Goal: Task Accomplishment & Management: Complete application form

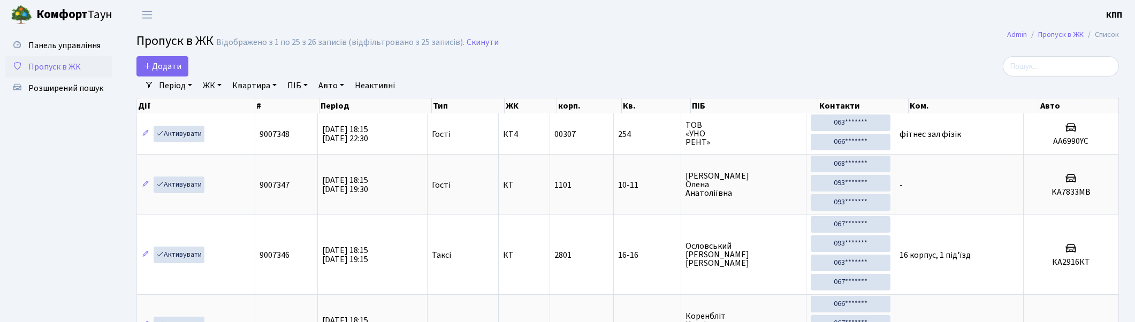
select select "25"
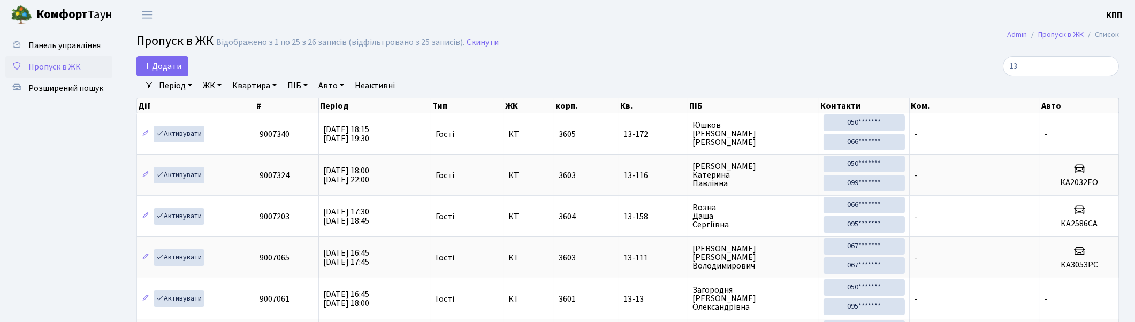
type input "1"
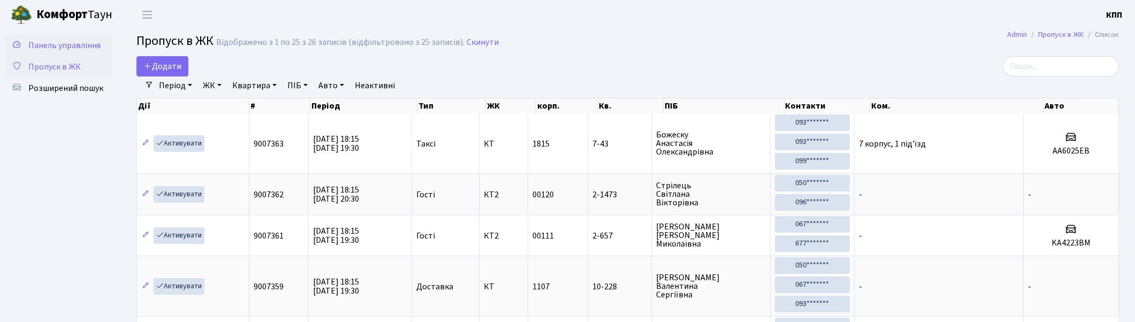
click at [67, 43] on span "Панель управління" at bounding box center [64, 46] width 72 height 12
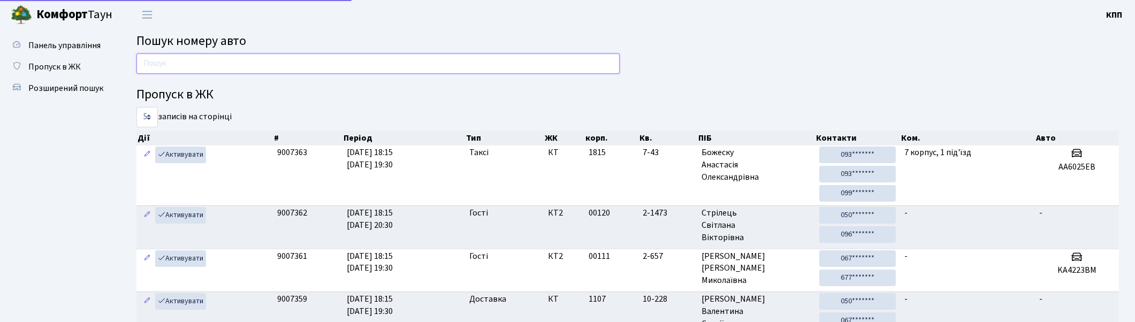
drag, startPoint x: 0, startPoint y: 0, endPoint x: 172, endPoint y: 60, distance: 181.9
click at [172, 60] on input "text" at bounding box center [377, 64] width 483 height 20
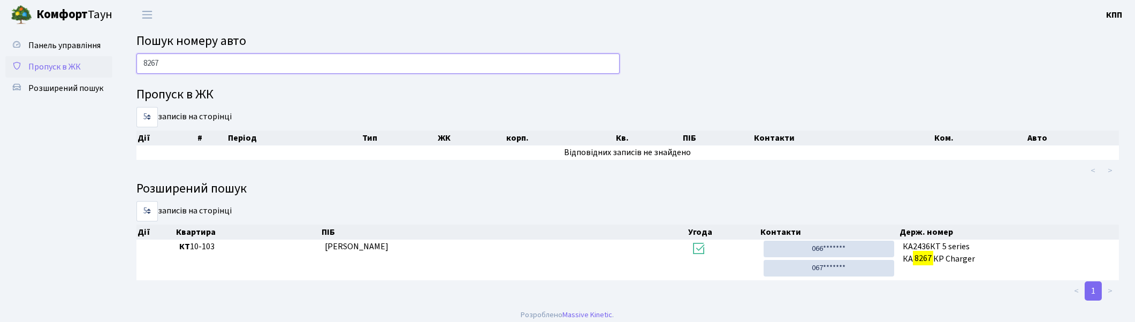
type input "8267"
click at [73, 61] on span "Пропуск в ЖК" at bounding box center [54, 67] width 52 height 12
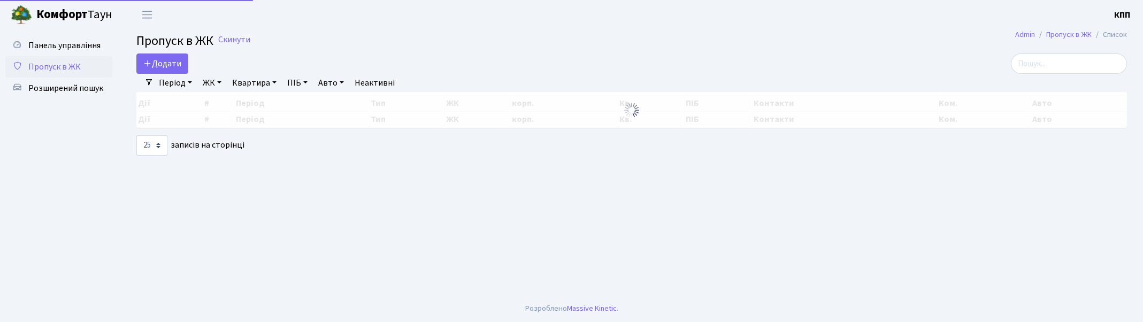
select select "25"
click at [1061, 57] on input "search" at bounding box center [1069, 64] width 116 height 20
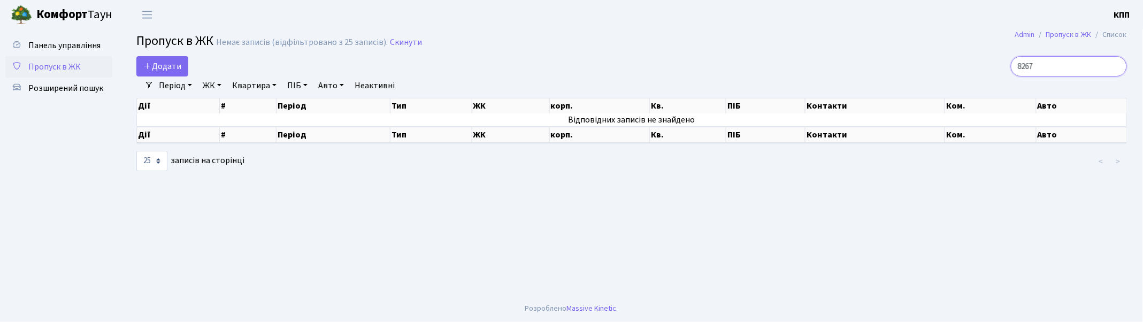
type input "8267"
select select "25"
click at [56, 41] on span "Панель управління" at bounding box center [64, 46] width 72 height 12
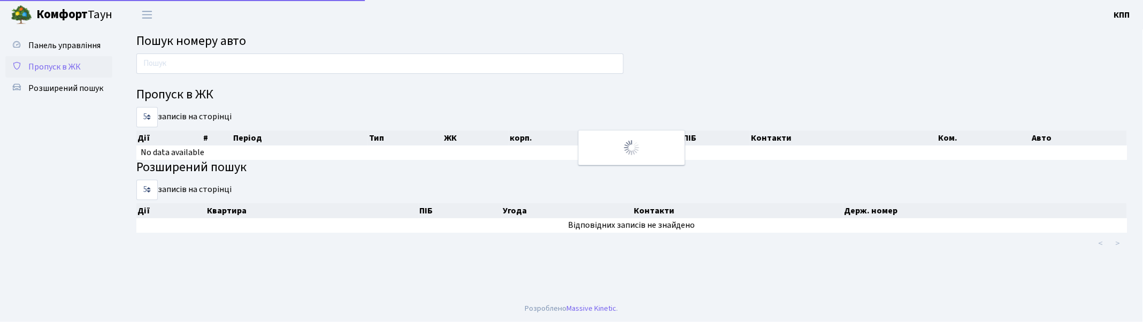
click at [67, 68] on span "Пропуск в ЖК" at bounding box center [54, 67] width 52 height 12
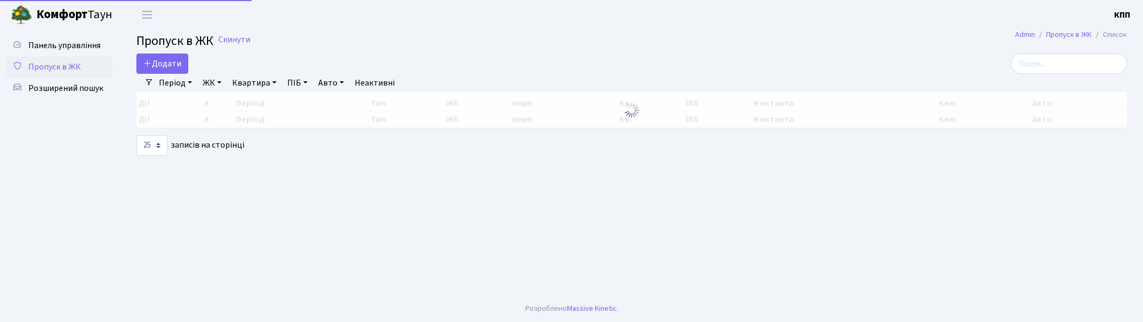
select select "25"
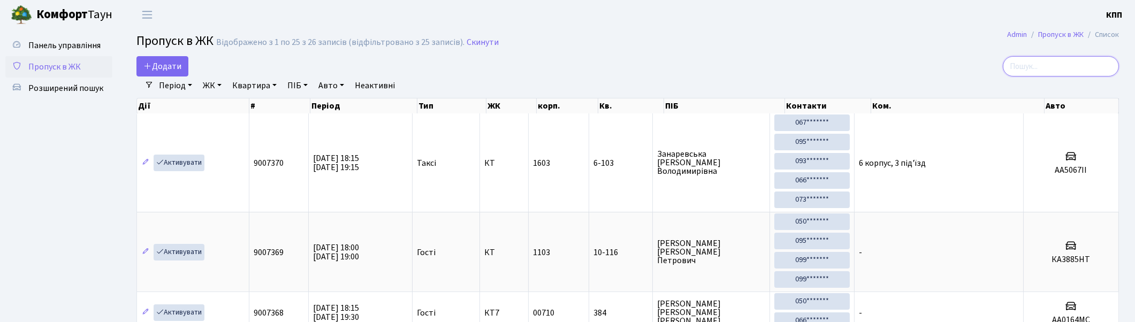
click at [1091, 60] on input "search" at bounding box center [1061, 66] width 116 height 20
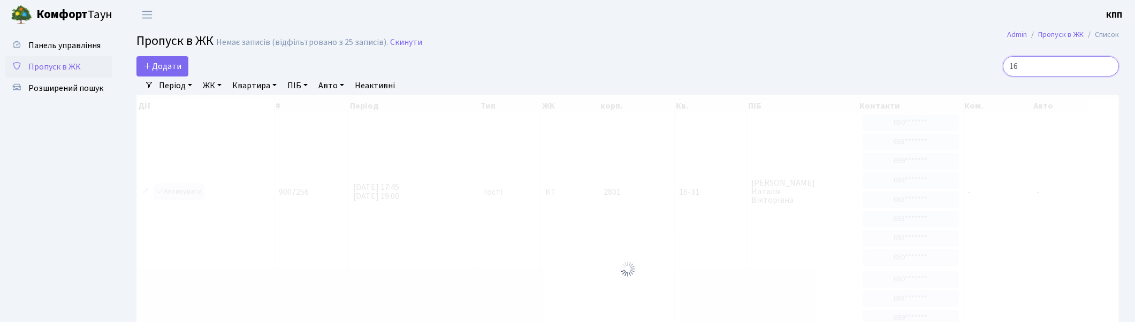
type input "1"
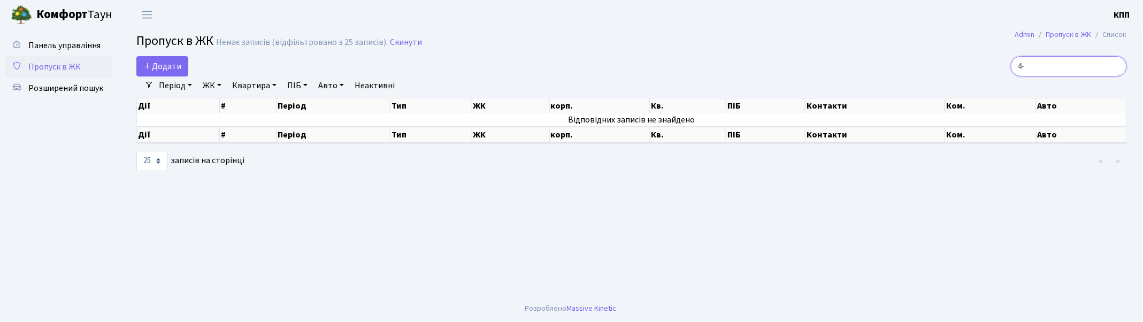
type input "4"
type input "11-190"
click at [73, 42] on span "Панель управління" at bounding box center [64, 46] width 72 height 12
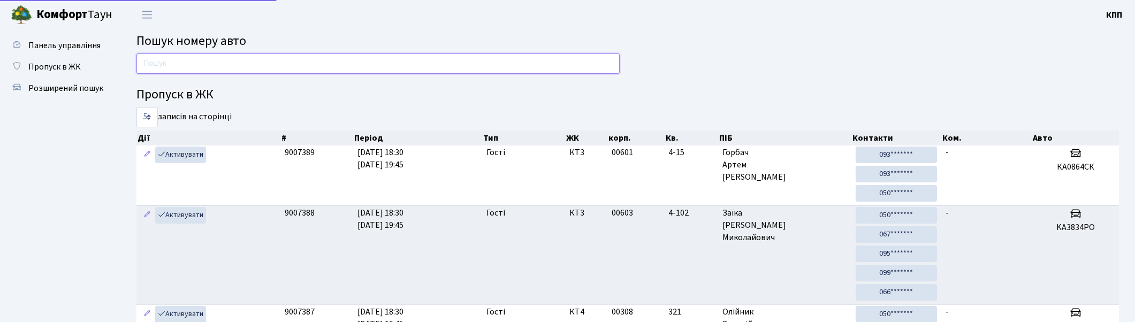
click at [149, 65] on input "text" at bounding box center [377, 64] width 483 height 20
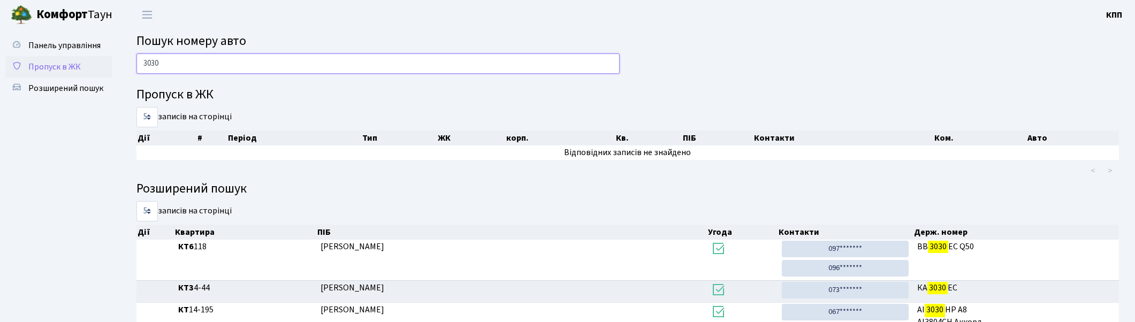
type input "3030"
click at [67, 66] on span "Пропуск в ЖК" at bounding box center [54, 67] width 52 height 12
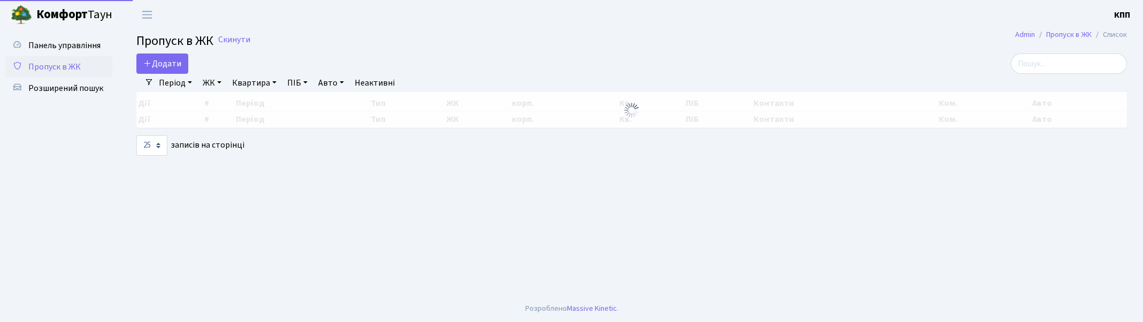
select select "25"
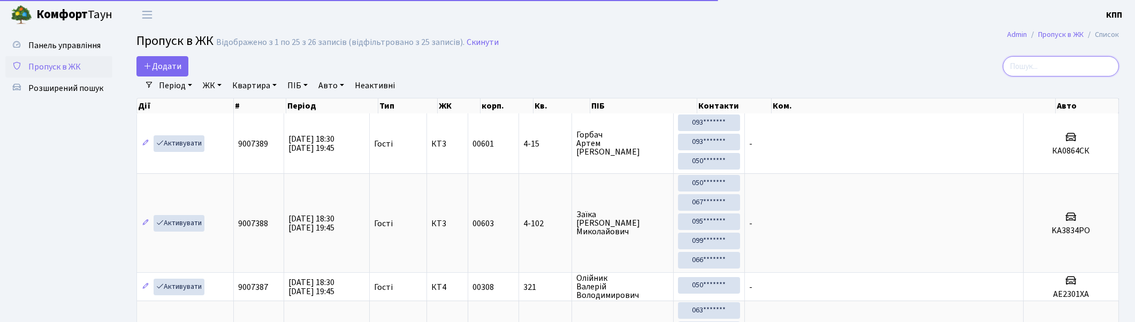
click at [1072, 70] on input "search" at bounding box center [1061, 66] width 116 height 20
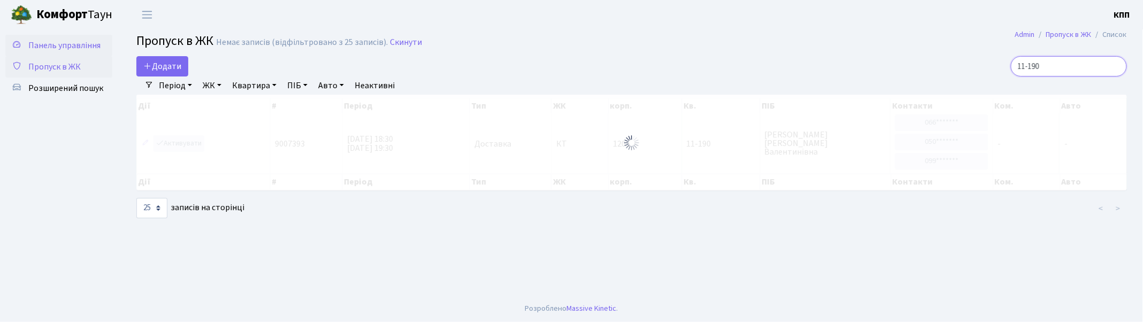
type input "11-190"
click at [64, 55] on link "Панель управління" at bounding box center [58, 45] width 107 height 21
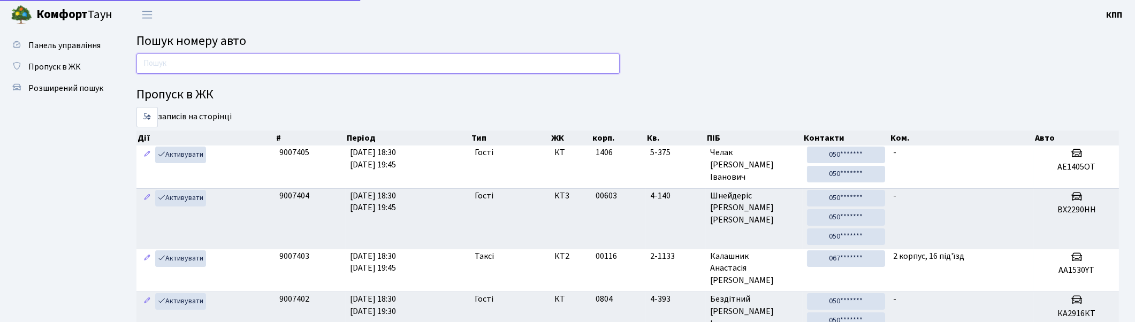
click at [214, 65] on input "text" at bounding box center [377, 64] width 483 height 20
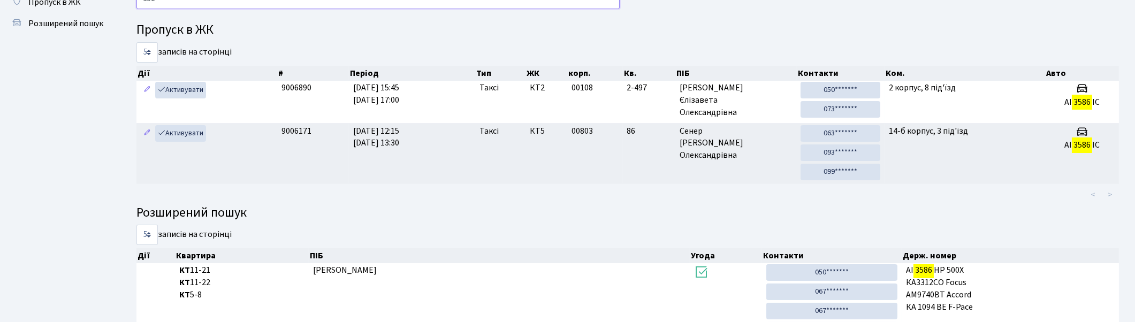
scroll to position [57, 0]
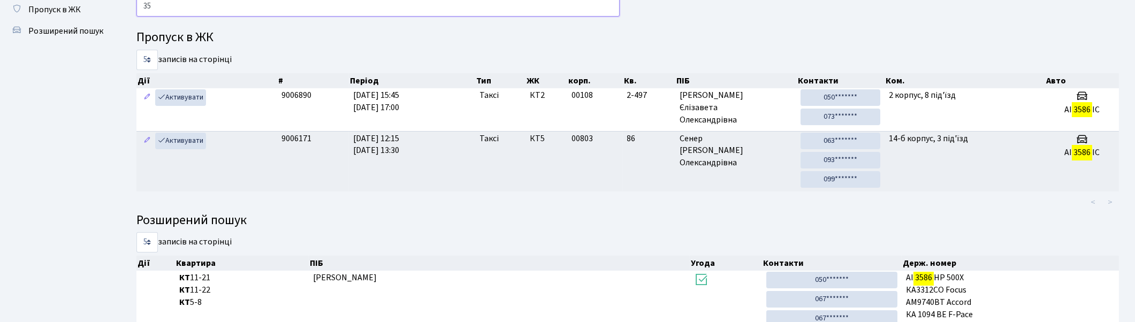
type input "3"
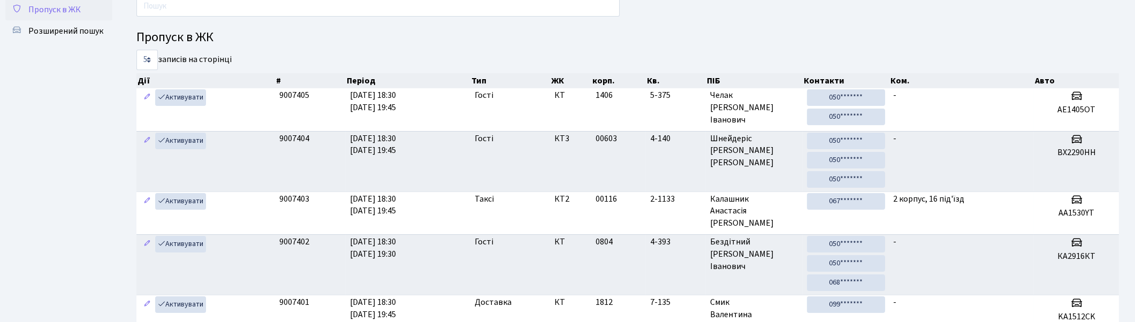
click at [86, 12] on link "Пропуск в ЖК" at bounding box center [58, 9] width 107 height 21
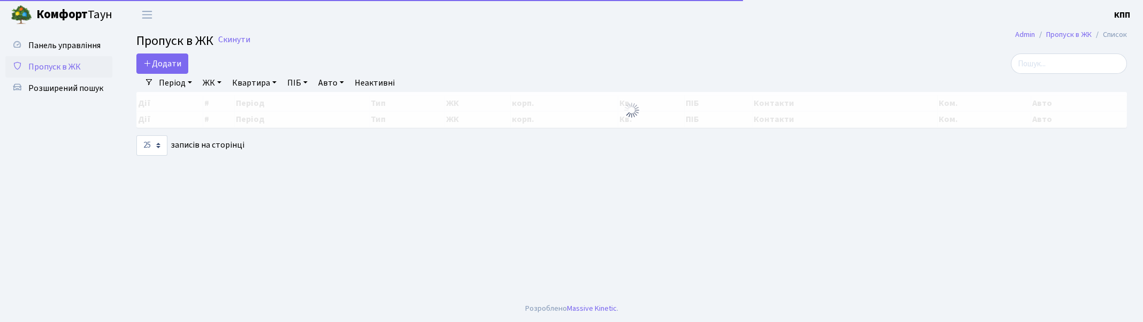
select select "25"
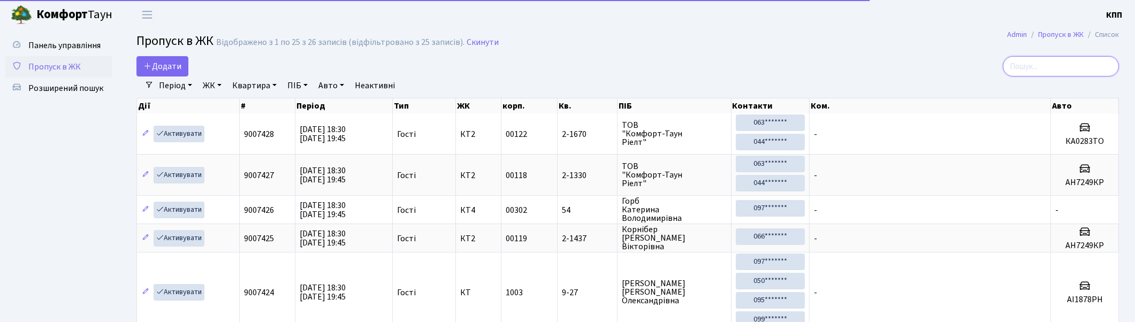
click at [1060, 63] on input "search" at bounding box center [1061, 66] width 116 height 20
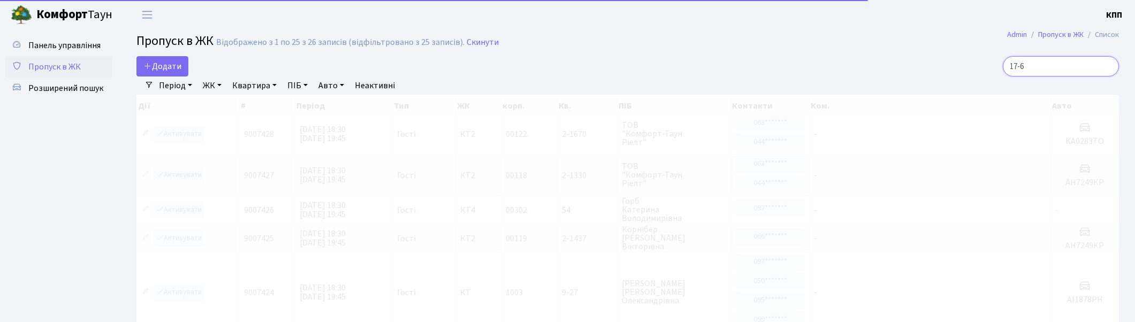
type input "17-66"
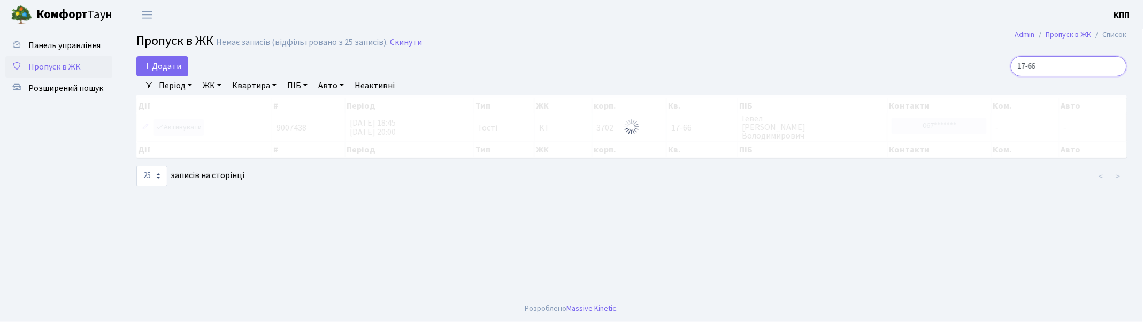
click at [1119, 67] on input "17-66" at bounding box center [1069, 66] width 116 height 20
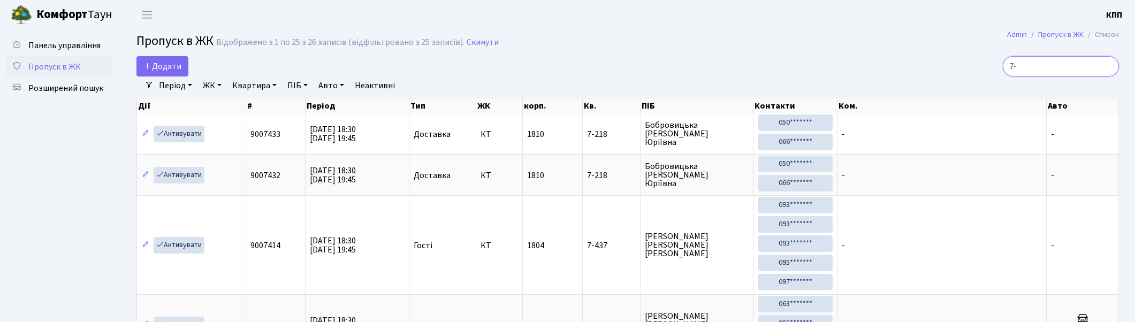
type input "7"
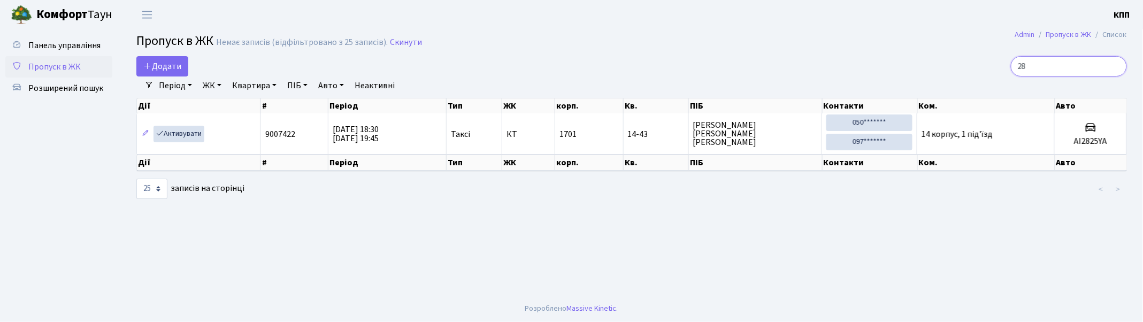
type input "2"
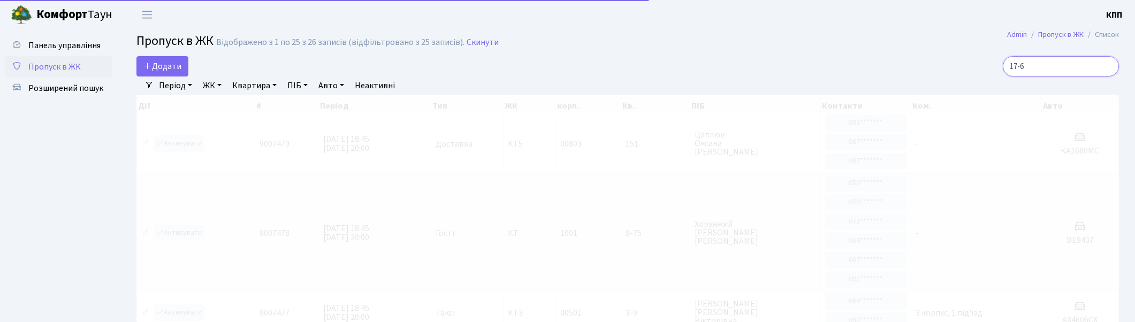
type input "17-66"
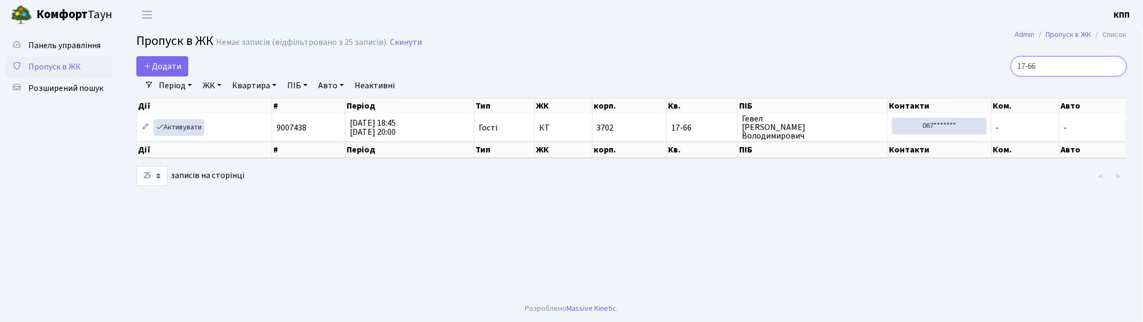
click at [1119, 65] on input "17-66" at bounding box center [1069, 66] width 116 height 20
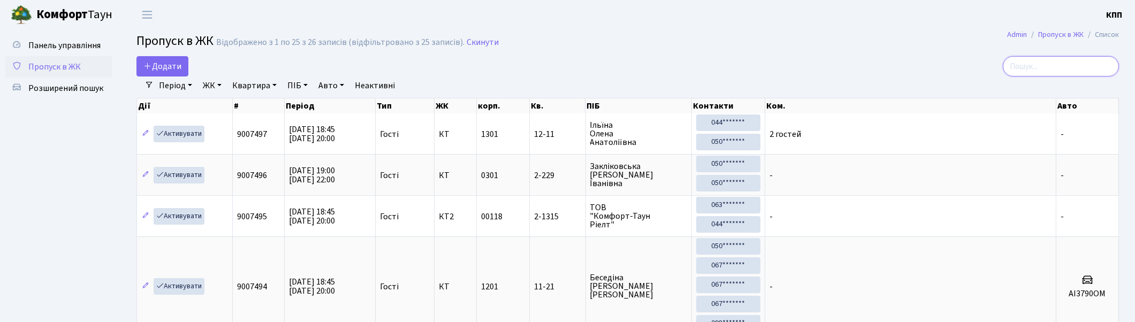
click at [1035, 57] on input "search" at bounding box center [1061, 66] width 116 height 20
click at [1036, 60] on input "search" at bounding box center [1061, 66] width 116 height 20
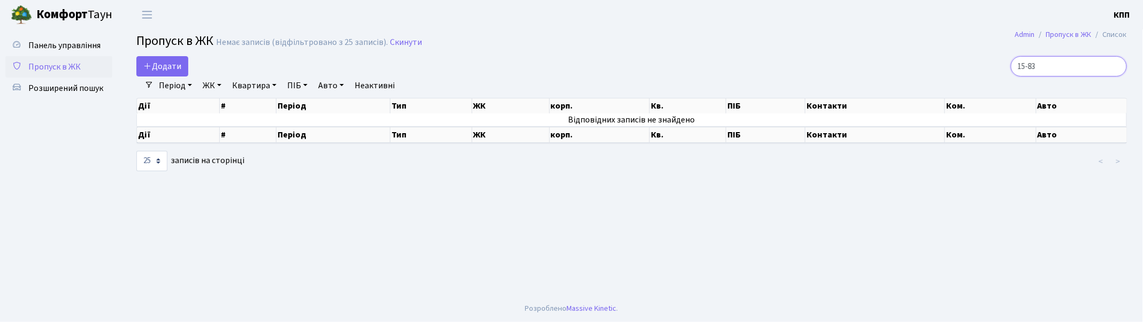
drag, startPoint x: 1061, startPoint y: 71, endPoint x: 982, endPoint y: 71, distance: 78.6
click at [982, 71] on div "15-83" at bounding box center [967, 66] width 319 height 20
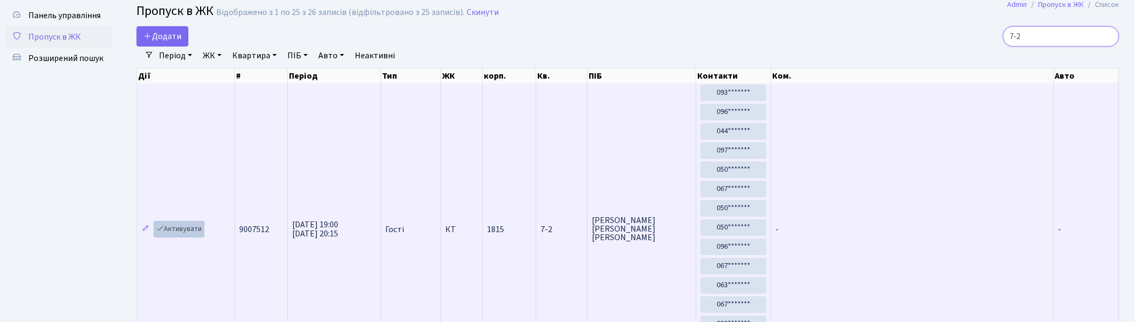
scroll to position [119, 0]
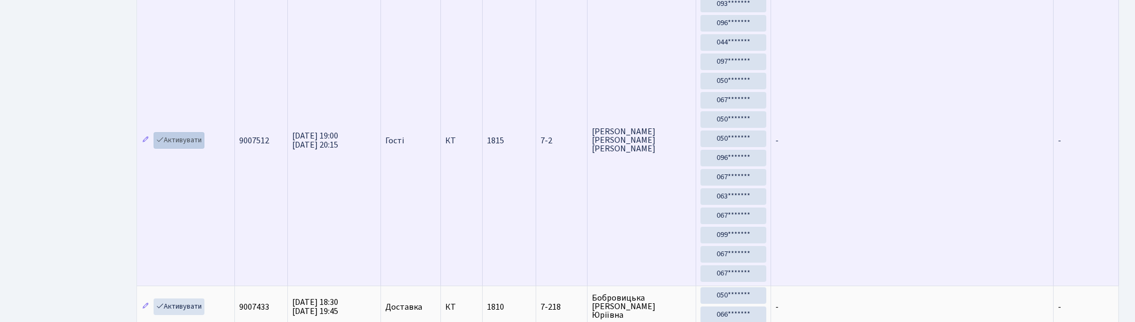
type input "7-2"
click at [188, 137] on link "Активувати" at bounding box center [179, 140] width 51 height 17
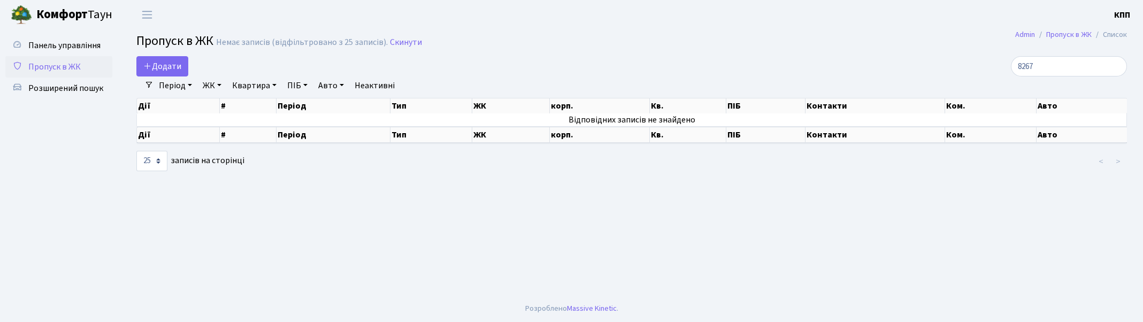
select select "25"
click at [52, 68] on span "Пропуск в ЖК" at bounding box center [54, 67] width 52 height 12
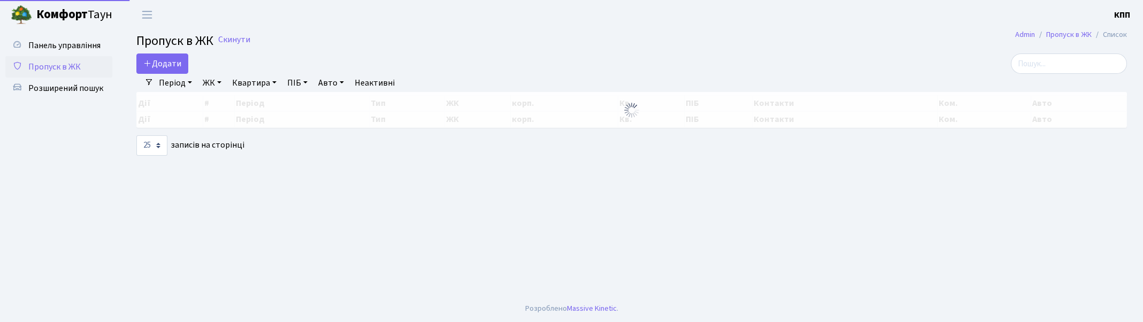
select select "25"
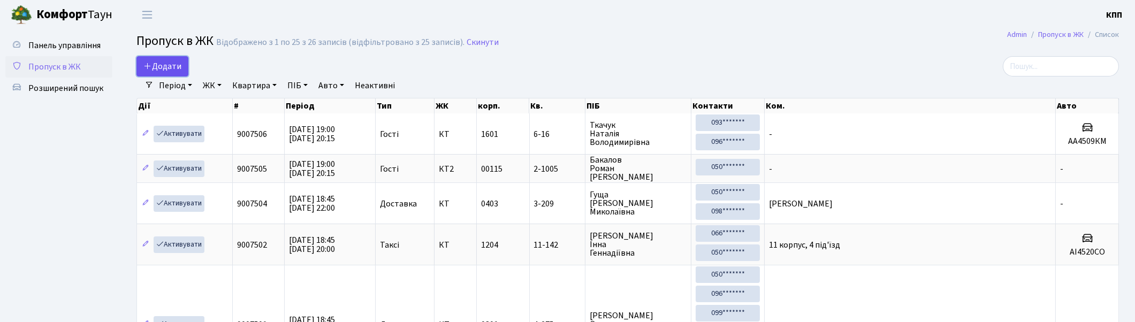
click at [177, 65] on span "Додати" at bounding box center [162, 66] width 38 height 12
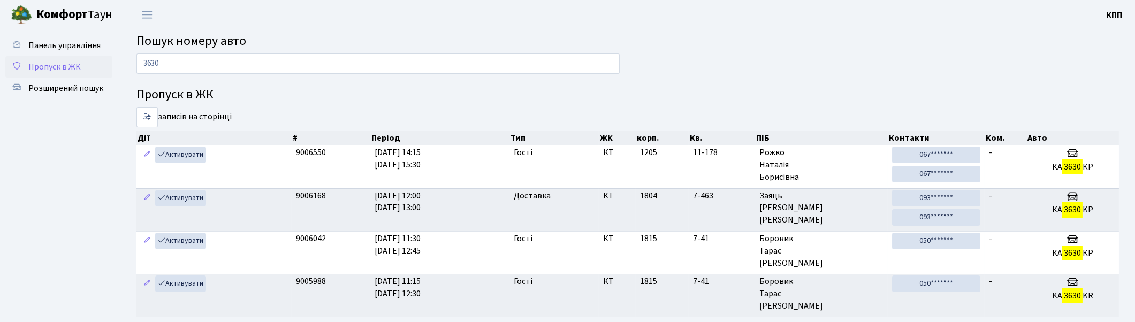
click at [52, 58] on link "Пропуск в ЖК" at bounding box center [58, 66] width 107 height 21
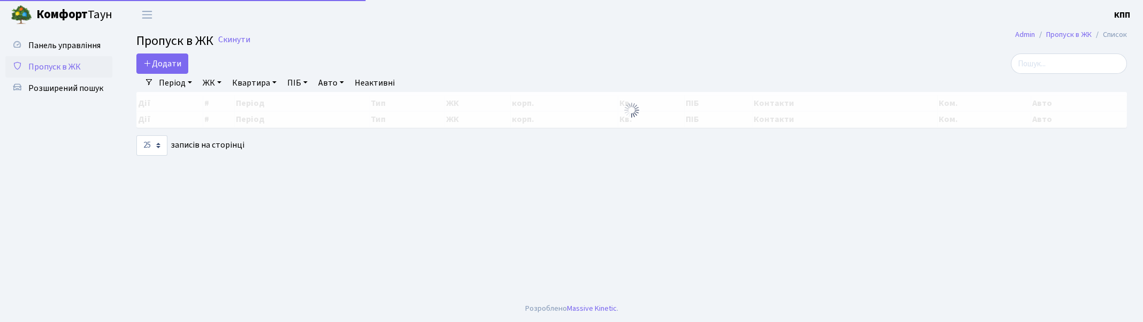
select select "25"
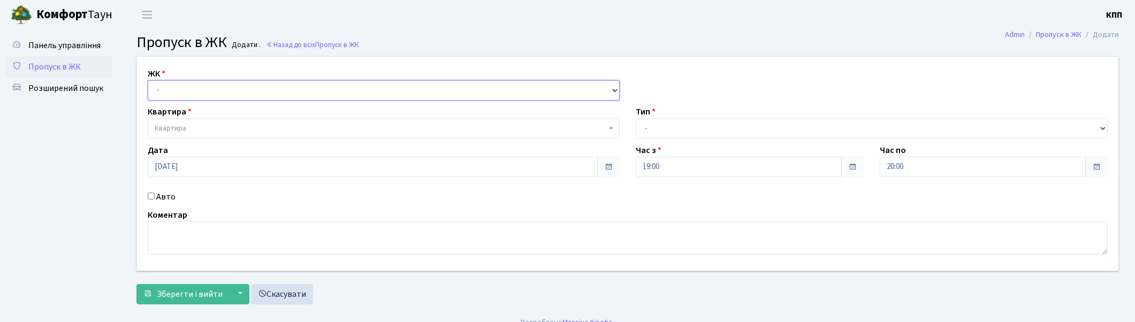
drag, startPoint x: 196, startPoint y: 94, endPoint x: 198, endPoint y: 100, distance: 5.8
click at [196, 94] on select "- КТ, вул. Регенераторна, 4 КТ2, просп. Соборності, 17 КТ3, вул. Березнева, 16 …" at bounding box center [384, 90] width 472 height 20
select select "271"
click at [148, 80] on select "- КТ, вул. Регенераторна, 4 КТ2, просп. [STREET_ADDRESS] [STREET_ADDRESS] [PERS…" at bounding box center [384, 90] width 472 height 20
select select
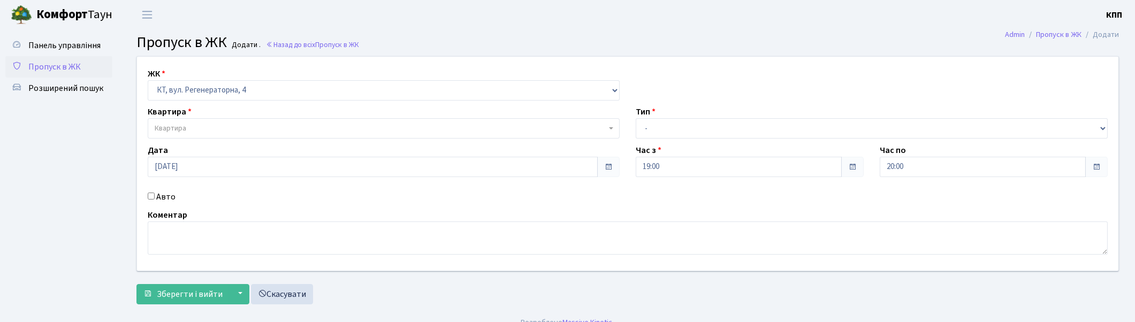
click at [202, 121] on span "Квартира" at bounding box center [384, 128] width 472 height 20
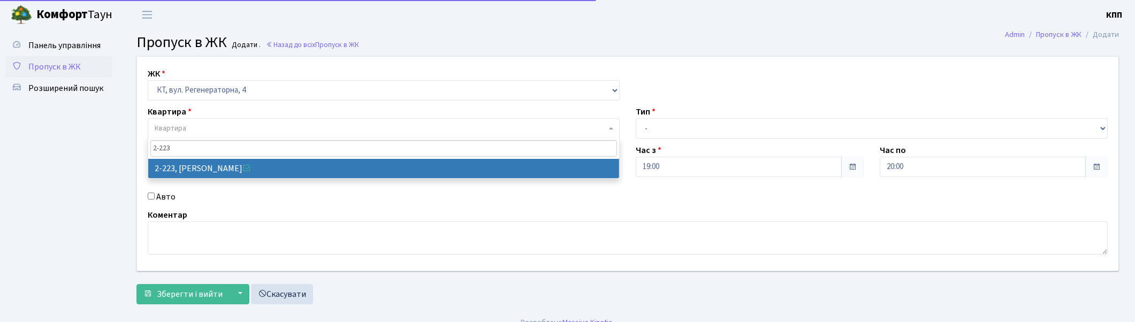
type input "2-223"
select select "488"
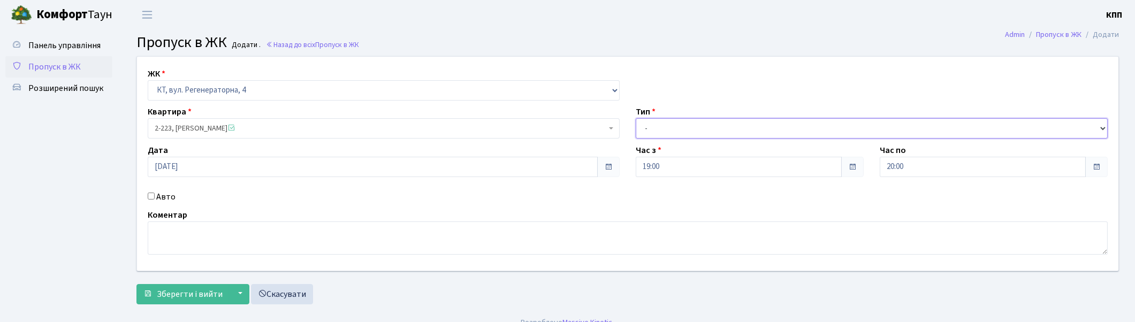
click at [662, 129] on select "- Доставка Таксі Гості Сервіс" at bounding box center [872, 128] width 472 height 20
select select "1"
click at [636, 118] on select "- Доставка Таксі Гості Сервіс" at bounding box center [872, 128] width 472 height 20
click at [203, 129] on span "2-223, Бандура Ольга Петрівна" at bounding box center [381, 128] width 452 height 11
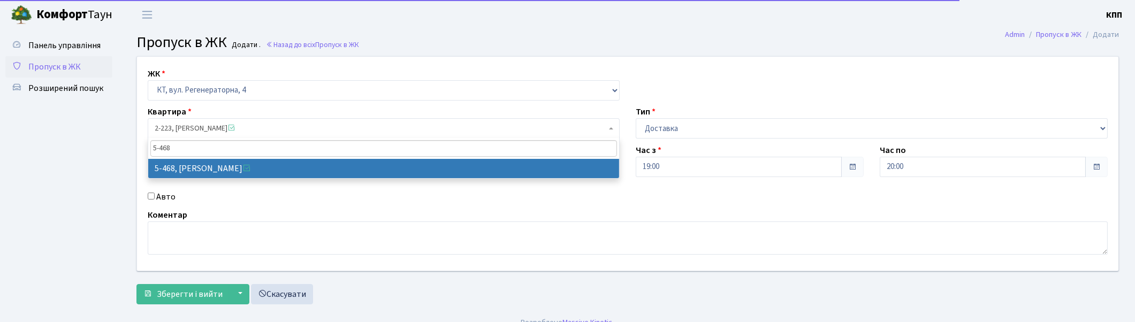
type input "5-468"
select select "2076"
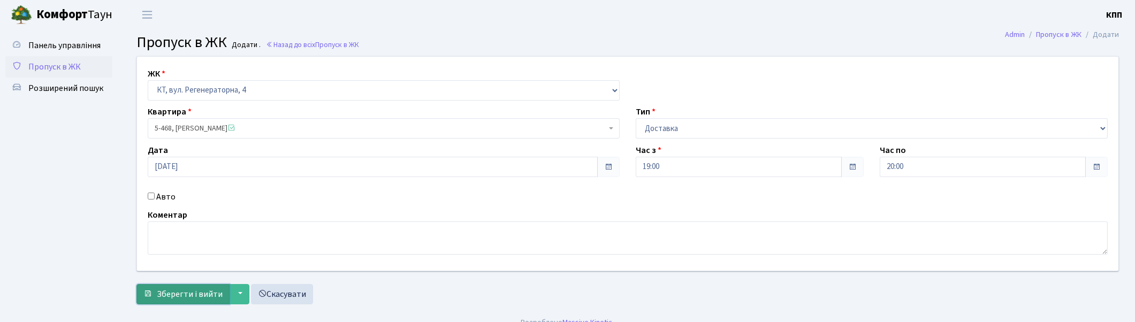
click at [190, 293] on span "Зберегти і вийти" at bounding box center [190, 294] width 66 height 12
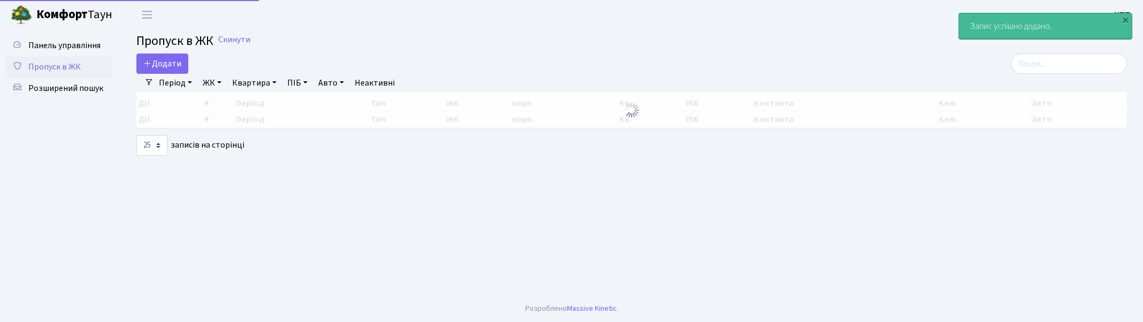
select select "25"
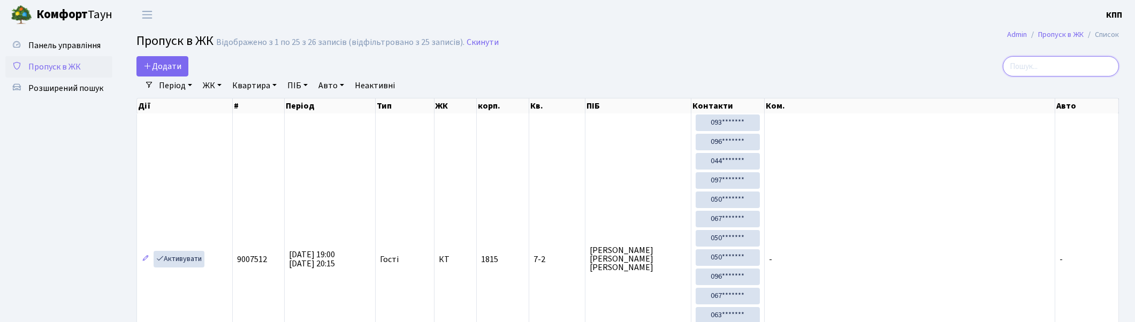
click at [1044, 70] on input "search" at bounding box center [1061, 66] width 116 height 20
click at [72, 90] on span "Розширений пошук" at bounding box center [65, 88] width 75 height 12
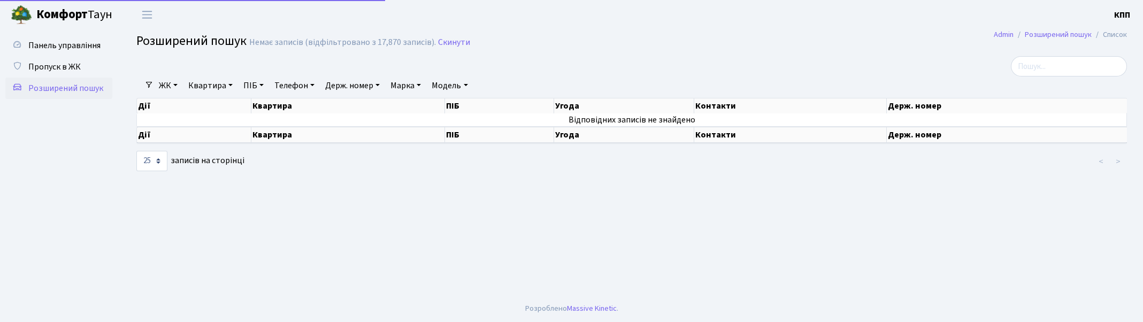
select select "25"
click at [232, 87] on link "Квартира" at bounding box center [210, 86] width 53 height 18
click at [223, 107] on input "text" at bounding box center [216, 106] width 63 height 20
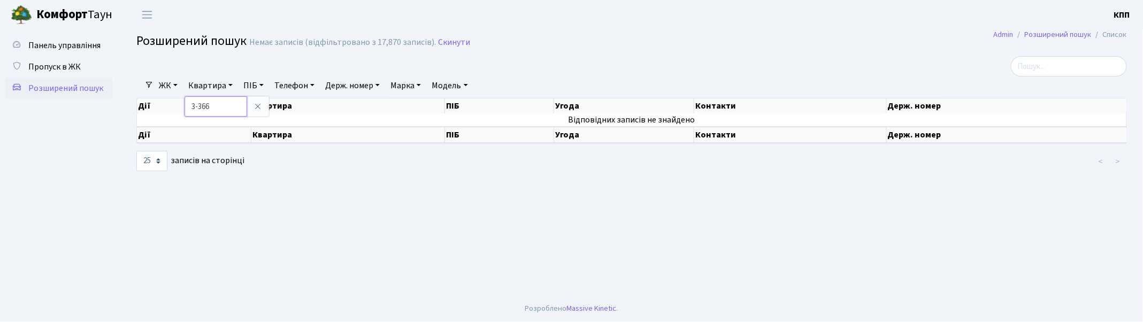
type input "3-366"
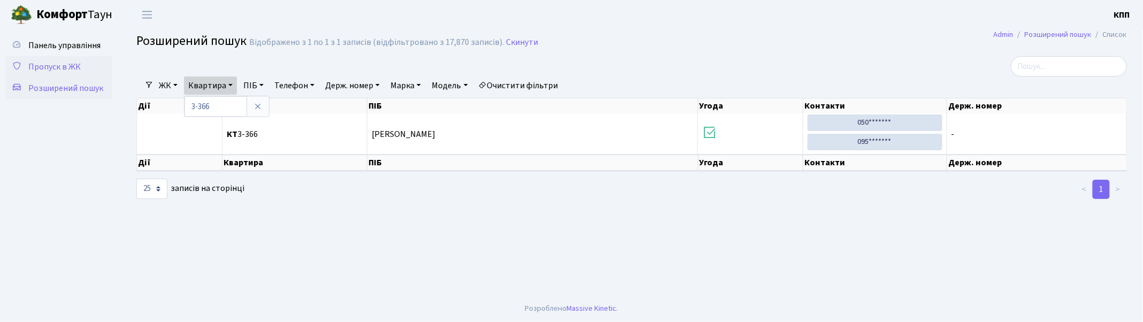
click at [52, 63] on span "Пропуск в ЖК" at bounding box center [54, 67] width 52 height 12
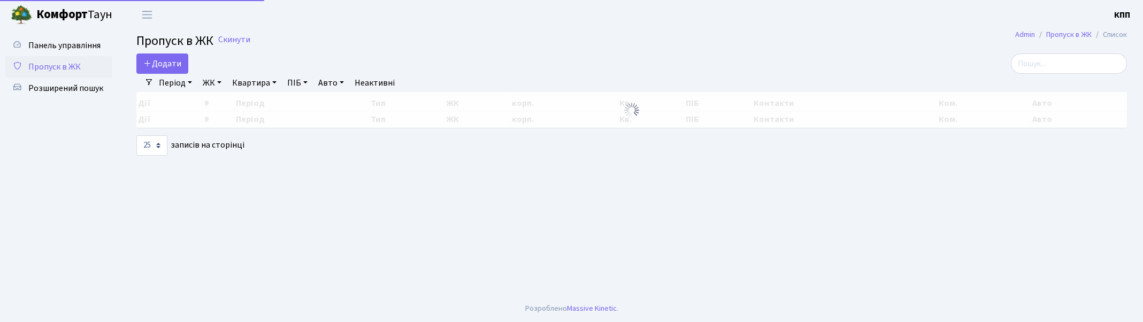
select select "25"
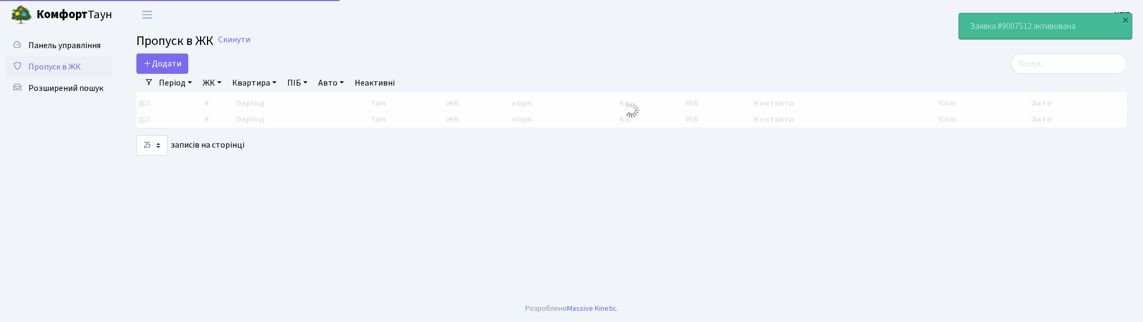
select select "25"
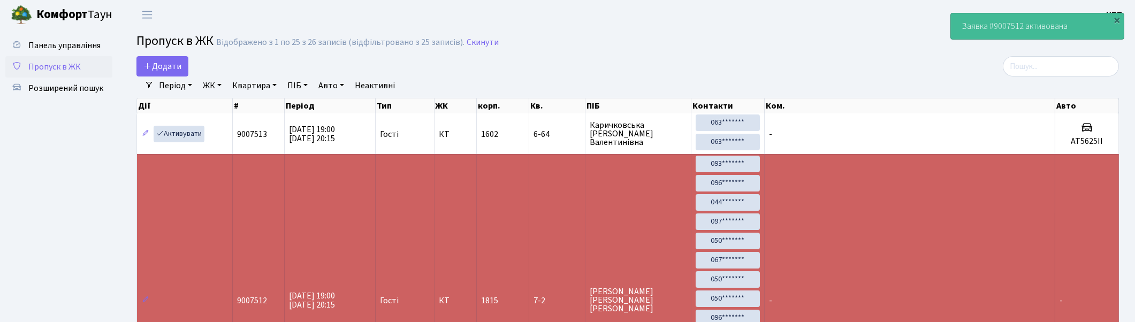
click at [49, 75] on link "Пропуск в ЖК" at bounding box center [58, 66] width 107 height 21
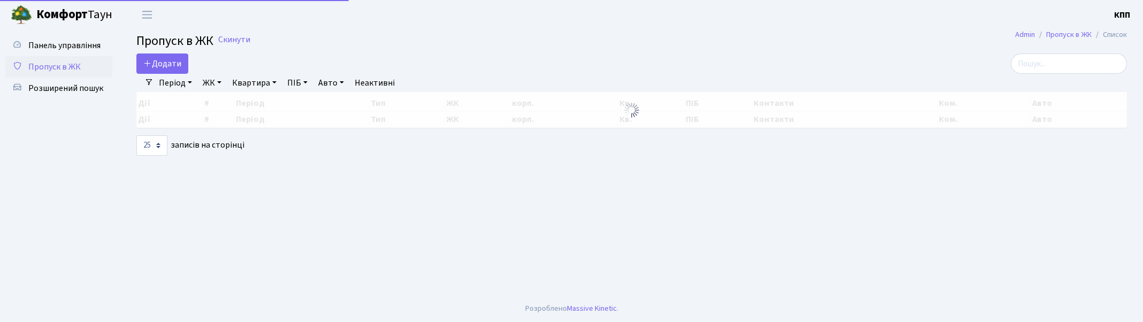
select select "25"
click at [1057, 60] on input "search" at bounding box center [1069, 64] width 116 height 20
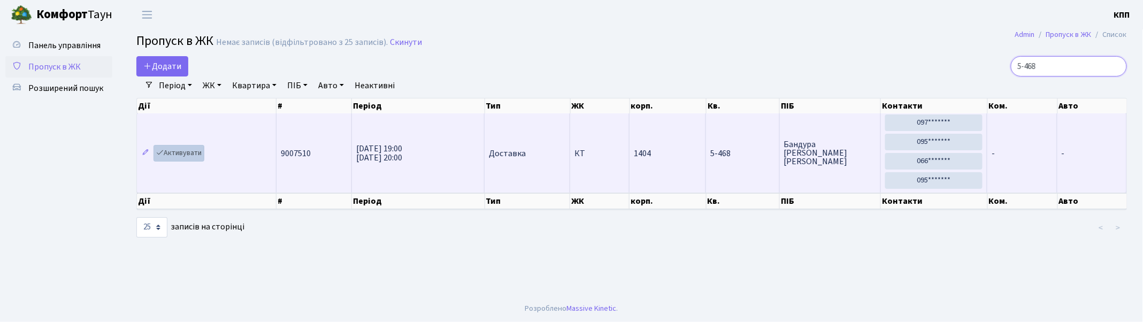
type input "5-468"
click at [167, 159] on link "Активувати" at bounding box center [179, 153] width 51 height 17
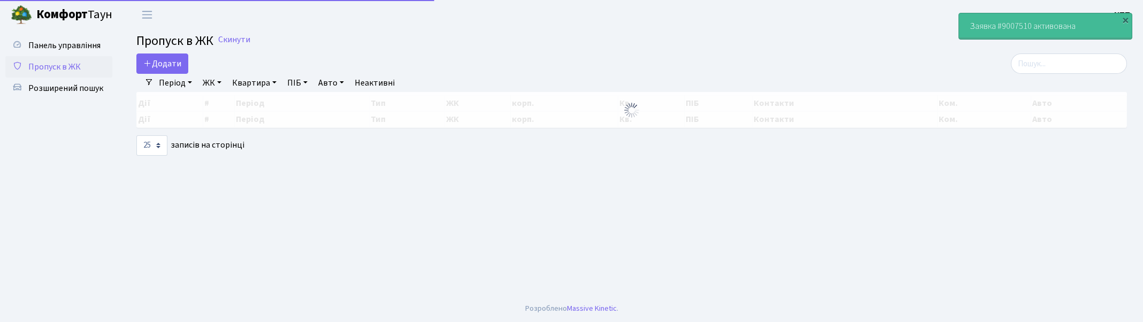
select select "25"
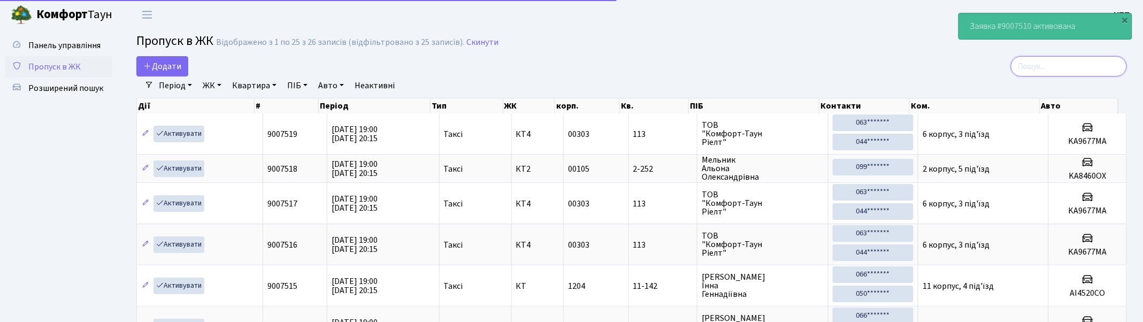
click at [1059, 59] on input "search" at bounding box center [1069, 66] width 116 height 20
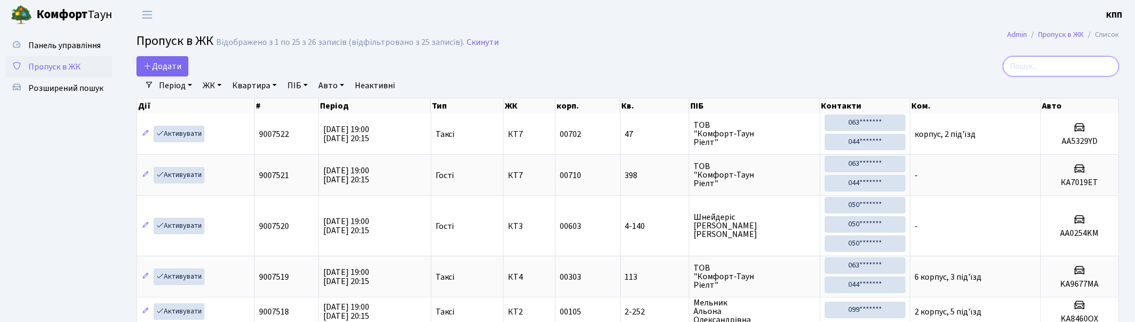
click at [1058, 66] on input "search" at bounding box center [1061, 66] width 116 height 20
click at [169, 65] on span "Додати" at bounding box center [162, 66] width 38 height 12
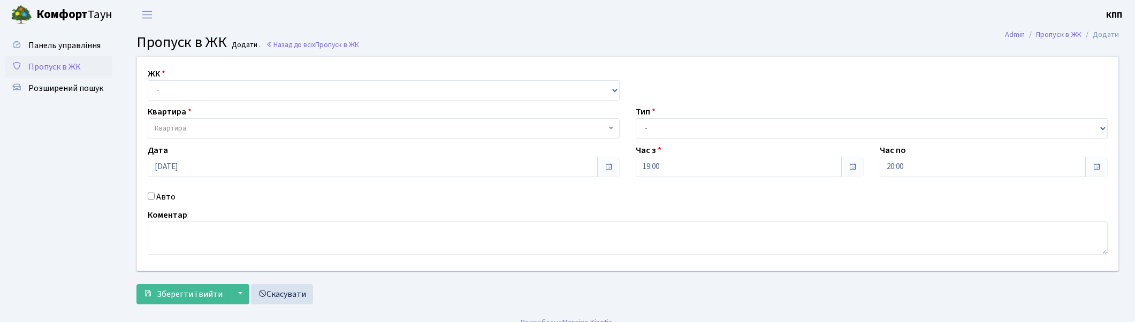
select select "295"
click at [148, 80] on select "- КТ, вул. Регенераторна, 4 КТ2, просп. [STREET_ADDRESS] [STREET_ADDRESS] [PERS…" at bounding box center [384, 90] width 472 height 20
select select
click at [193, 91] on select "- КТ, вул. Регенераторна, 4 КТ2, просп. [STREET_ADDRESS] [STREET_ADDRESS] [PERS…" at bounding box center [384, 90] width 472 height 20
select select "271"
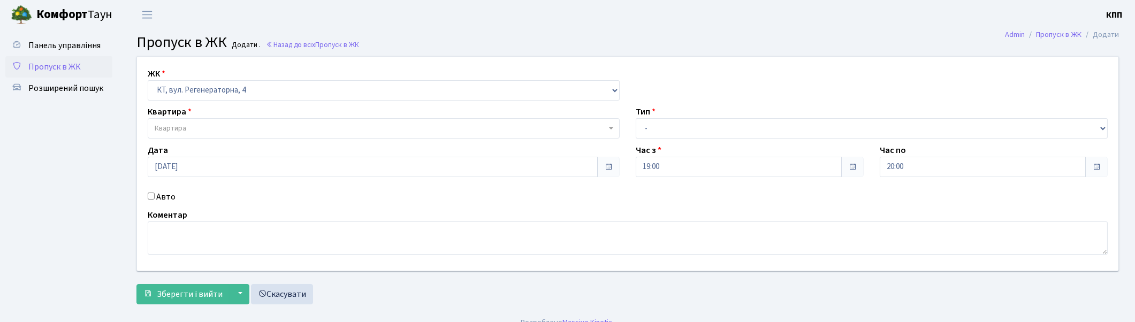
click at [148, 80] on select "- КТ, вул. Регенераторна, 4 КТ2, просп. [STREET_ADDRESS] [STREET_ADDRESS] [PERS…" at bounding box center [384, 90] width 472 height 20
select select
click at [195, 122] on span "Квартира" at bounding box center [384, 128] width 472 height 20
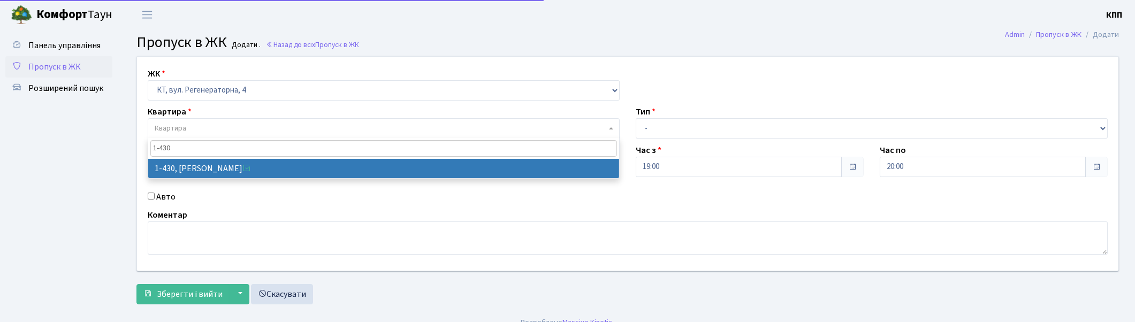
type input "1-430"
drag, startPoint x: 201, startPoint y: 163, endPoint x: 399, endPoint y: 169, distance: 198.1
select select "481"
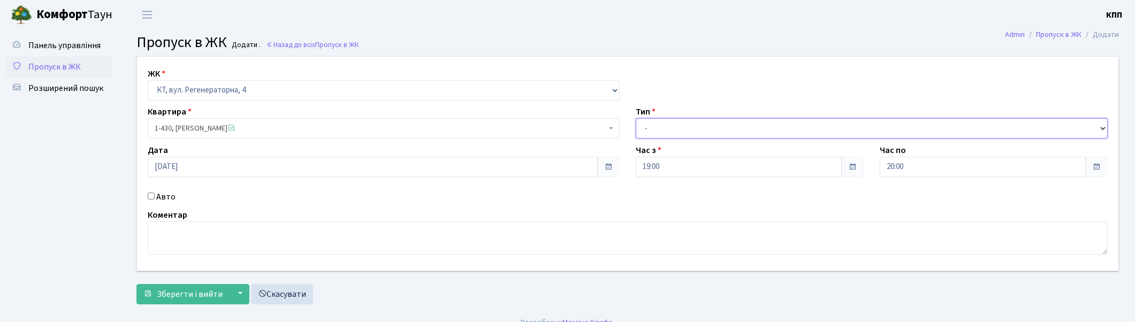
click at [687, 132] on select "- Доставка Таксі Гості Сервіс" at bounding box center [872, 128] width 472 height 20
select select "3"
click at [636, 118] on select "- Доставка Таксі Гості Сервіс" at bounding box center [872, 128] width 472 height 20
click at [156, 193] on label "Авто" at bounding box center [165, 196] width 19 height 13
click at [155, 193] on input "Авто" at bounding box center [151, 196] width 7 height 7
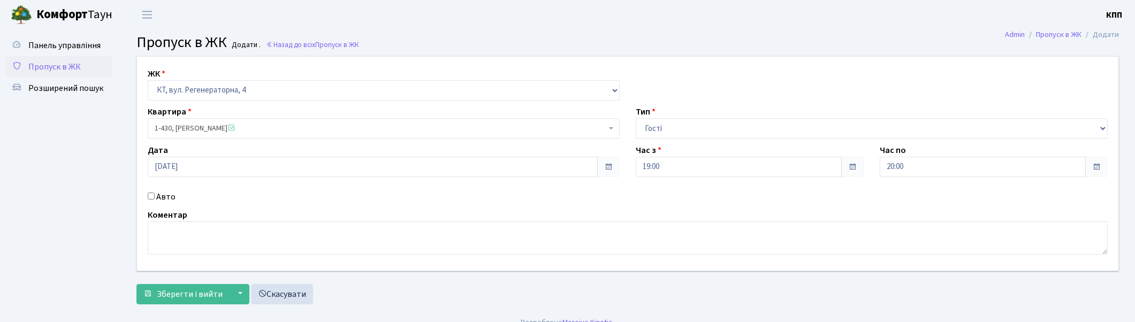
checkbox input "true"
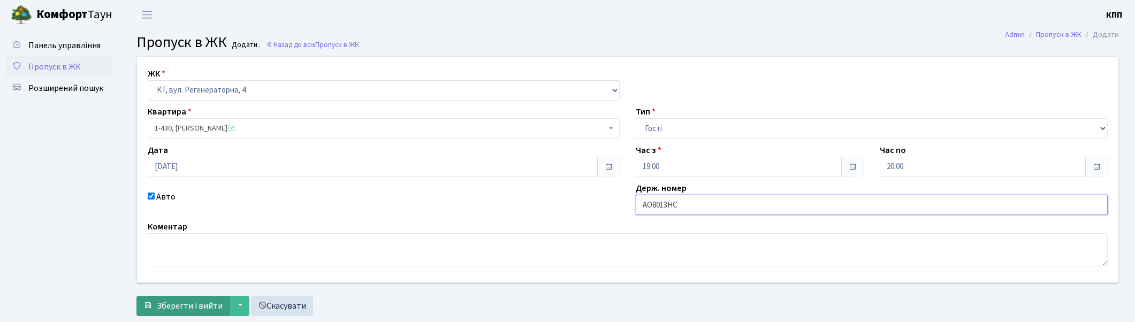
type input "АО8013НС"
click at [177, 303] on span "Зберегти і вийти" at bounding box center [190, 306] width 66 height 12
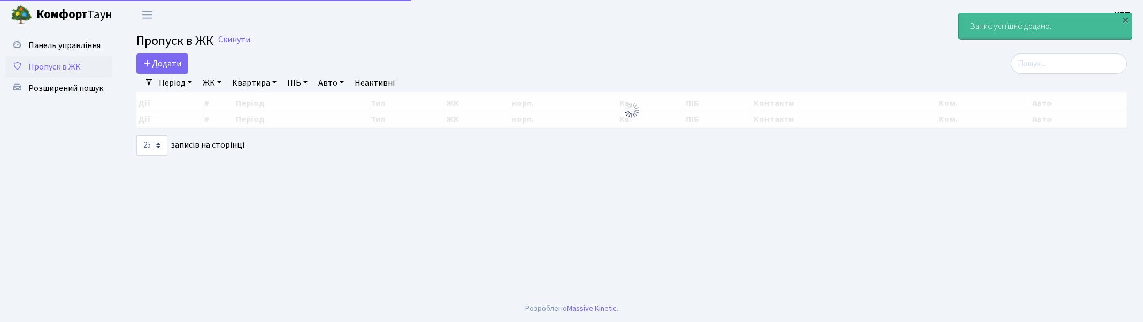
select select "25"
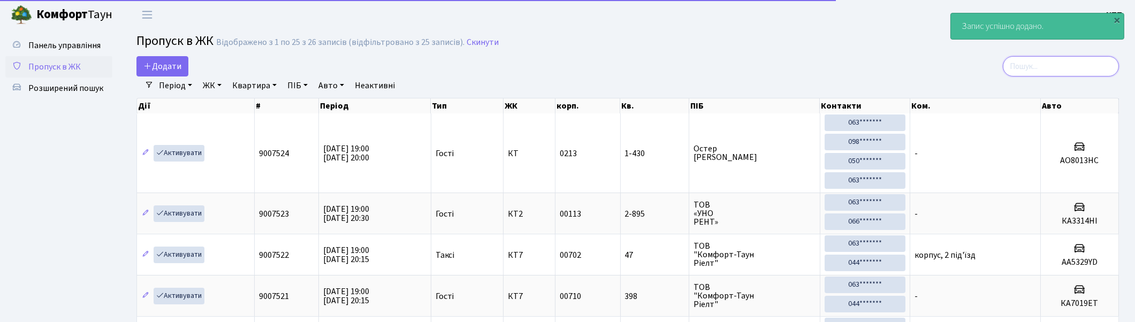
click at [1045, 72] on input "search" at bounding box center [1061, 66] width 116 height 20
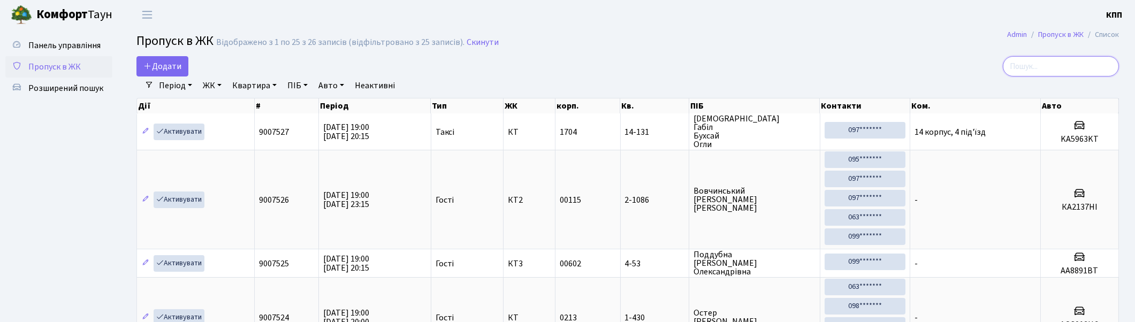
click at [1049, 67] on input "search" at bounding box center [1061, 66] width 116 height 20
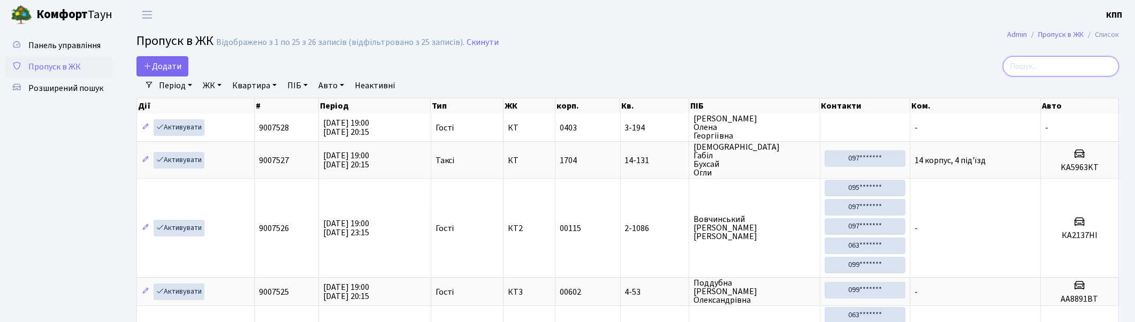
click at [1044, 66] on input "search" at bounding box center [1061, 66] width 116 height 20
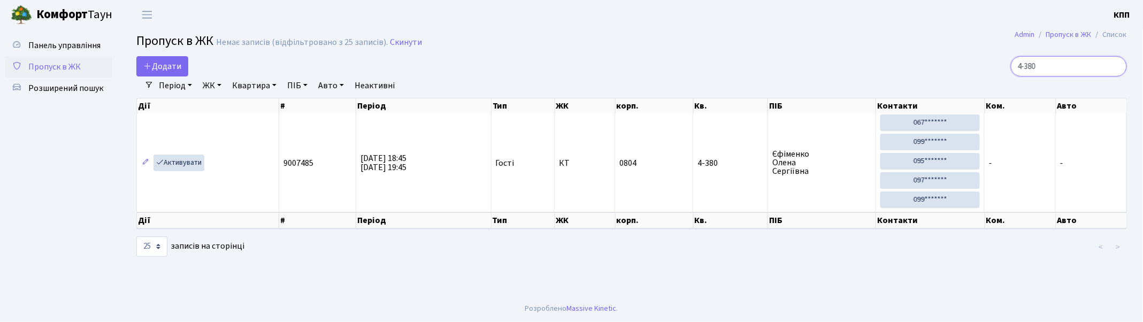
type input "4-380"
click at [62, 59] on link "Пропуск в ЖК" at bounding box center [58, 66] width 107 height 21
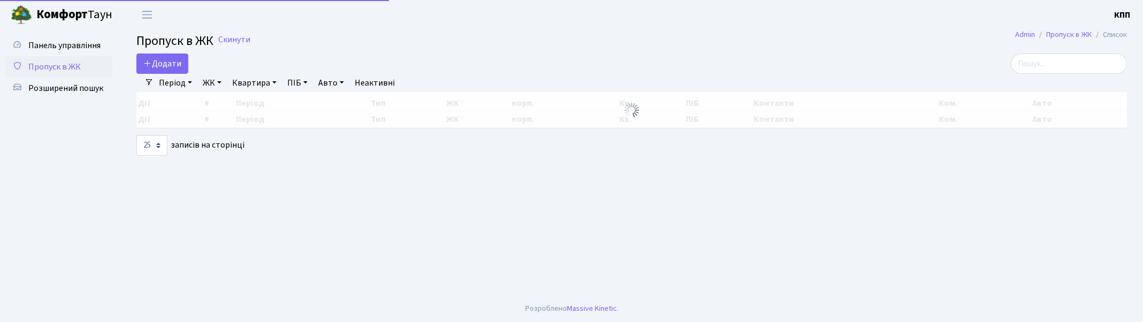
select select "25"
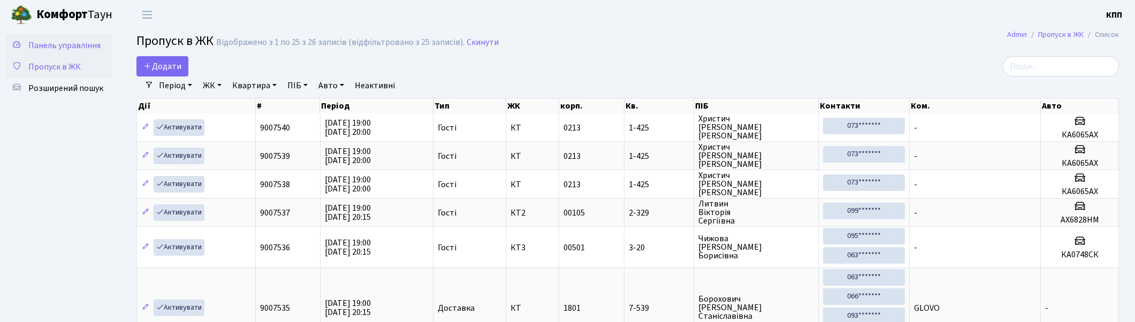
click at [52, 40] on span "Панель управління" at bounding box center [64, 46] width 72 height 12
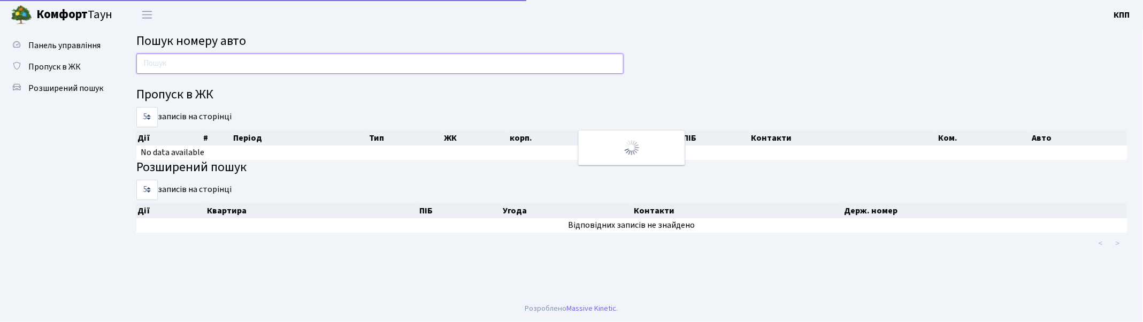
drag, startPoint x: 0, startPoint y: 0, endPoint x: 236, endPoint y: 65, distance: 245.3
click at [236, 65] on input "text" at bounding box center [379, 64] width 487 height 20
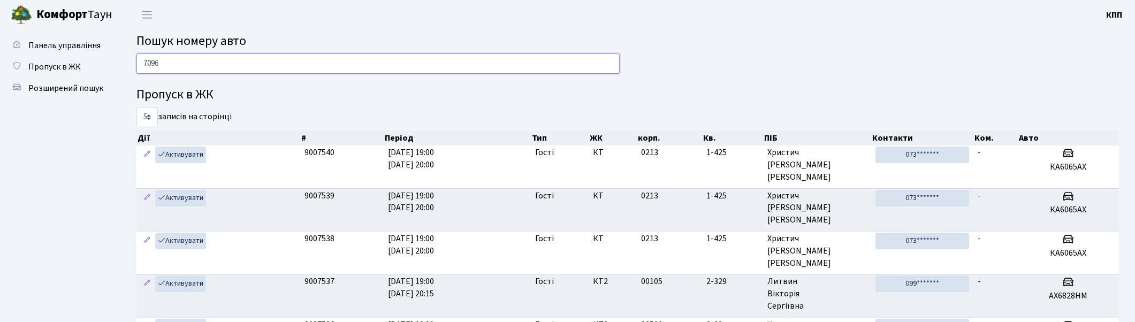
type input "7096"
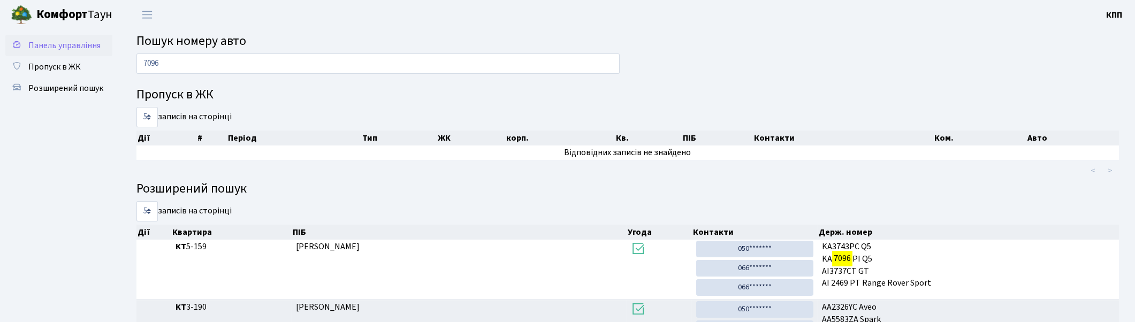
click at [62, 42] on span "Панель управління" at bounding box center [64, 46] width 72 height 12
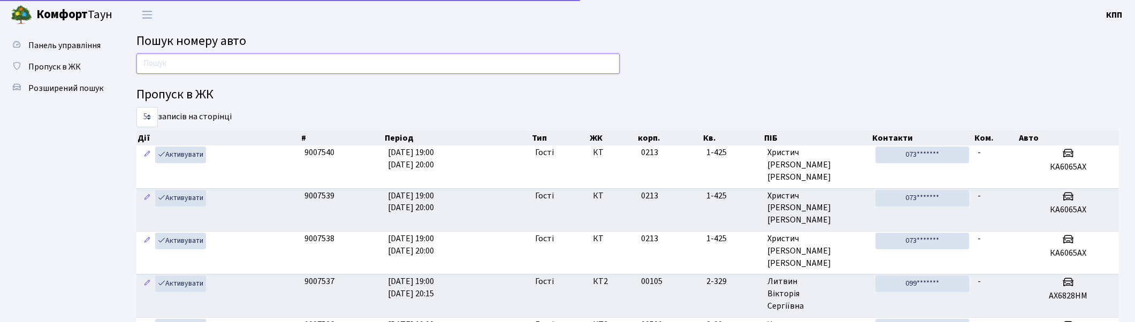
click at [187, 65] on input "text" at bounding box center [377, 64] width 483 height 20
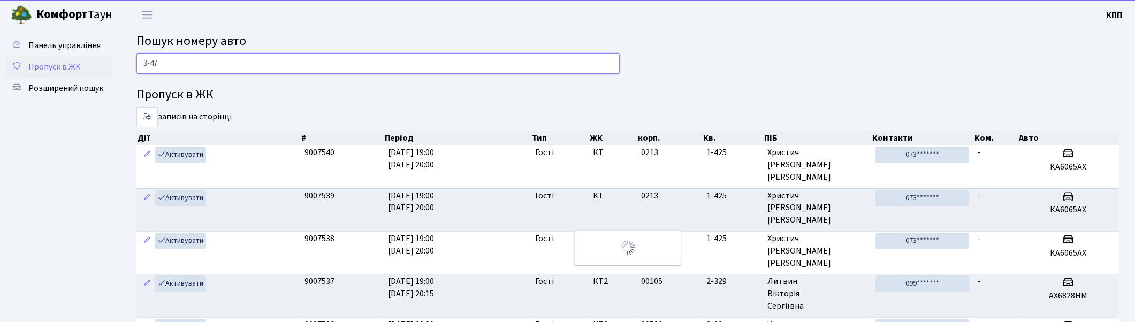
type input "3-47"
click at [87, 71] on link "Пропуск в ЖК" at bounding box center [58, 66] width 107 height 21
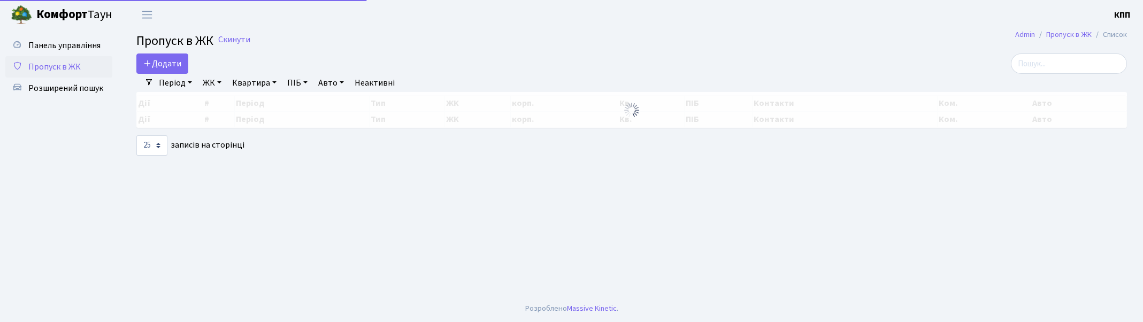
select select "25"
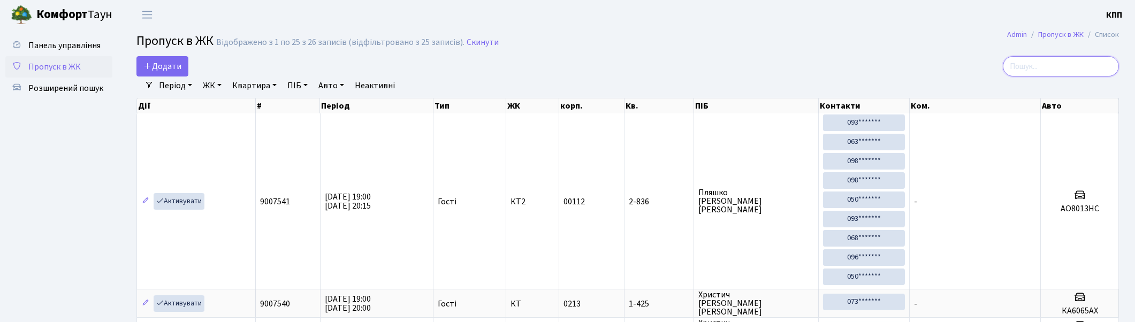
click at [1056, 67] on input "search" at bounding box center [1061, 66] width 116 height 20
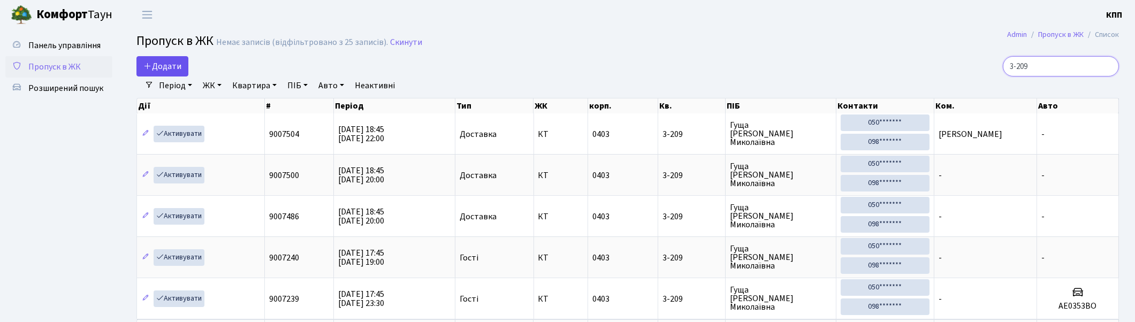
type input "3-209"
click at [142, 63] on link "Додати" at bounding box center [162, 66] width 52 height 20
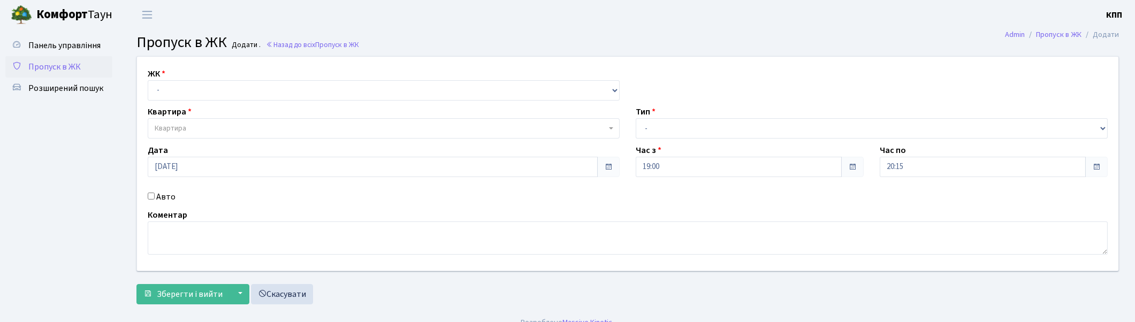
click at [54, 70] on span "Пропуск в ЖК" at bounding box center [54, 67] width 52 height 12
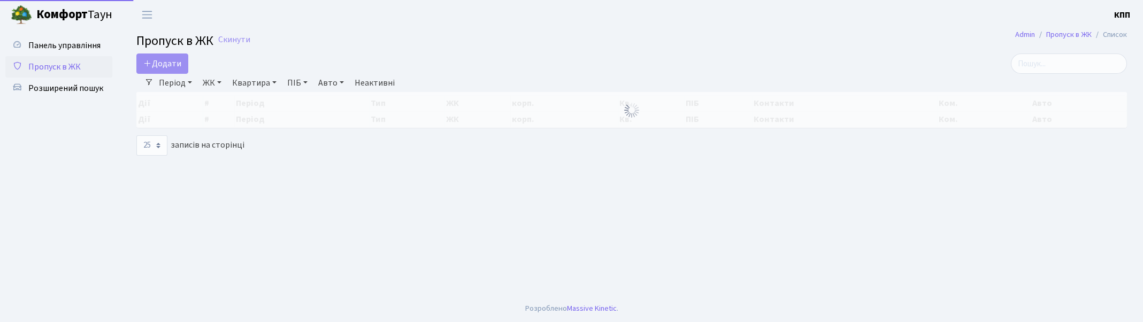
select select "25"
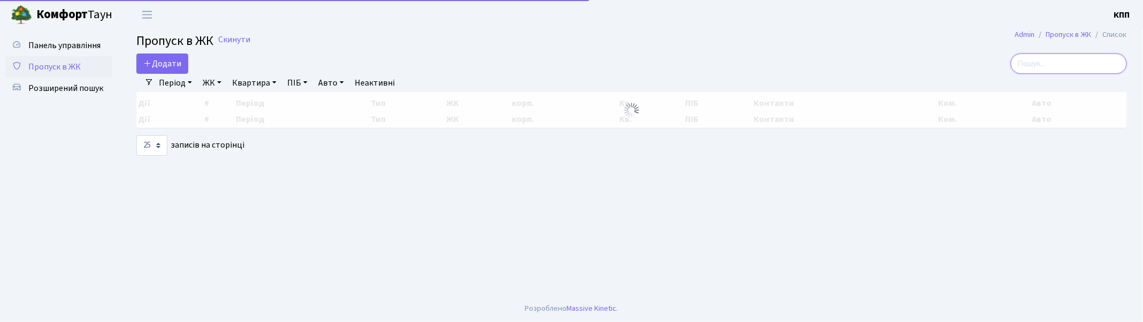
click at [1070, 66] on input "search" at bounding box center [1069, 64] width 116 height 20
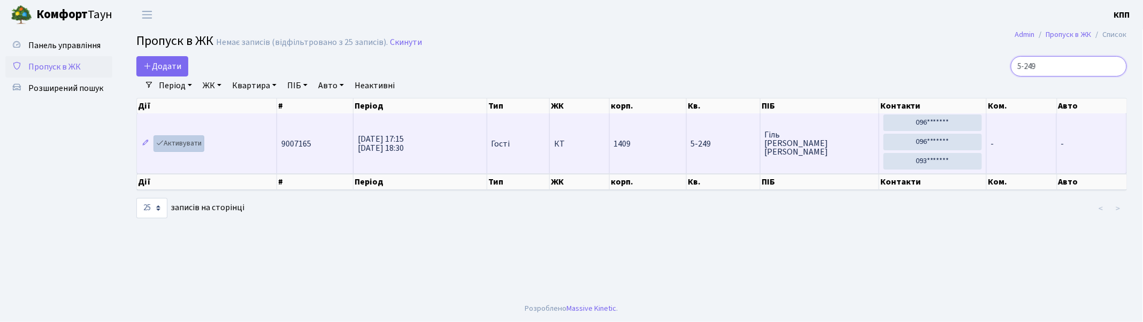
type input "5-249"
click at [185, 148] on link "Активувати" at bounding box center [179, 143] width 51 height 17
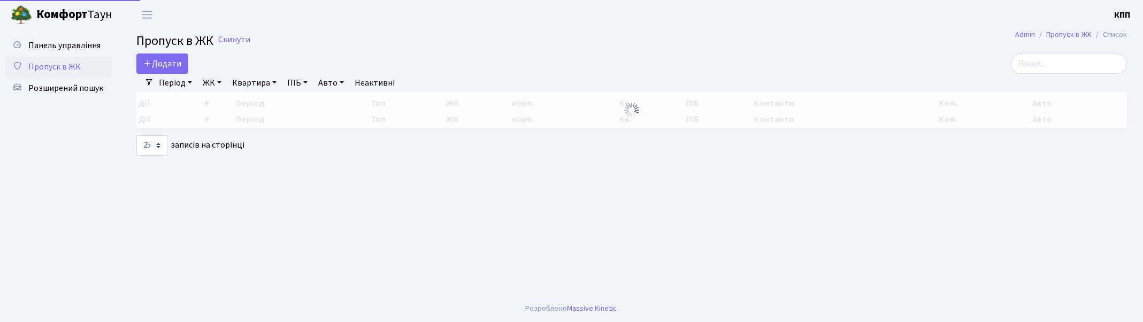
select select "25"
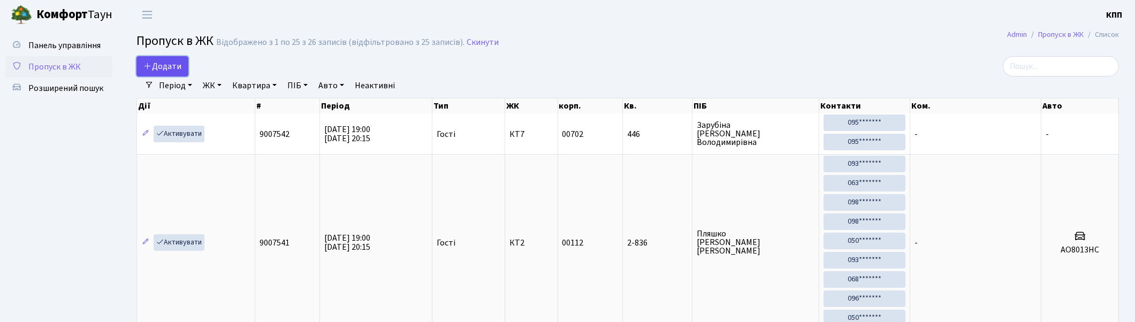
click at [161, 66] on span "Додати" at bounding box center [162, 66] width 38 height 12
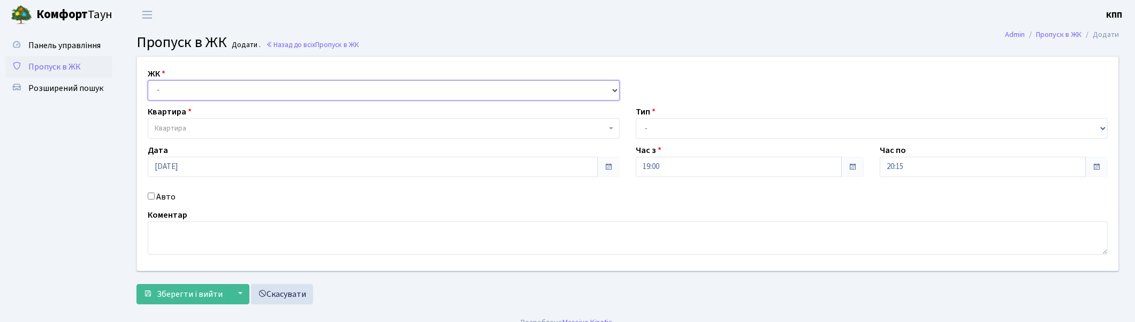
drag, startPoint x: 0, startPoint y: 0, endPoint x: 209, endPoint y: 98, distance: 231.0
click at [208, 93] on select "- КТ, вул. Регенераторна, 4 КТ2, просп. Соборності, 17 КТ3, вул. Березнева, 16 …" at bounding box center [384, 90] width 472 height 20
select select "295"
click at [148, 80] on select "- КТ, вул. Регенераторна, 4 КТ2, просп. Соборності, 17 КТ3, вул. Березнева, 16 …" at bounding box center [384, 90] width 472 height 20
select select
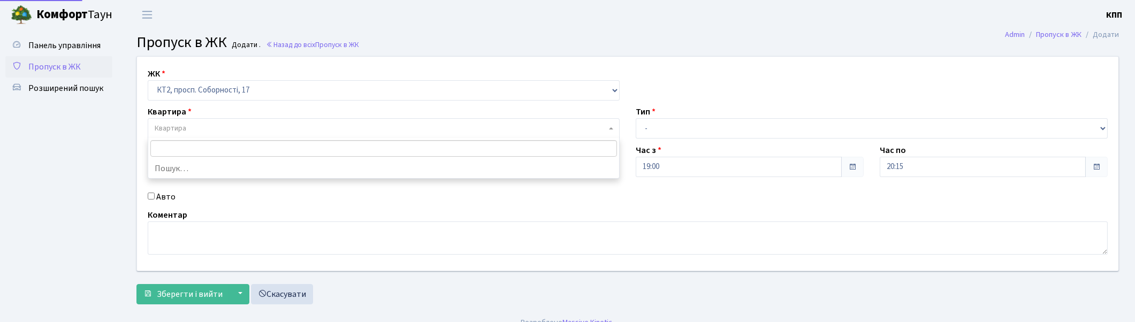
click at [210, 134] on span "Квартира" at bounding box center [384, 128] width 472 height 20
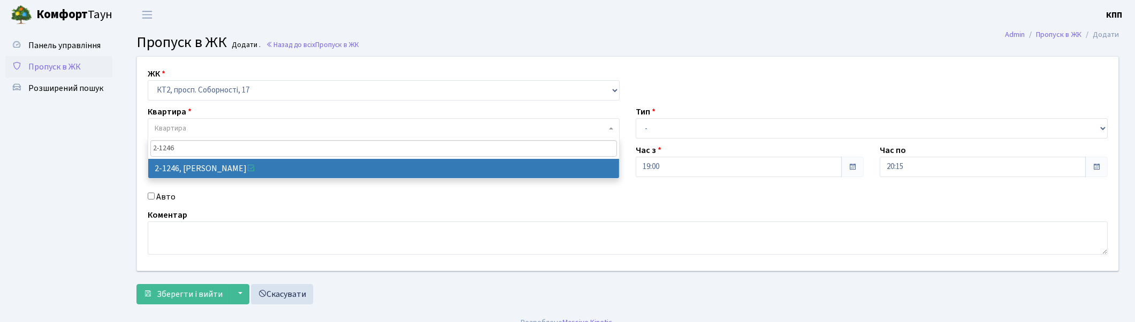
type input "2-1246"
select select "12861"
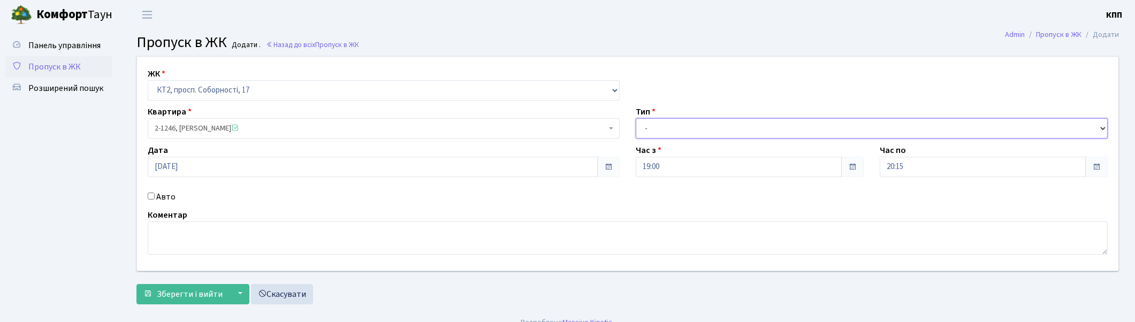
click at [666, 124] on select "- Доставка Таксі Гості Сервіс" at bounding box center [872, 128] width 472 height 20
select select "3"
click at [636, 118] on select "- Доставка Таксі Гості Сервіс" at bounding box center [872, 128] width 472 height 20
click at [173, 293] on span "Зберегти і вийти" at bounding box center [190, 294] width 66 height 12
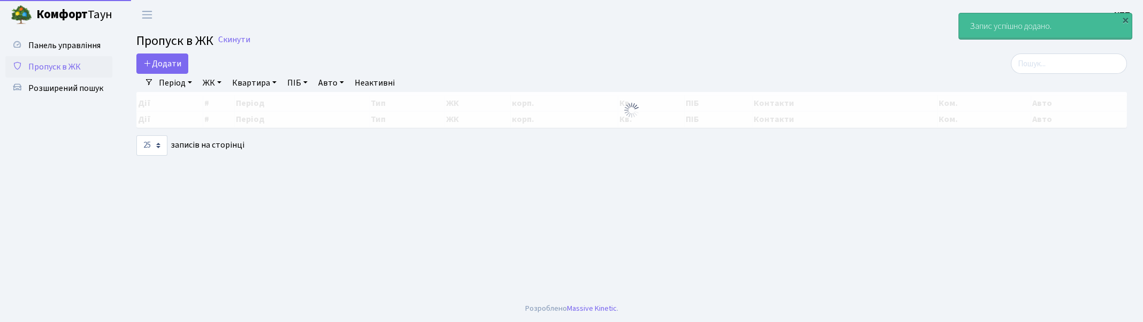
select select "25"
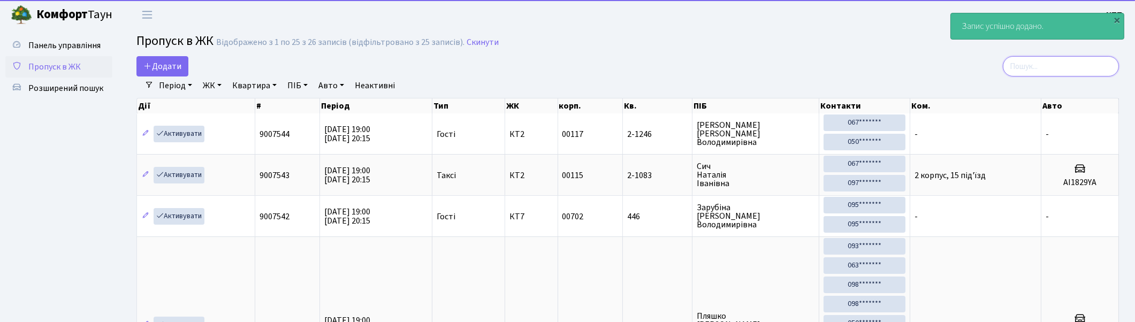
click at [1057, 65] on input "search" at bounding box center [1061, 66] width 116 height 20
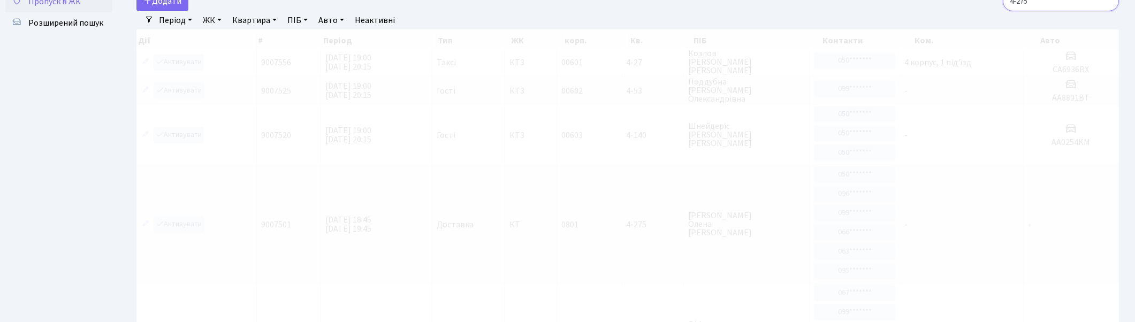
scroll to position [59, 0]
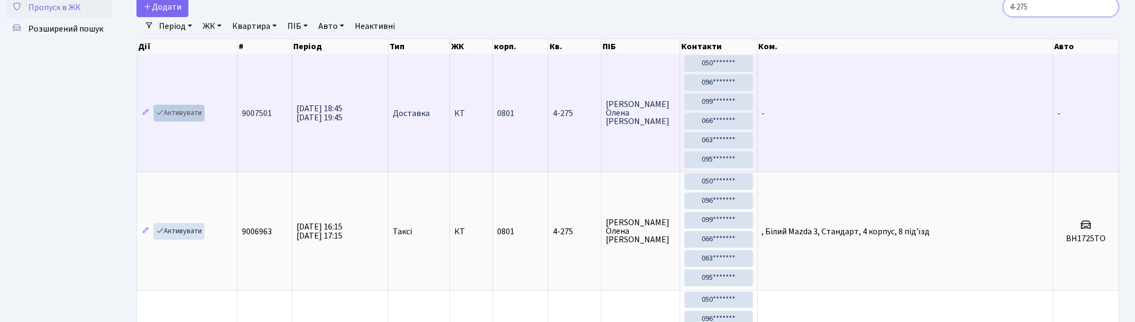
type input "4-275"
click at [180, 121] on link "Активувати" at bounding box center [179, 113] width 51 height 17
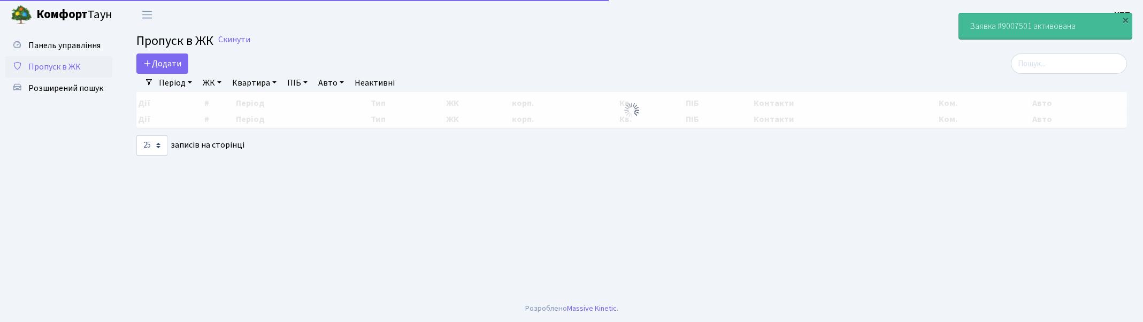
select select "25"
click at [1092, 71] on input "search" at bounding box center [1069, 64] width 116 height 20
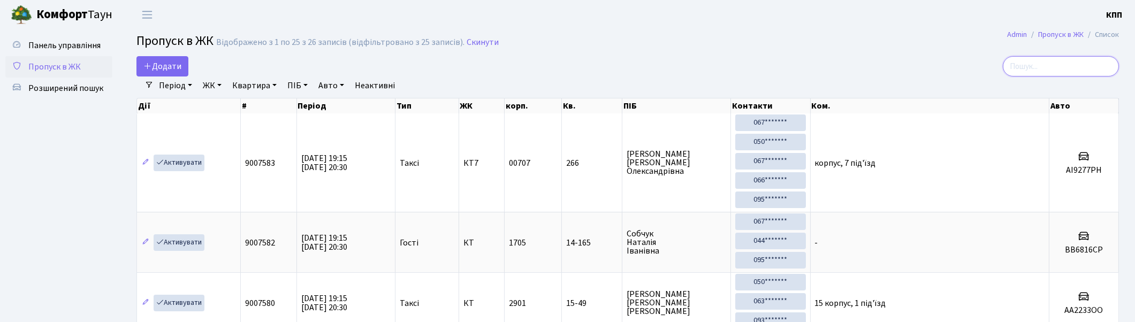
click at [1081, 67] on input "search" at bounding box center [1061, 66] width 116 height 20
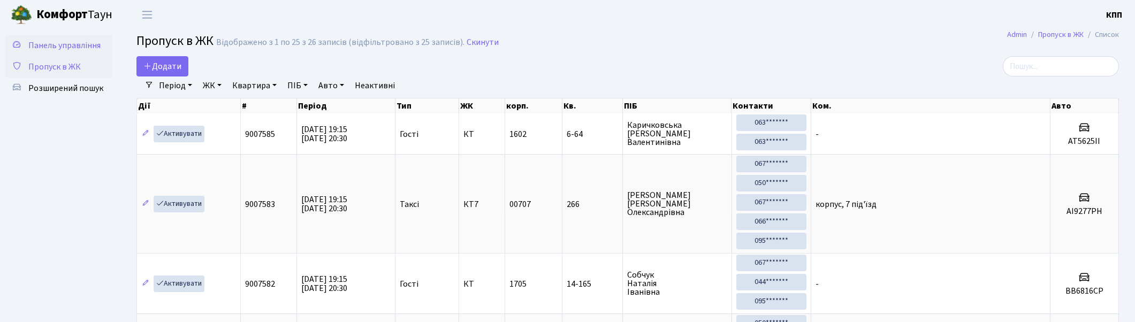
click at [52, 41] on span "Панель управління" at bounding box center [64, 46] width 72 height 12
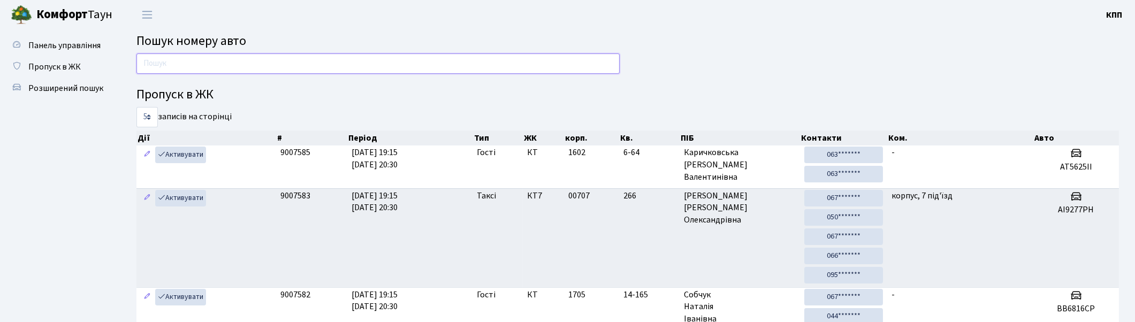
click at [174, 68] on input "text" at bounding box center [377, 64] width 483 height 20
click at [47, 66] on span "Пропуск в ЖК" at bounding box center [54, 67] width 52 height 12
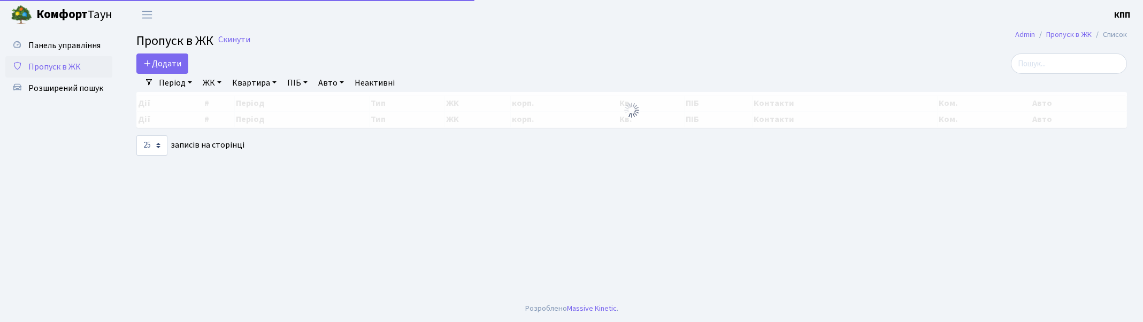
select select "25"
click at [157, 60] on span "Додати" at bounding box center [162, 64] width 38 height 12
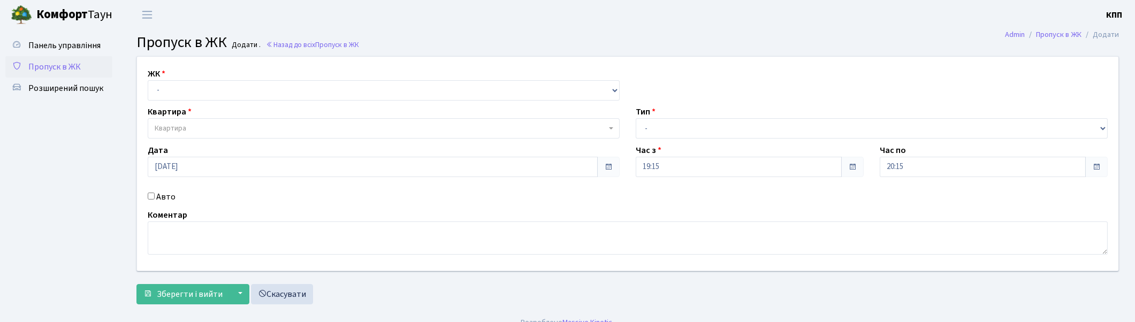
select select "271"
click at [148, 80] on select "- КТ, вул. Регенераторна, 4 КТ2, просп. [STREET_ADDRESS] [STREET_ADDRESS] [PERS…" at bounding box center [384, 90] width 472 height 20
select select
click at [190, 124] on span "Квартира" at bounding box center [381, 128] width 452 height 11
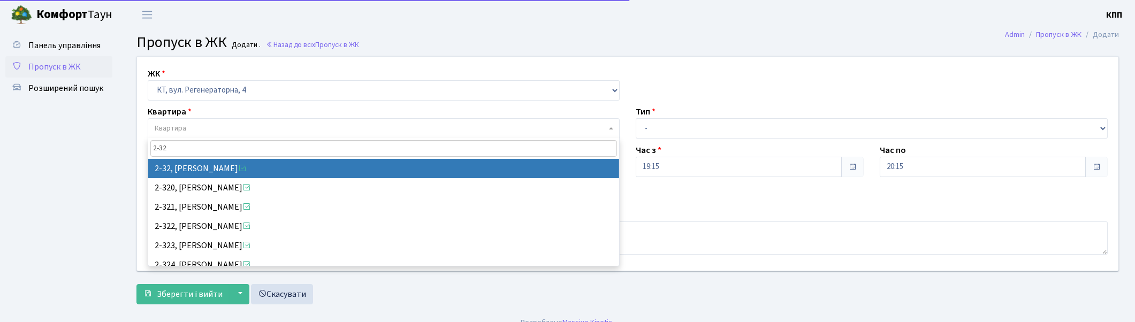
type input "2-32"
select select "727"
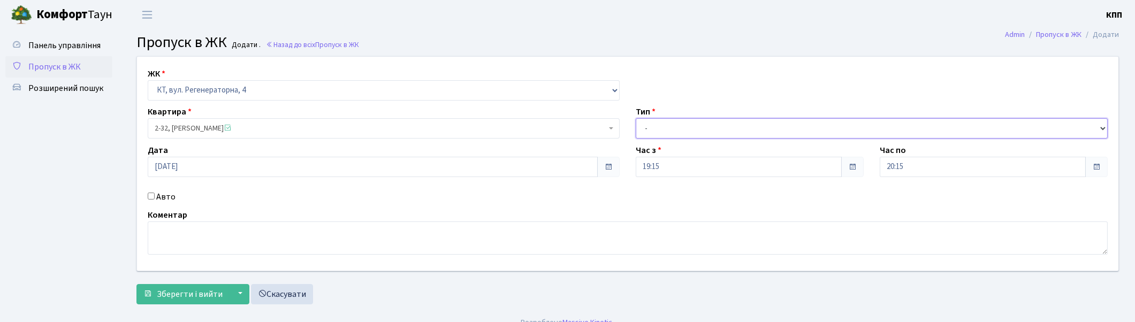
drag, startPoint x: 698, startPoint y: 119, endPoint x: 687, endPoint y: 136, distance: 20.6
click at [697, 119] on select "- Доставка Таксі Гості Сервіс" at bounding box center [872, 128] width 472 height 20
select select "1"
click at [636, 118] on select "- Доставка Таксі Гості Сервіс" at bounding box center [872, 128] width 472 height 20
click at [175, 302] on button "Зберегти і вийти" at bounding box center [182, 294] width 93 height 20
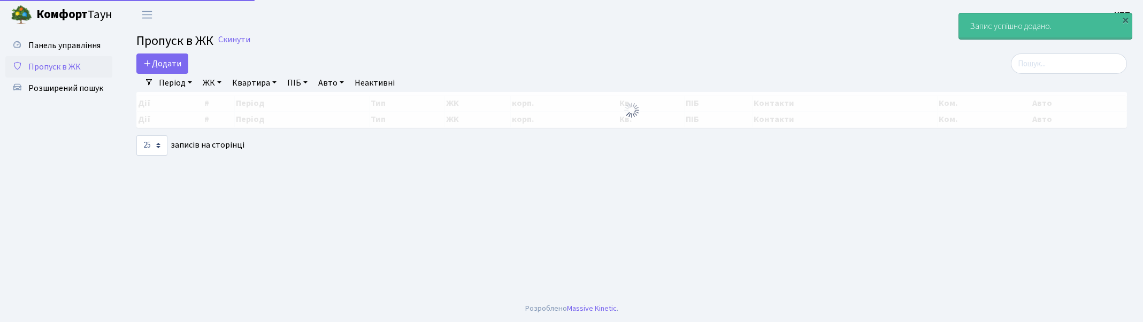
select select "25"
click at [1088, 59] on input "search" at bounding box center [1069, 64] width 116 height 20
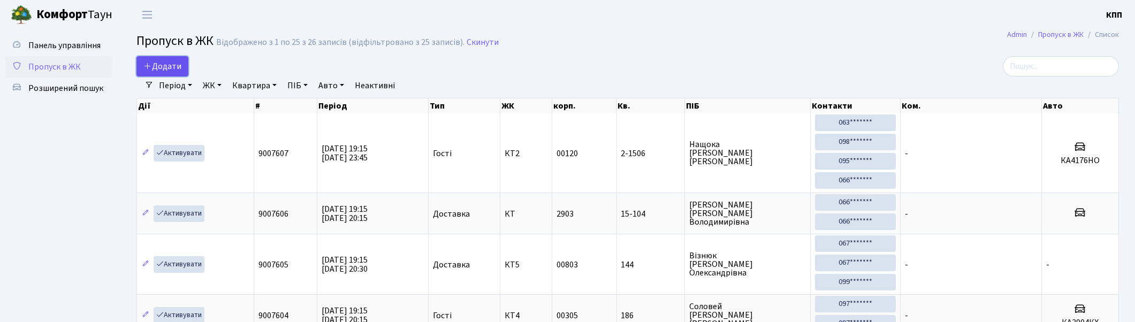
click at [148, 65] on icon at bounding box center [147, 66] width 9 height 9
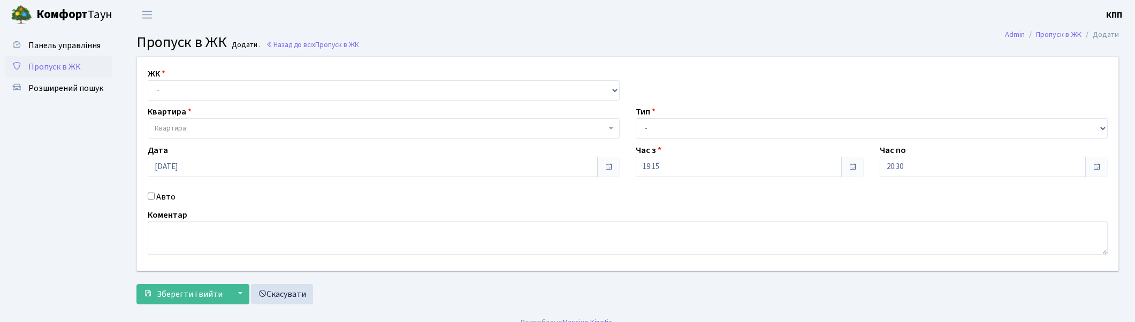
select select "271"
click at [148, 80] on select "- КТ, вул. Регенераторна, 4 КТ2, просп. [STREET_ADDRESS] [STREET_ADDRESS] [PERS…" at bounding box center [384, 90] width 472 height 20
select select
click at [218, 125] on span "Квартира" at bounding box center [381, 128] width 452 height 11
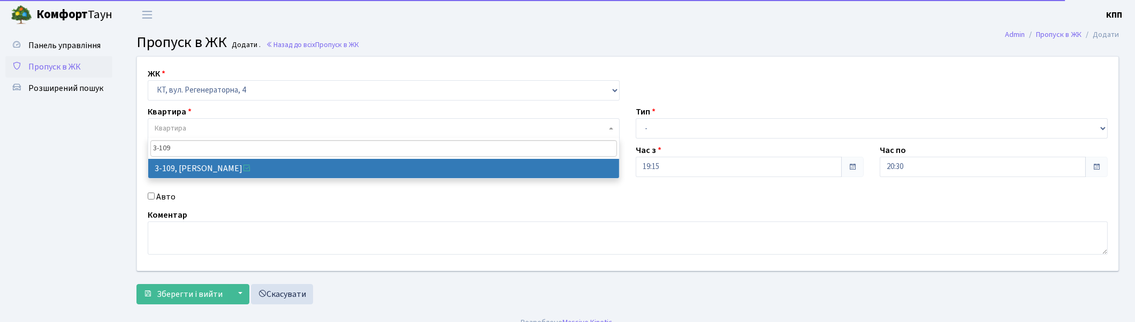
type input "3-109"
select select "918"
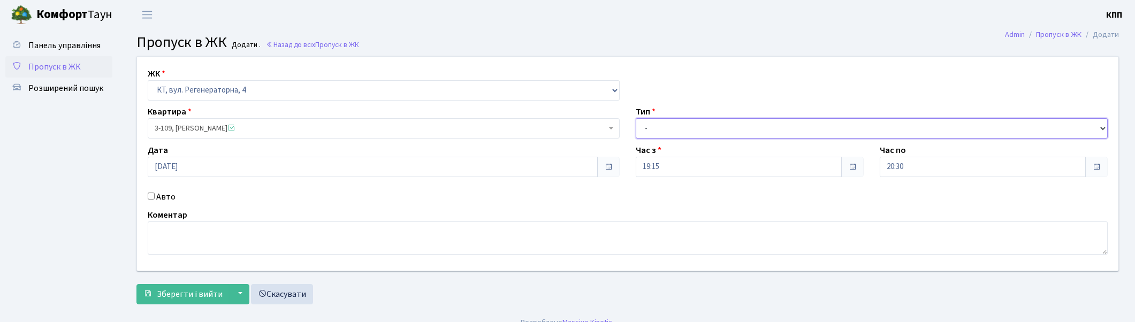
click at [703, 126] on select "- Доставка Таксі Гості Сервіс" at bounding box center [872, 128] width 472 height 20
select select "1"
click at [636, 118] on select "- Доставка Таксі Гості Сервіс" at bounding box center [872, 128] width 472 height 20
click at [179, 288] on span "Зберегти і вийти" at bounding box center [190, 294] width 66 height 12
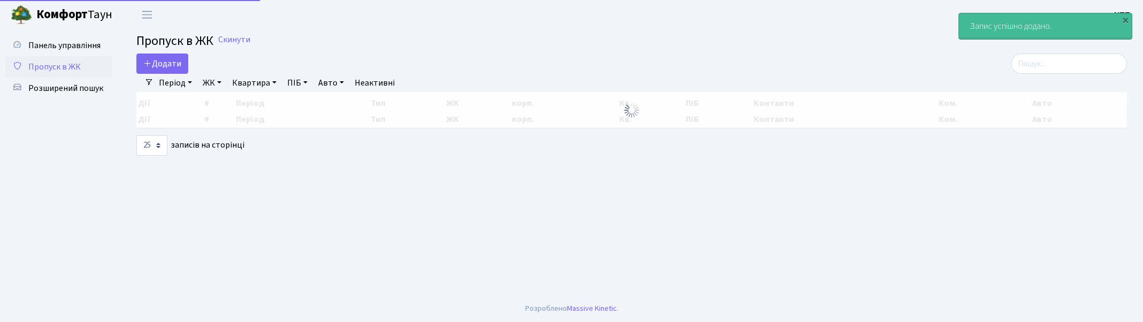
select select "25"
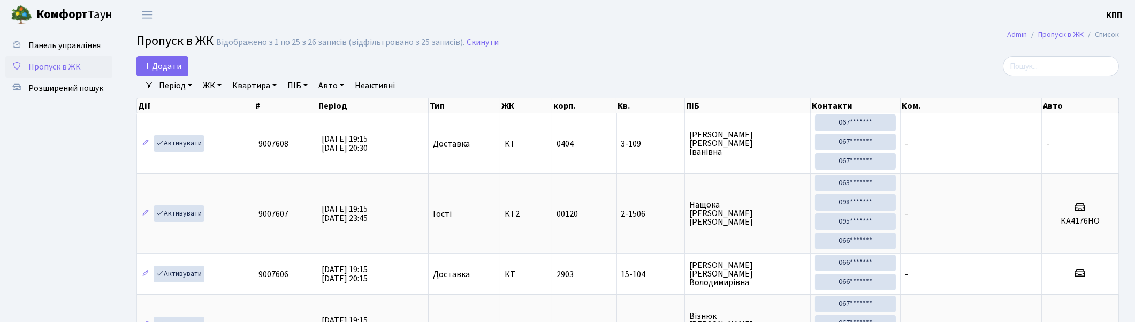
click at [1066, 79] on div "Період 23.09.2025 - 23.09.2025 ЖК - КТ, вул. Регенераторна, 4 КТ2, просп. Собор…" at bounding box center [632, 86] width 957 height 18
click at [1063, 74] on input "search" at bounding box center [1061, 66] width 116 height 20
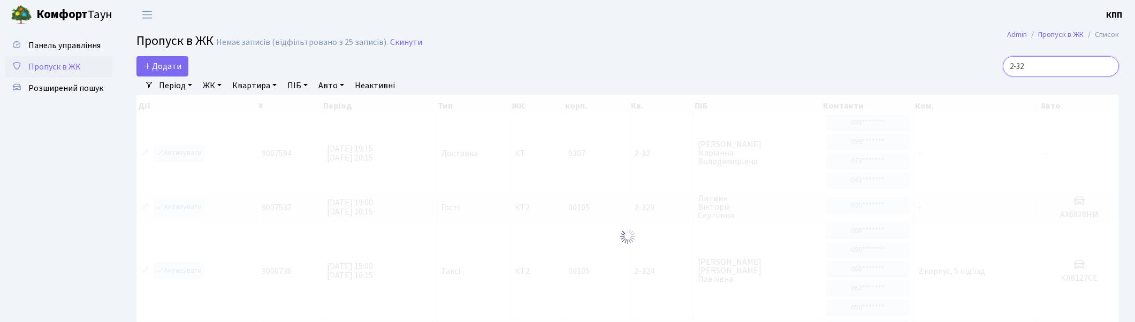
type input "2-32"
click at [70, 66] on span "Пропуск в ЖК" at bounding box center [54, 67] width 52 height 12
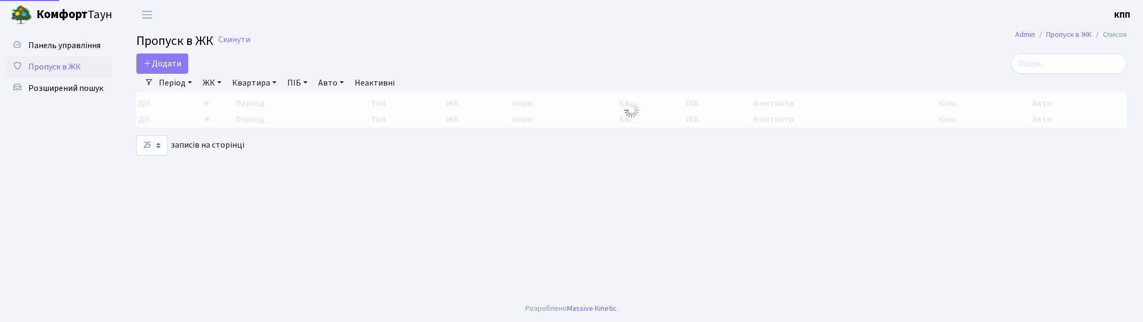
select select "25"
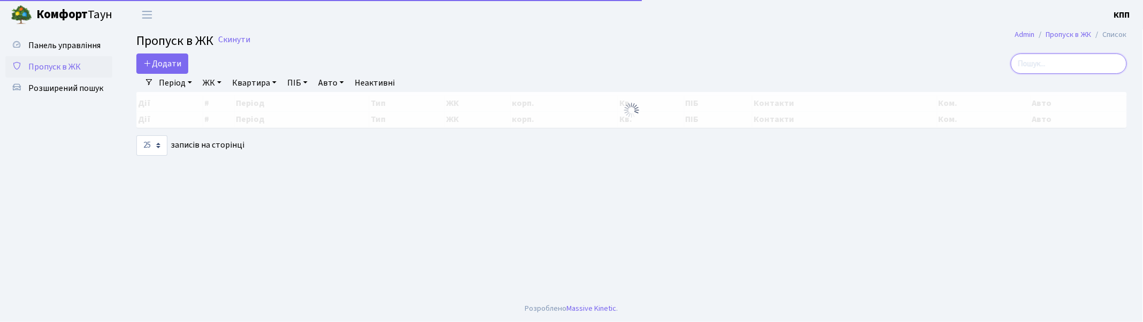
click at [1071, 62] on input "search" at bounding box center [1069, 64] width 116 height 20
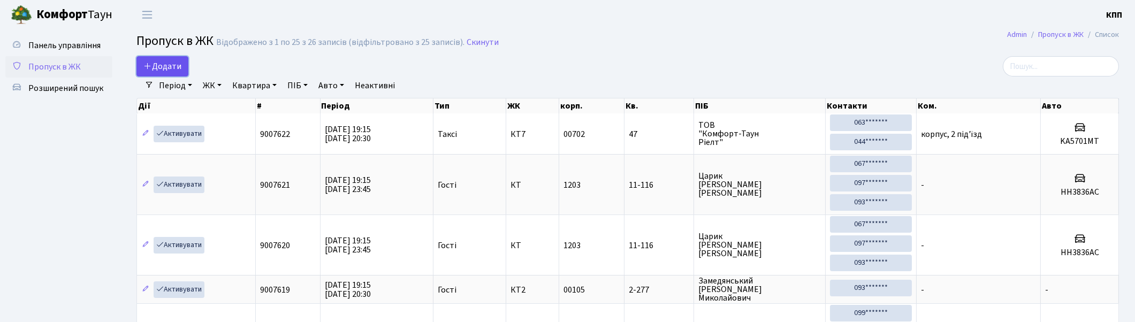
click at [166, 65] on span "Додати" at bounding box center [162, 66] width 38 height 12
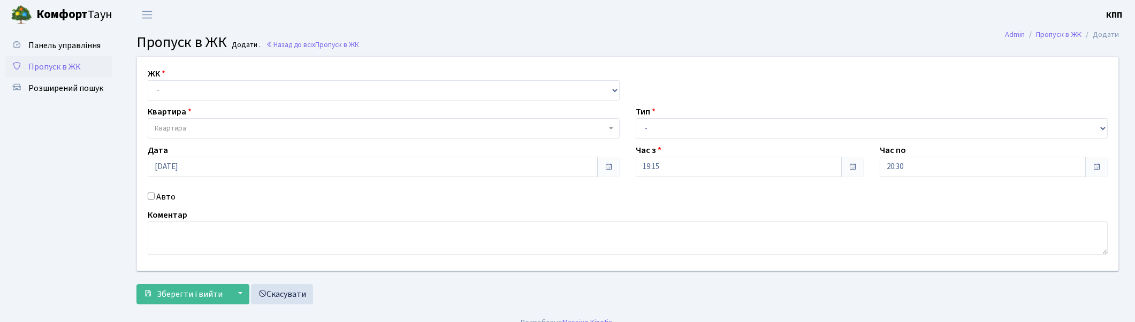
select select "271"
click at [148, 80] on select "- КТ, вул. Регенераторна, 4 КТ2, просп. [STREET_ADDRESS] [STREET_ADDRESS] [PERS…" at bounding box center [384, 90] width 472 height 20
select select
click at [202, 125] on span "Квартира" at bounding box center [381, 128] width 452 height 11
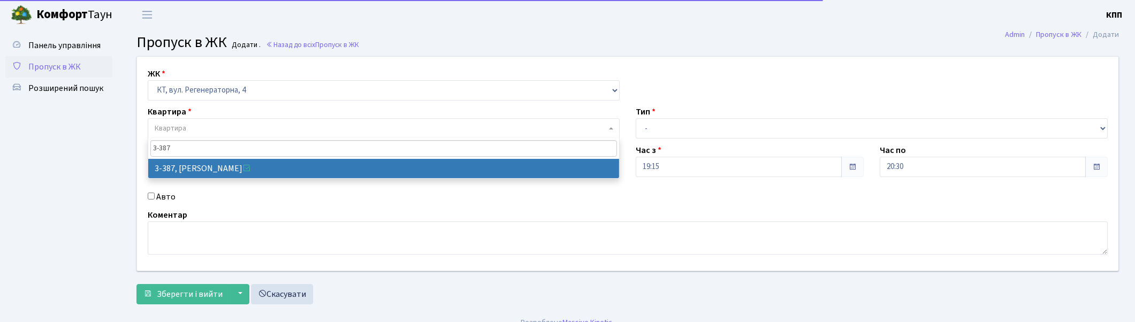
type input "3-387"
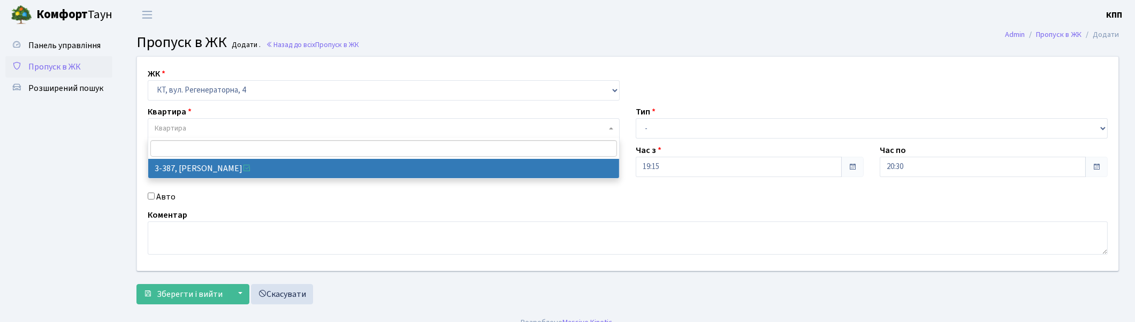
select select "1605"
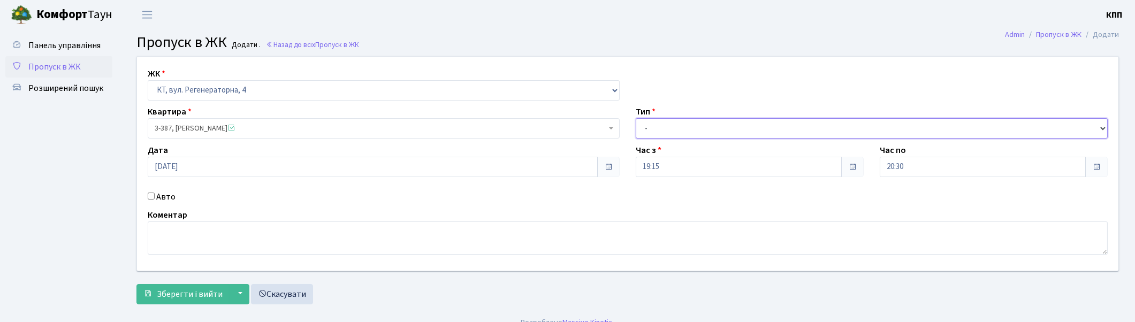
click at [676, 125] on select "- Доставка Таксі Гості Сервіс" at bounding box center [872, 128] width 472 height 20
click at [636, 118] on select "- Доставка Таксі Гості Сервіс" at bounding box center [872, 128] width 472 height 20
click at [664, 131] on select "- Доставка Таксі Гості Сервіс" at bounding box center [872, 128] width 472 height 20
select select "1"
click at [636, 118] on select "- Доставка Таксі Гості Сервіс" at bounding box center [872, 128] width 472 height 20
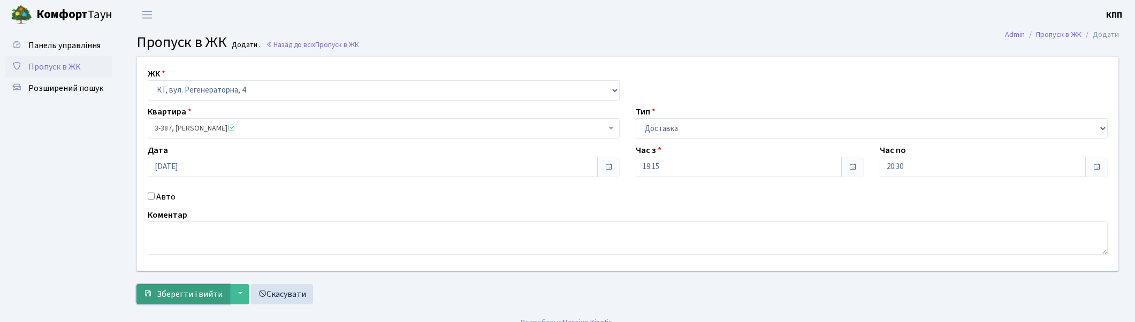
click at [211, 296] on span "Зберегти і вийти" at bounding box center [190, 294] width 66 height 12
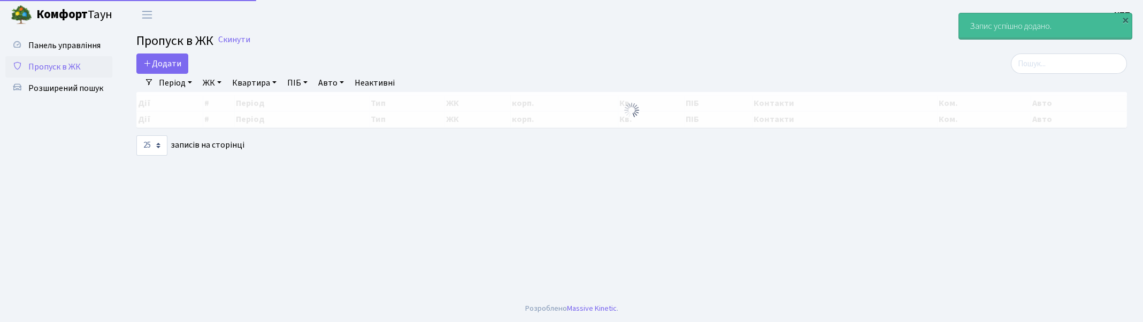
select select "25"
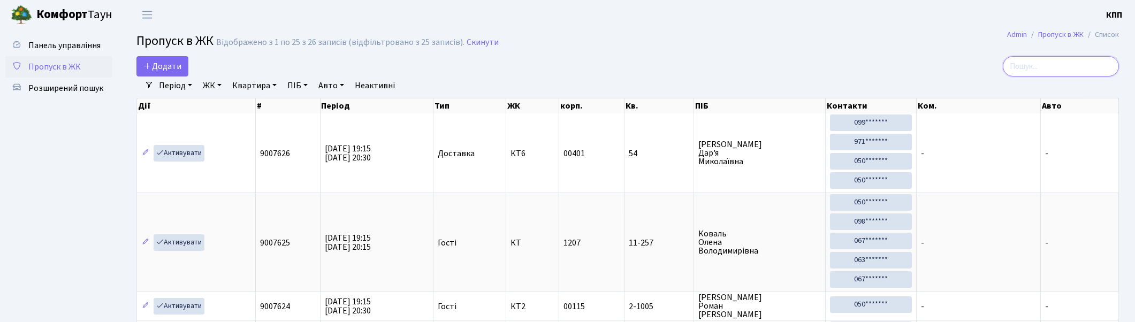
click at [1065, 68] on input "search" at bounding box center [1061, 66] width 116 height 20
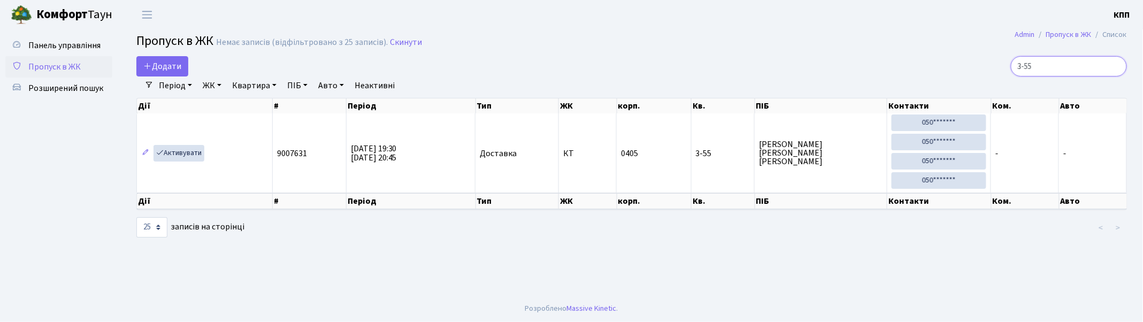
type input "3-55"
click at [198, 153] on link "Активувати" at bounding box center [179, 153] width 51 height 17
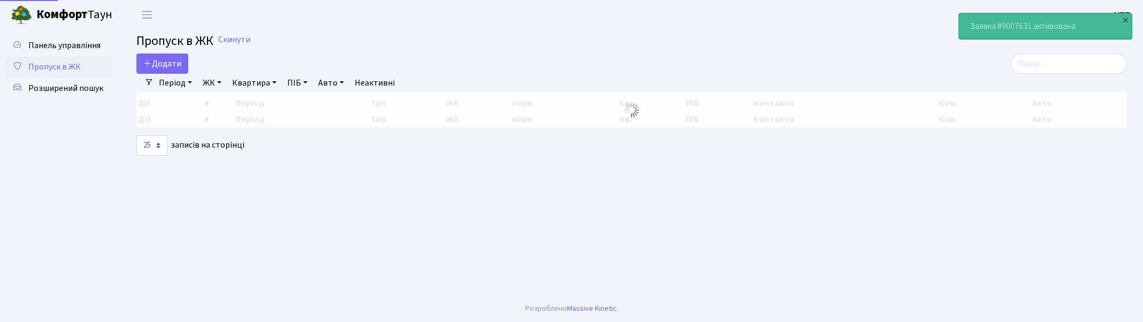
select select "25"
click at [1076, 66] on input "search" at bounding box center [1069, 64] width 116 height 20
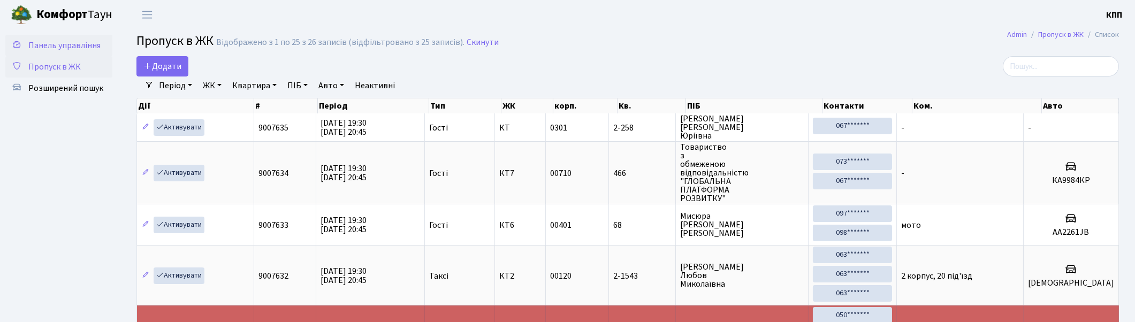
click at [56, 51] on link "Панель управління" at bounding box center [58, 45] width 107 height 21
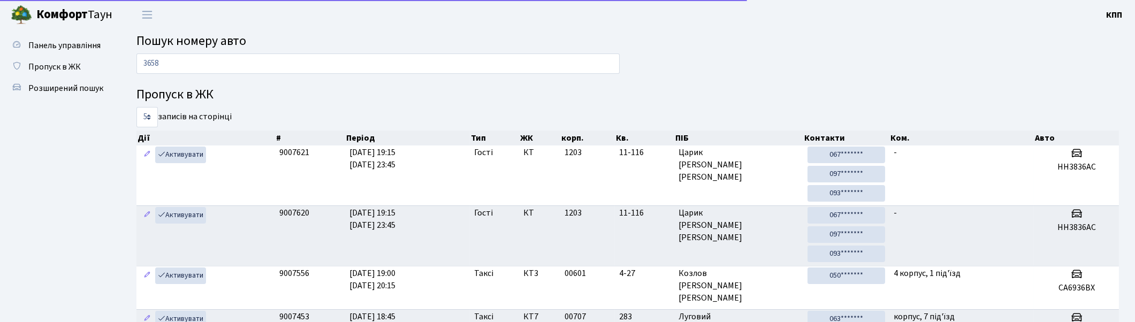
type input "3658"
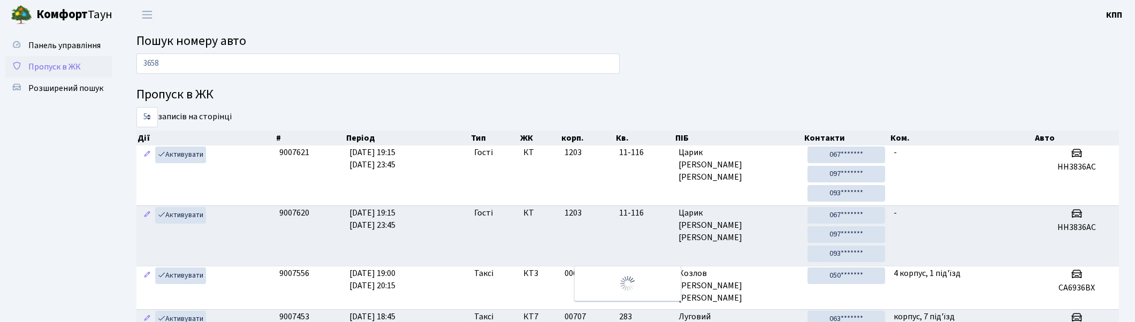
click at [47, 65] on span "Пропуск в ЖК" at bounding box center [54, 67] width 52 height 12
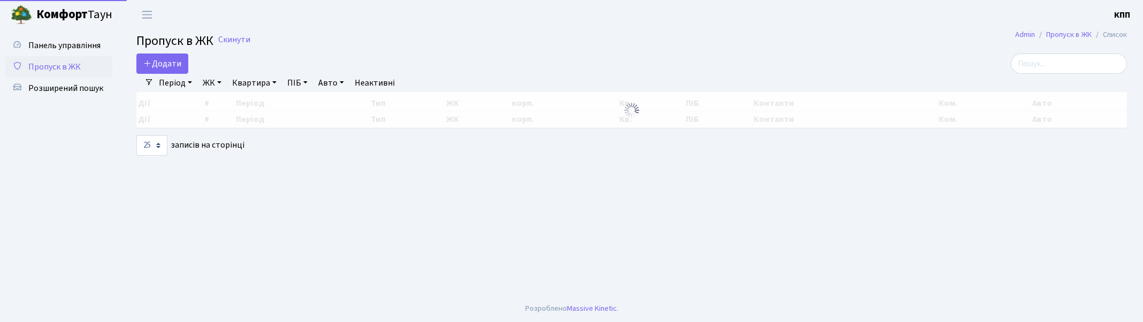
select select "25"
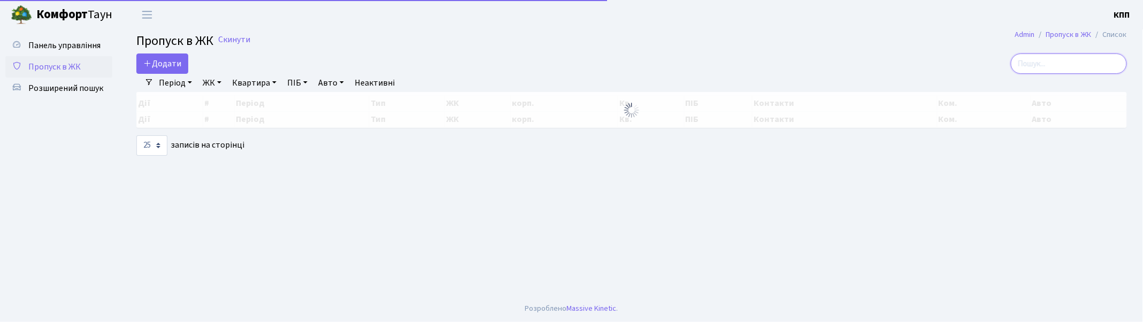
click at [1077, 67] on input "search" at bounding box center [1069, 64] width 116 height 20
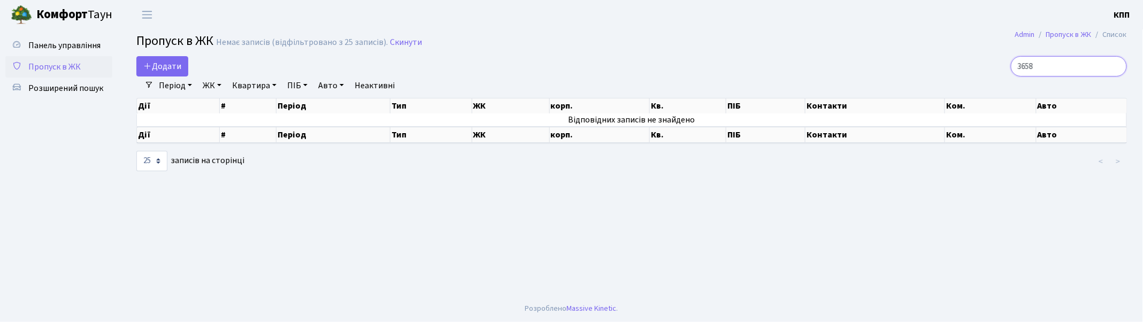
drag, startPoint x: 1051, startPoint y: 65, endPoint x: 965, endPoint y: 65, distance: 85.6
click at [965, 65] on div "3658" at bounding box center [967, 66] width 319 height 20
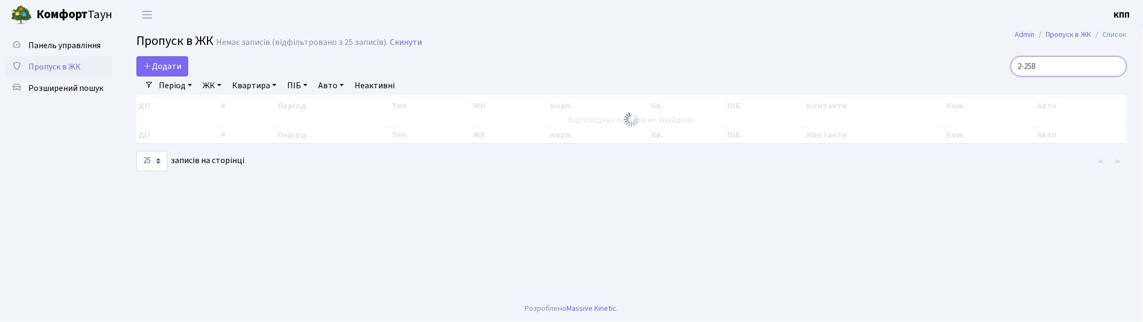
type input "2-258"
click at [203, 83] on link "ЖК" at bounding box center [211, 86] width 27 height 18
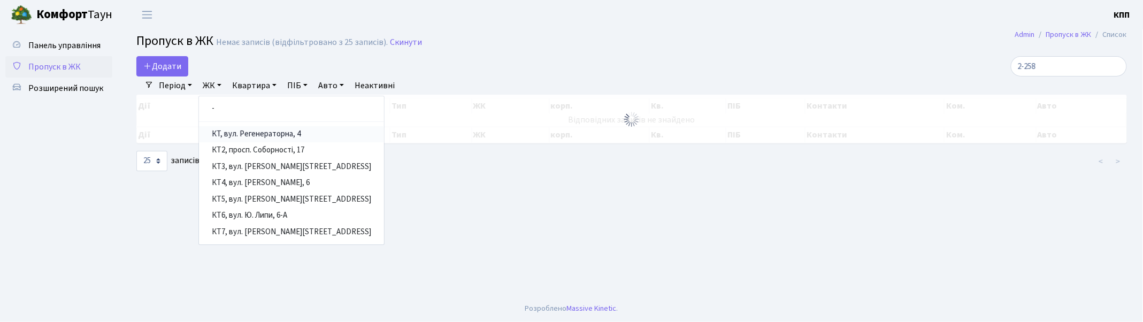
click at [247, 139] on link "КТ, вул. Регенераторна, 4" at bounding box center [291, 134] width 185 height 17
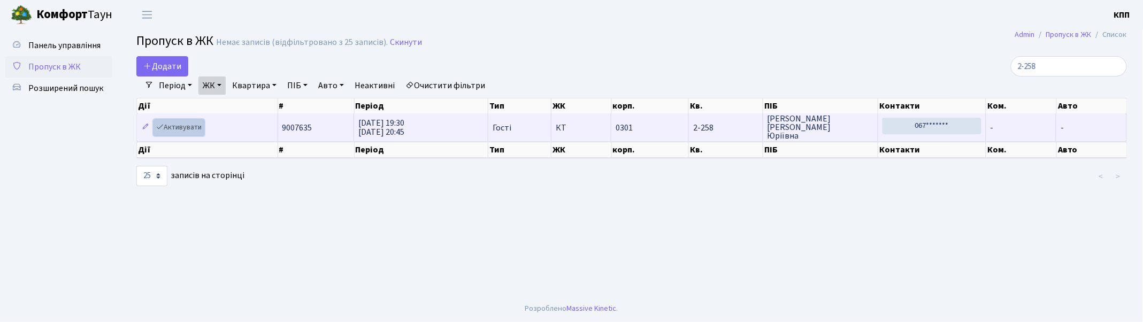
click at [172, 131] on link "Активувати" at bounding box center [179, 127] width 51 height 17
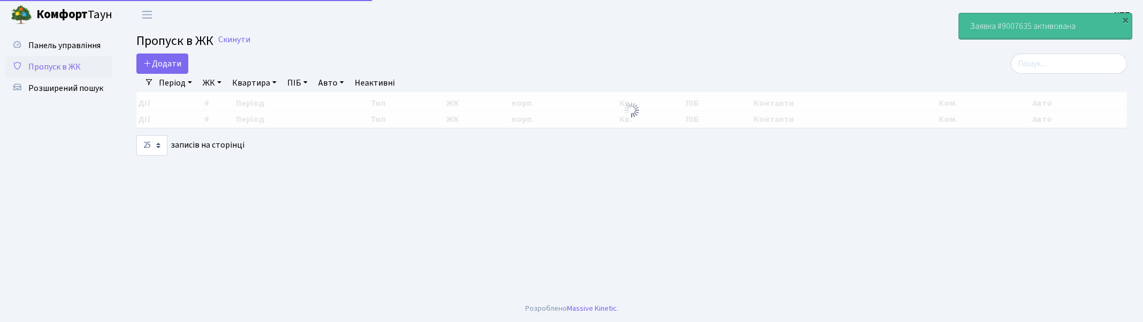
select select "25"
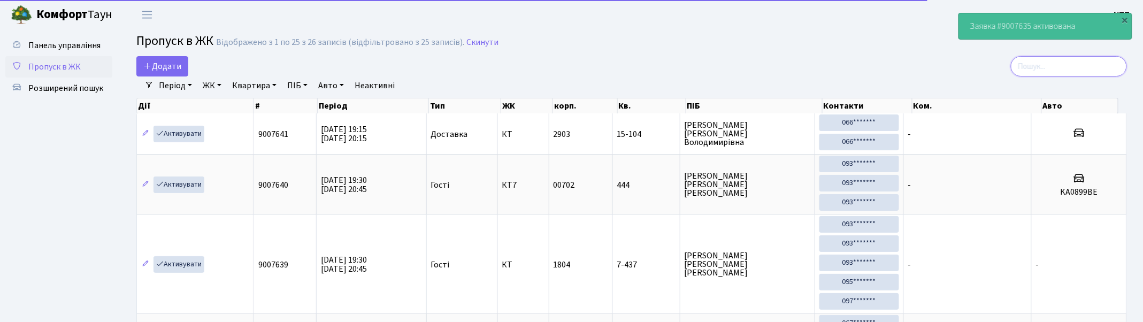
click at [1070, 65] on input "search" at bounding box center [1069, 66] width 116 height 20
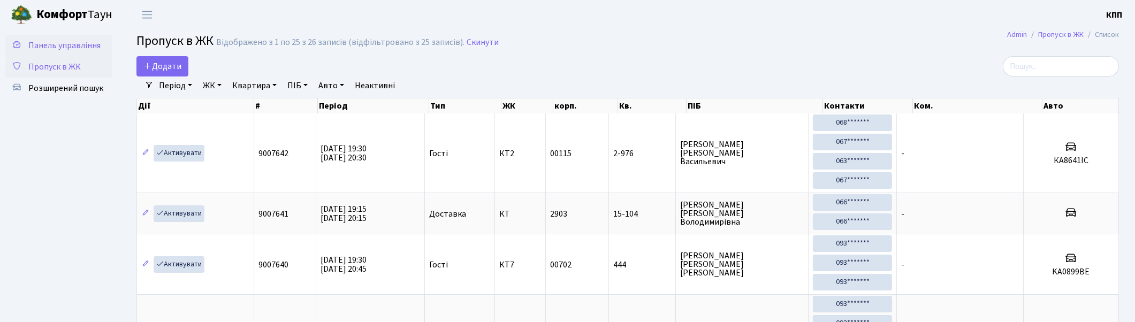
click at [77, 47] on span "Панель управління" at bounding box center [64, 46] width 72 height 12
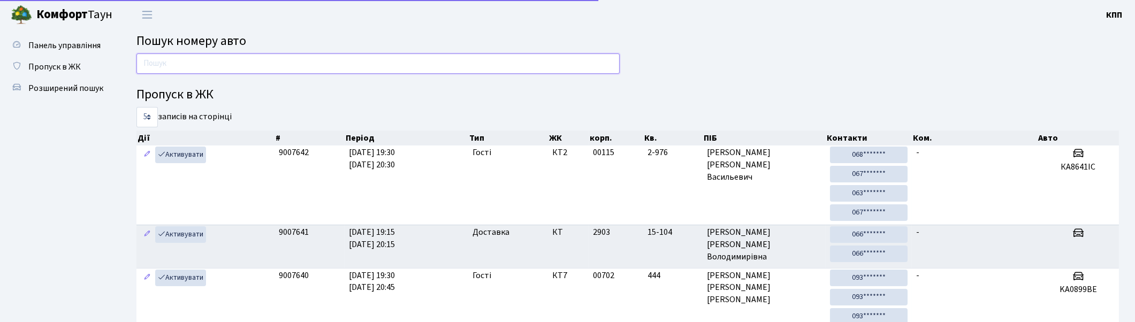
click at [257, 63] on input "text" at bounding box center [377, 64] width 483 height 20
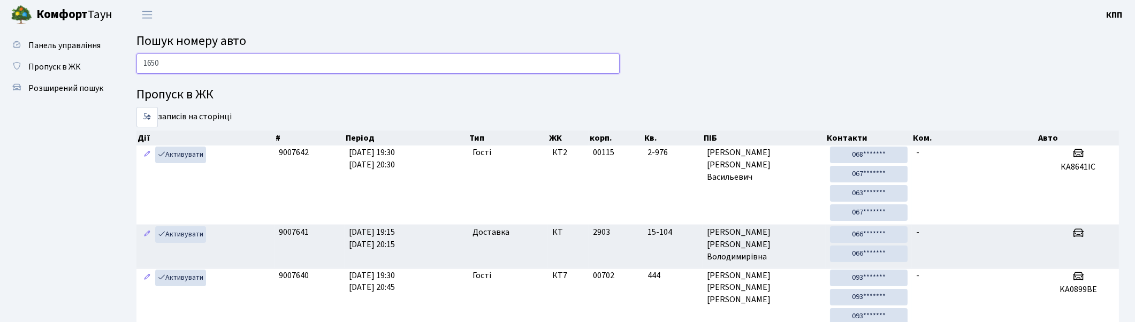
type input "1650"
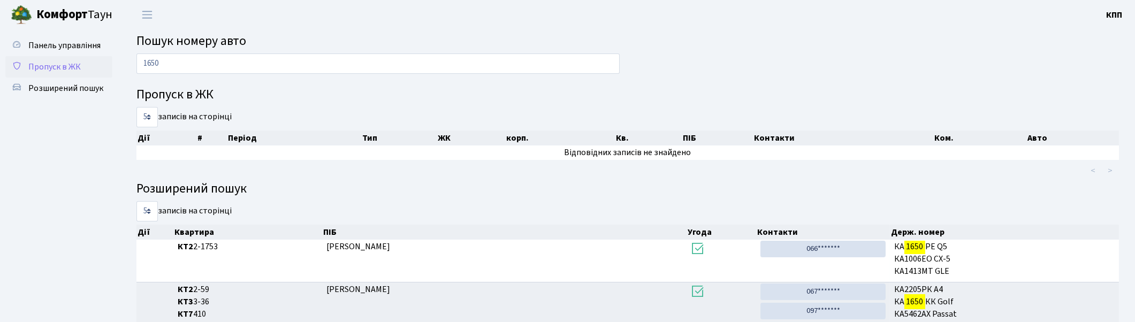
click at [44, 67] on span "Пропуск в ЖК" at bounding box center [54, 67] width 52 height 12
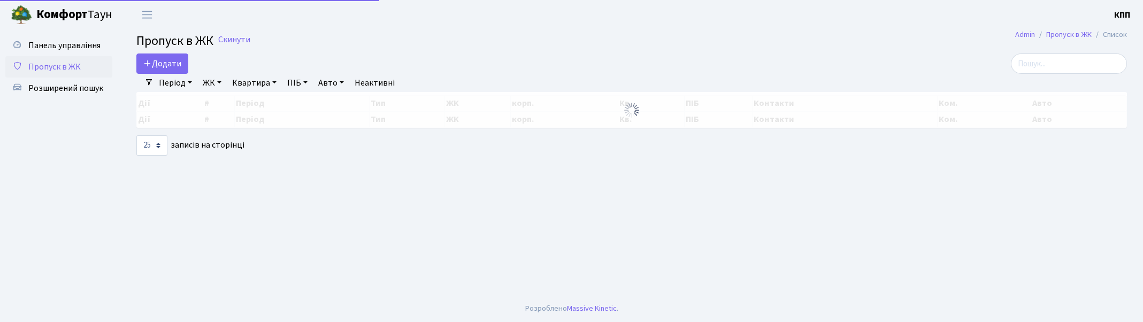
select select "25"
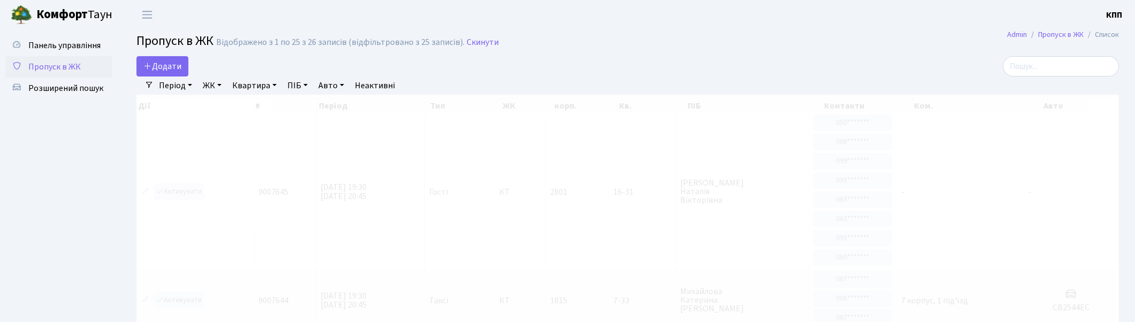
click at [1031, 77] on div "Період [DATE] - [DATE] ЖК - КТ, вул. Регенераторна, 4 КТ2, просп. [STREET_ADDRE…" at bounding box center [632, 86] width 957 height 18
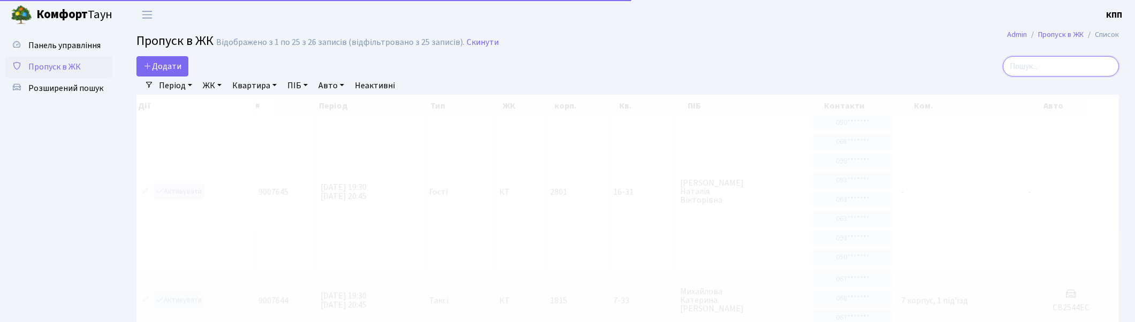
click at [1033, 72] on input "search" at bounding box center [1061, 66] width 116 height 20
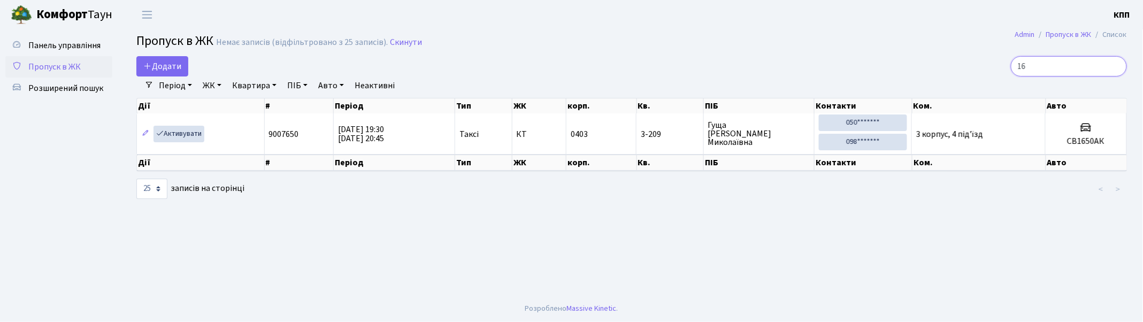
type input "1"
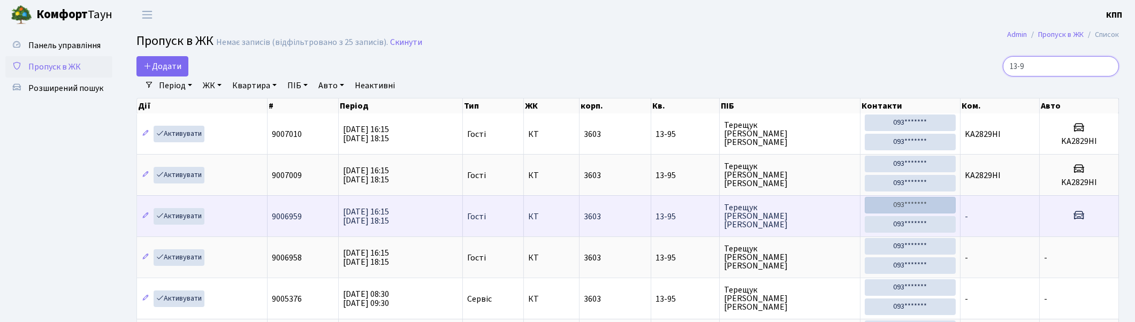
drag, startPoint x: 1057, startPoint y: 75, endPoint x: 901, endPoint y: 211, distance: 206.7
click at [927, 72] on div "13-9" at bounding box center [960, 66] width 317 height 20
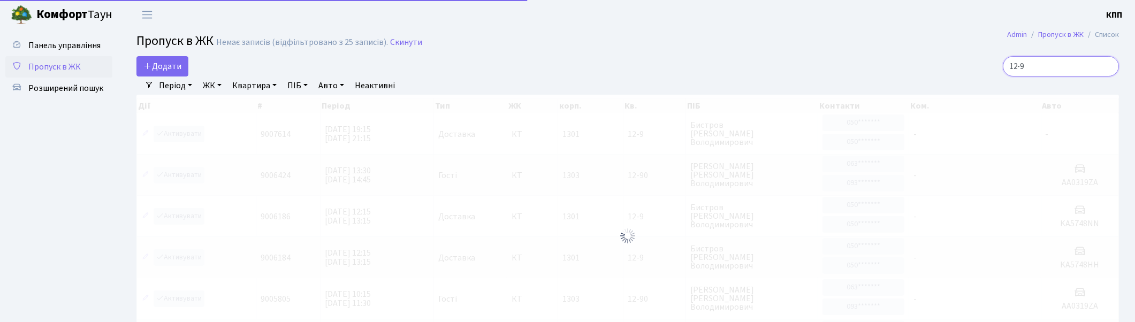
type input "12-9"
click at [181, 135] on div at bounding box center [627, 236] width 982 height 282
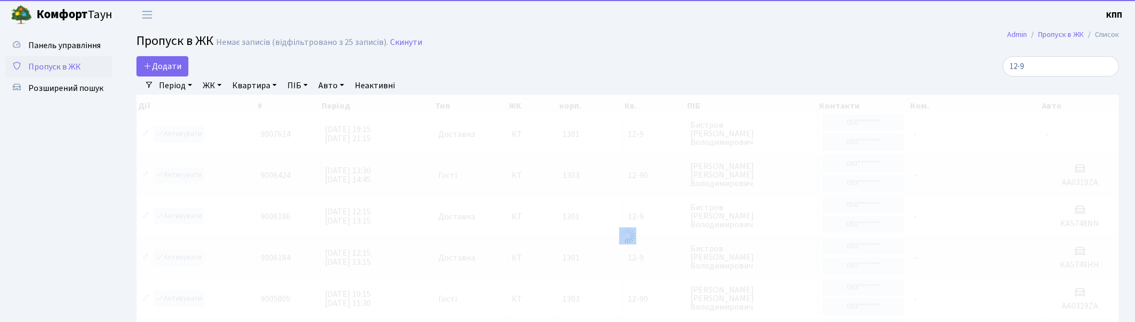
click at [181, 135] on div at bounding box center [627, 236] width 982 height 282
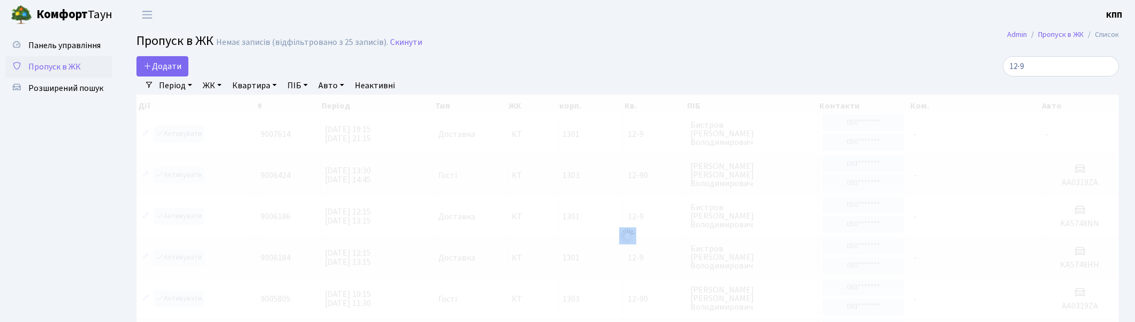
drag, startPoint x: 228, startPoint y: 173, endPoint x: 227, endPoint y: 150, distance: 23.0
click at [228, 173] on div at bounding box center [627, 236] width 982 height 282
click at [159, 137] on div at bounding box center [627, 236] width 982 height 282
click at [167, 135] on div at bounding box center [627, 236] width 982 height 282
click at [181, 134] on div at bounding box center [627, 236] width 982 height 282
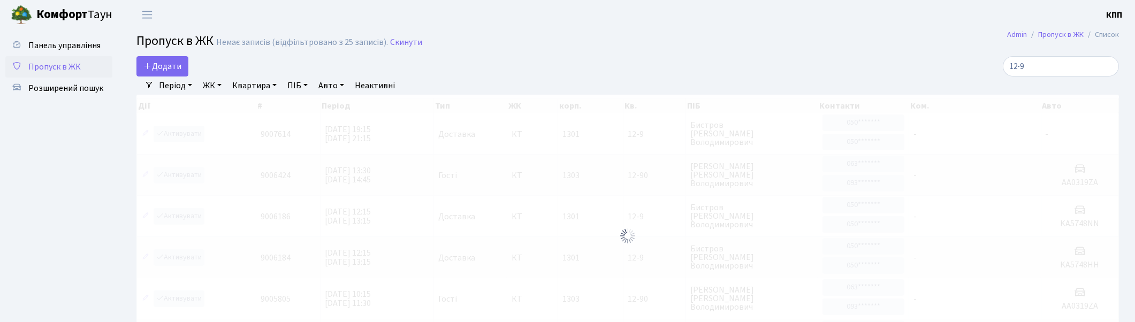
click at [181, 134] on div at bounding box center [627, 236] width 982 height 282
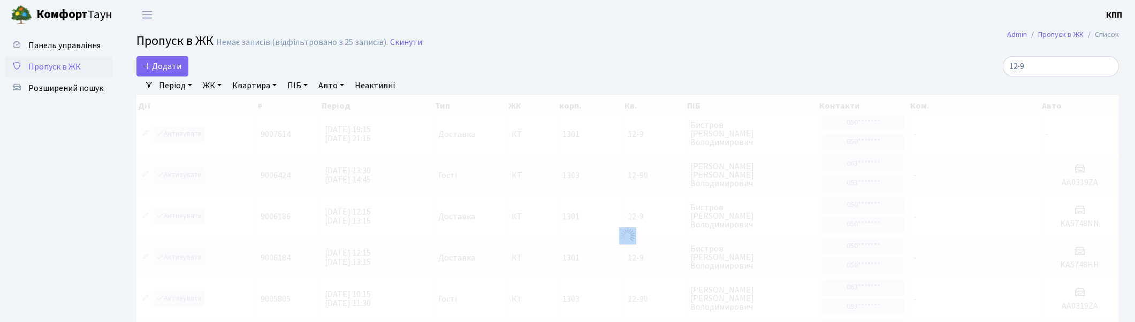
click at [181, 134] on div at bounding box center [627, 236] width 982 height 282
click at [182, 134] on div at bounding box center [627, 236] width 982 height 282
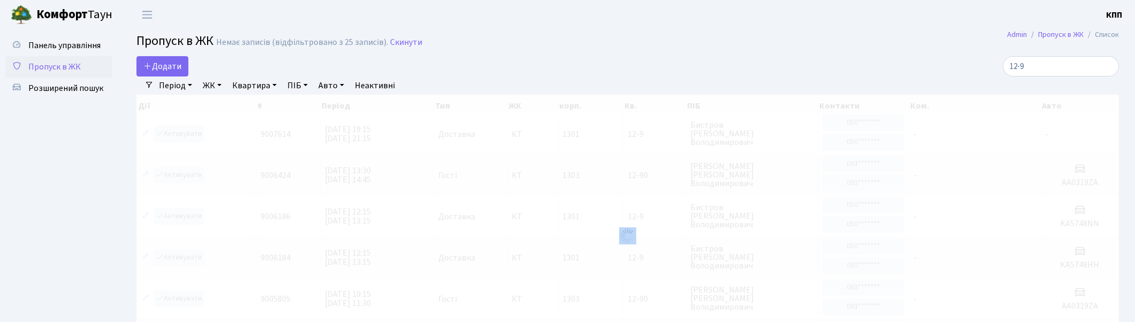
click at [182, 134] on div at bounding box center [627, 236] width 982 height 282
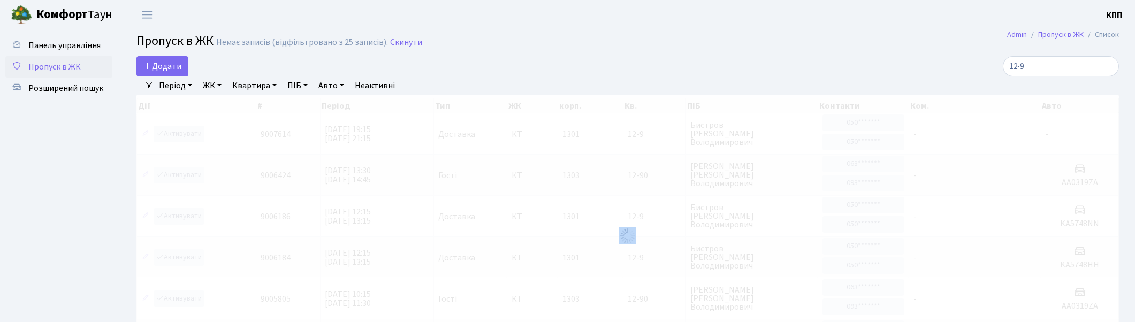
click at [182, 134] on div at bounding box center [627, 236] width 982 height 282
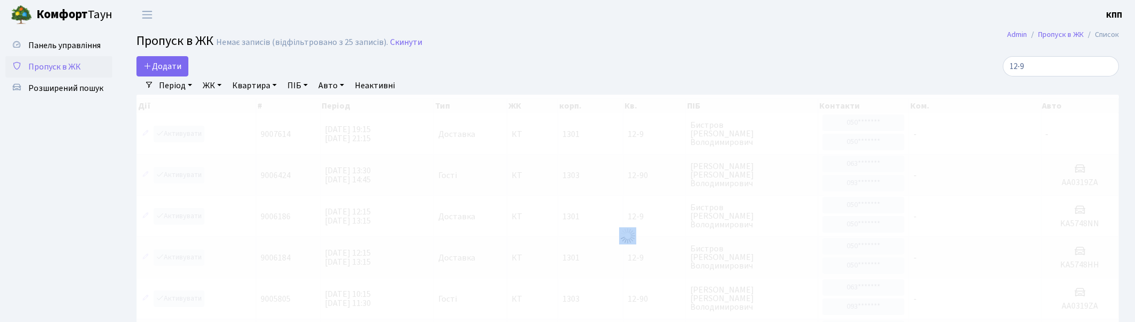
click at [185, 132] on div at bounding box center [627, 236] width 982 height 282
click at [187, 132] on div at bounding box center [627, 236] width 982 height 282
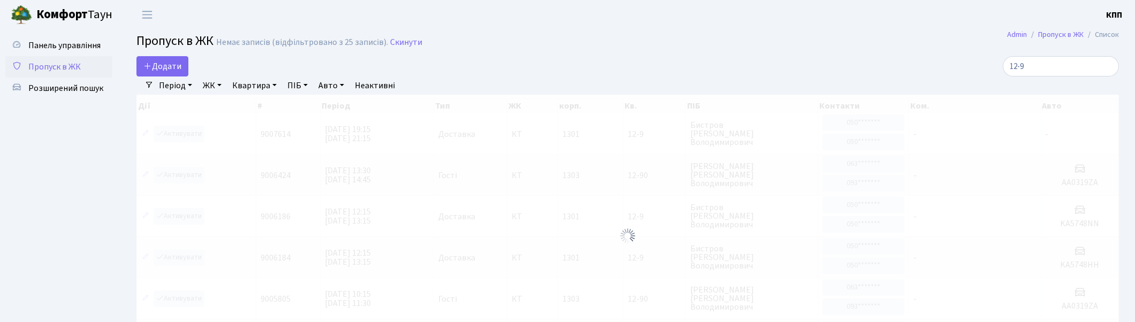
click at [187, 132] on div at bounding box center [627, 236] width 982 height 282
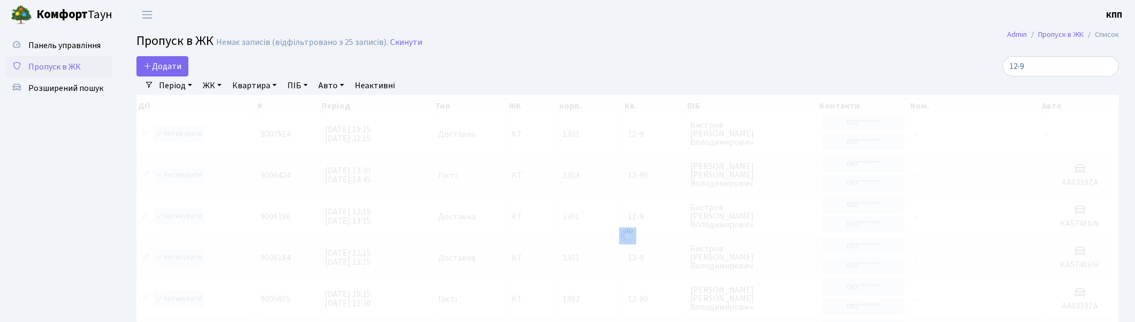
click at [187, 132] on div at bounding box center [627, 236] width 982 height 282
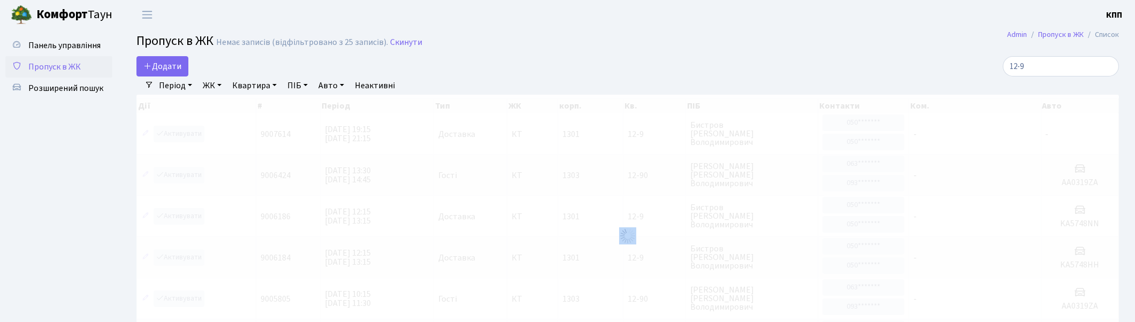
click at [187, 132] on div at bounding box center [627, 236] width 982 height 282
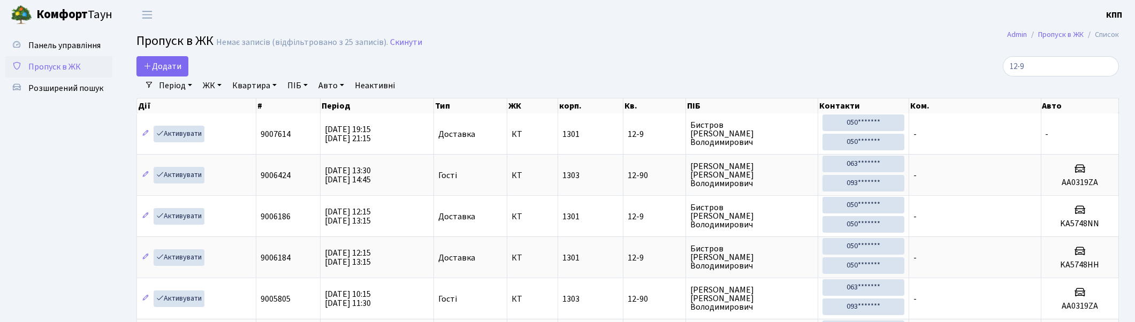
click at [39, 61] on span "Пропуск в ЖК" at bounding box center [54, 67] width 52 height 12
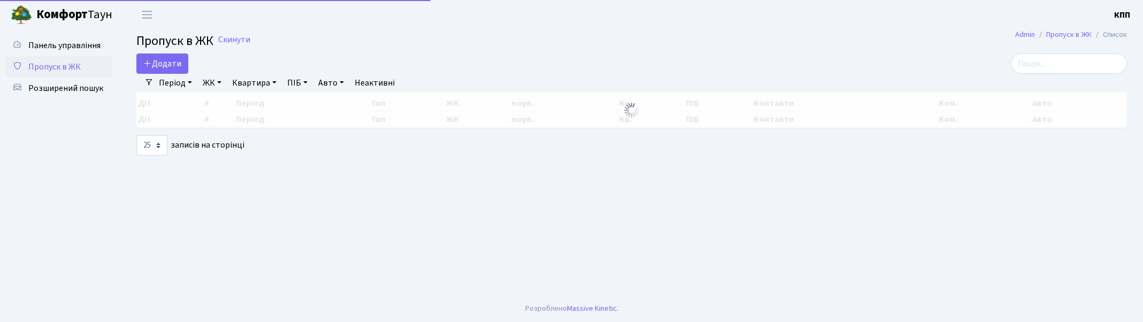
select select "25"
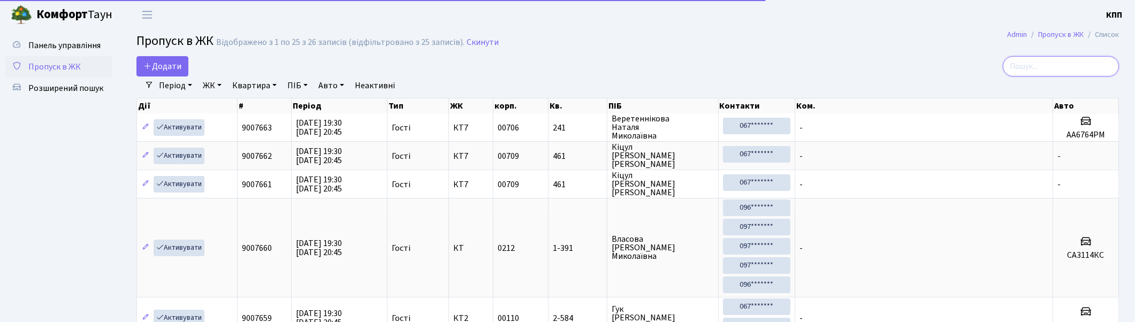
click at [1058, 57] on input "search" at bounding box center [1061, 66] width 116 height 20
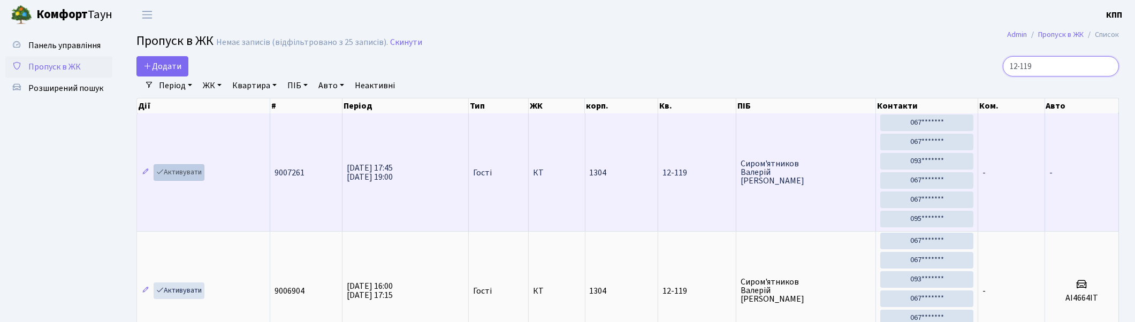
type input "12-119"
click at [178, 169] on link "Активувати" at bounding box center [179, 172] width 51 height 17
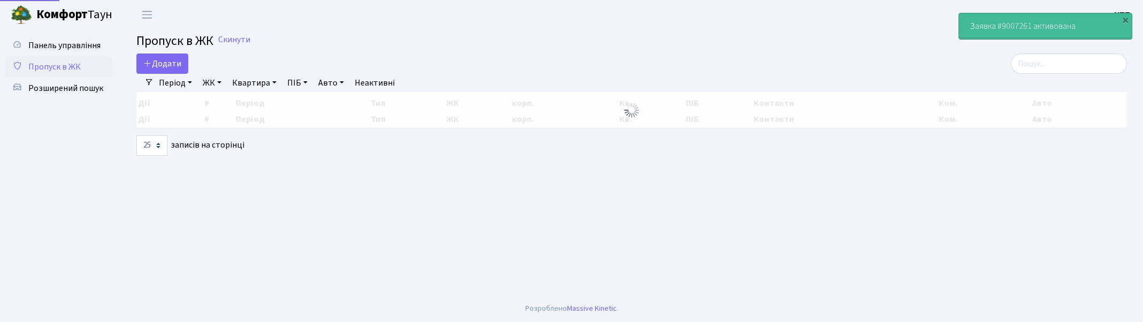
select select "25"
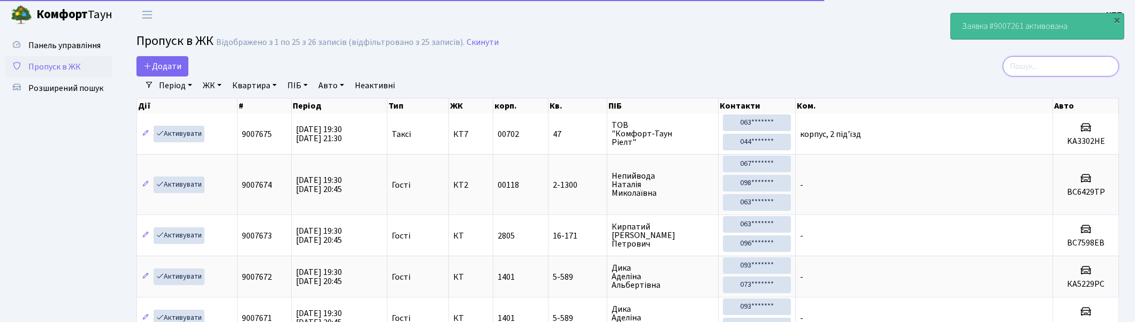
click at [1072, 62] on input "search" at bounding box center [1061, 66] width 116 height 20
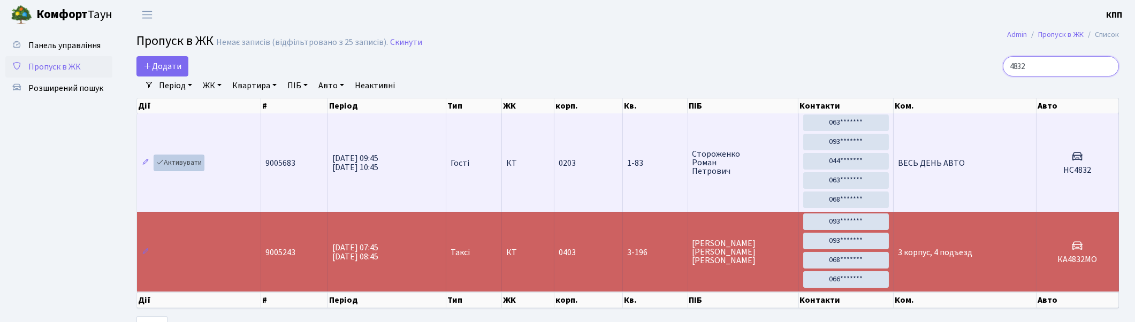
type input "4832"
click at [171, 162] on link "Активувати" at bounding box center [179, 163] width 51 height 17
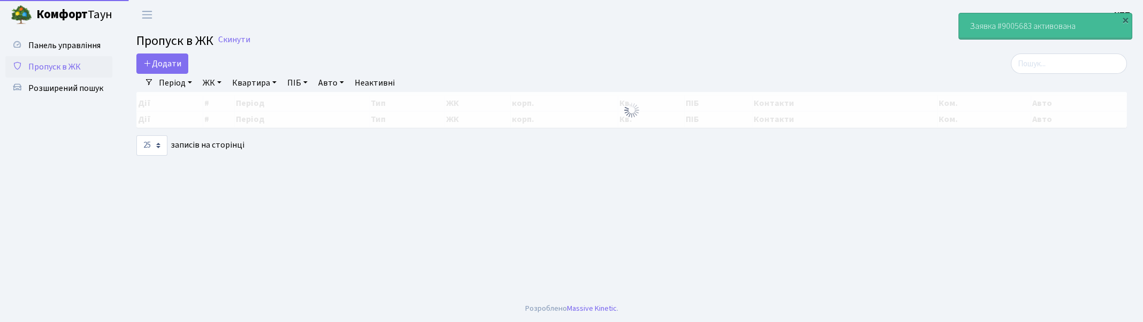
select select "25"
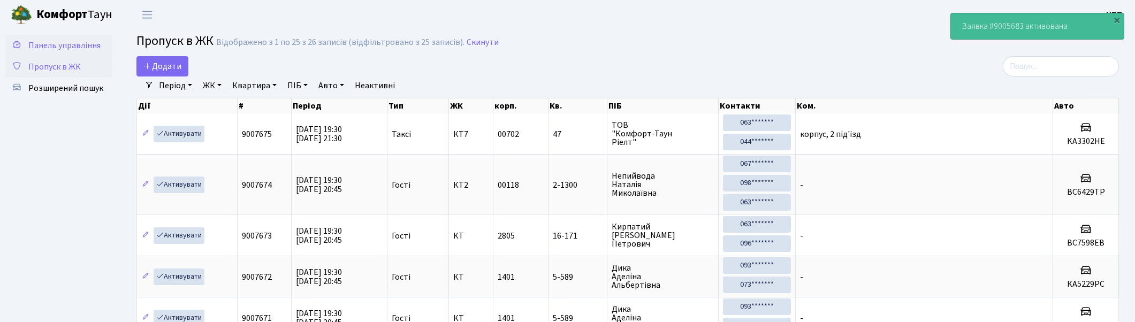
click at [44, 43] on span "Панель управління" at bounding box center [64, 46] width 72 height 12
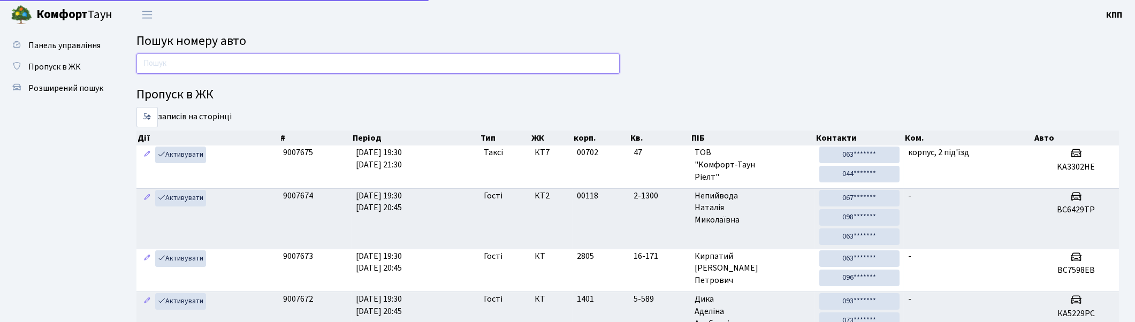
click at [156, 60] on input "text" at bounding box center [377, 64] width 483 height 20
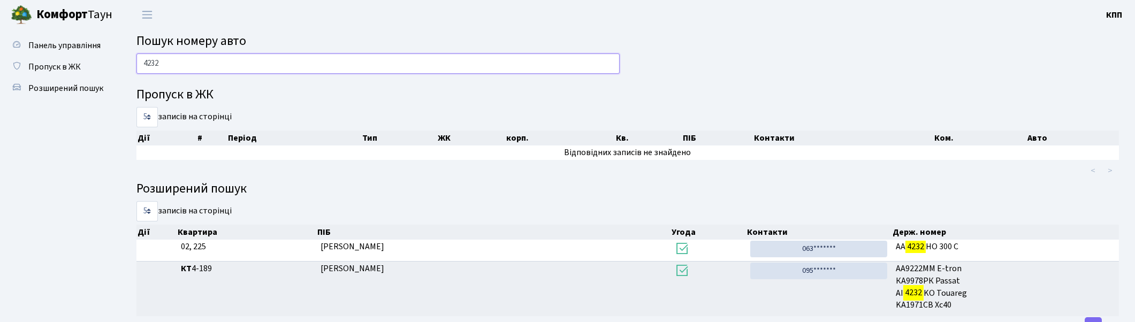
scroll to position [43, 0]
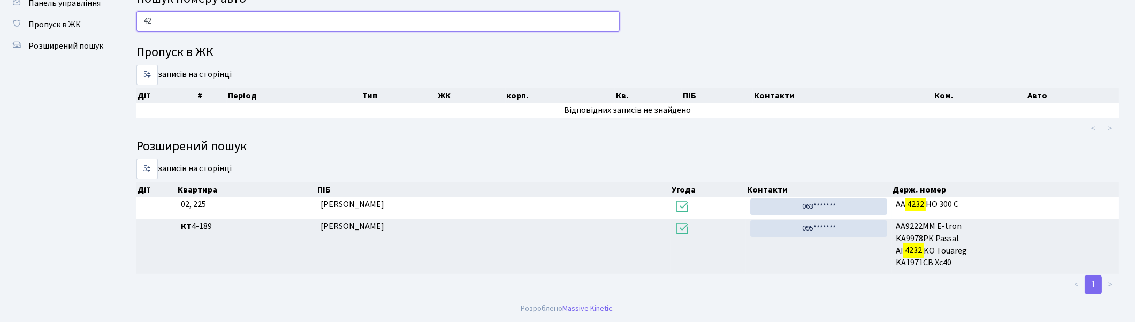
type input "4"
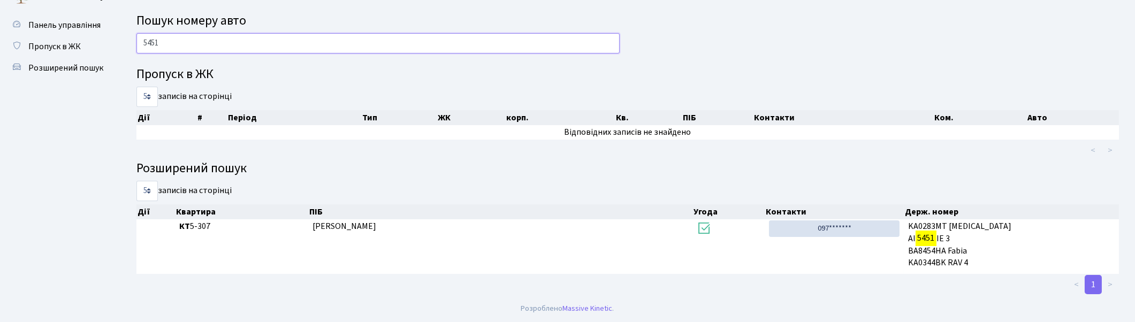
scroll to position [20, 0]
type input "5"
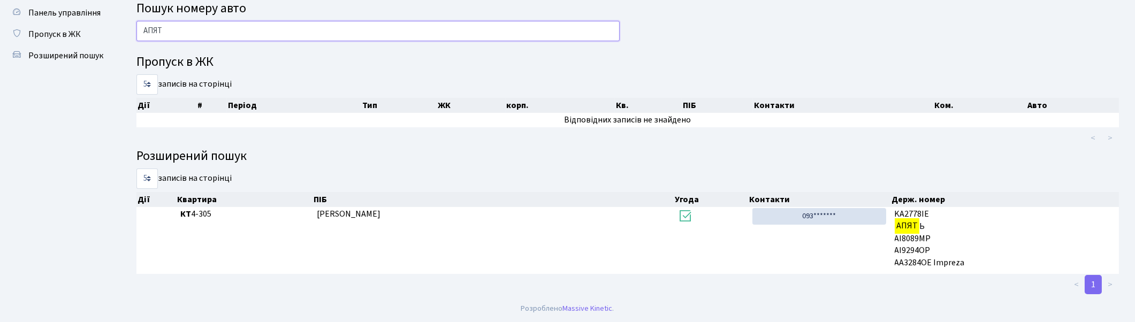
scroll to position [33, 0]
type input "[PERSON_NAME]"
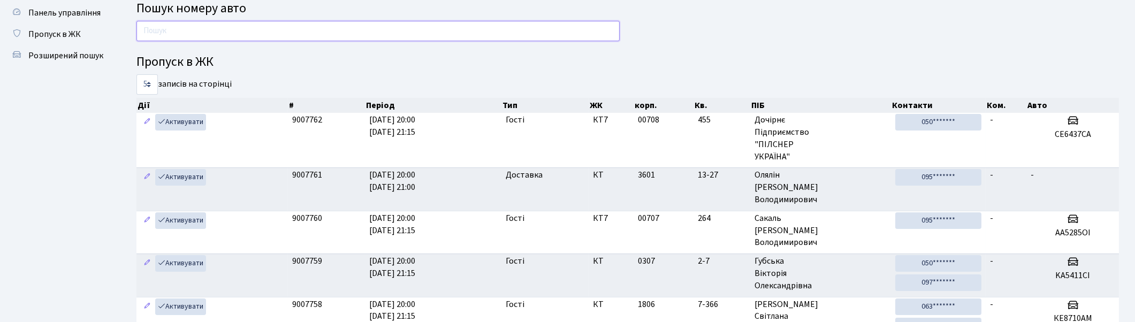
scroll to position [57, 0]
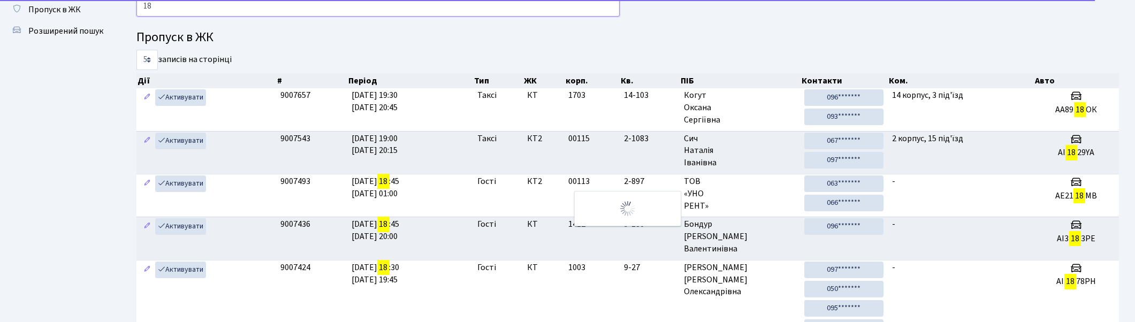
type input "1"
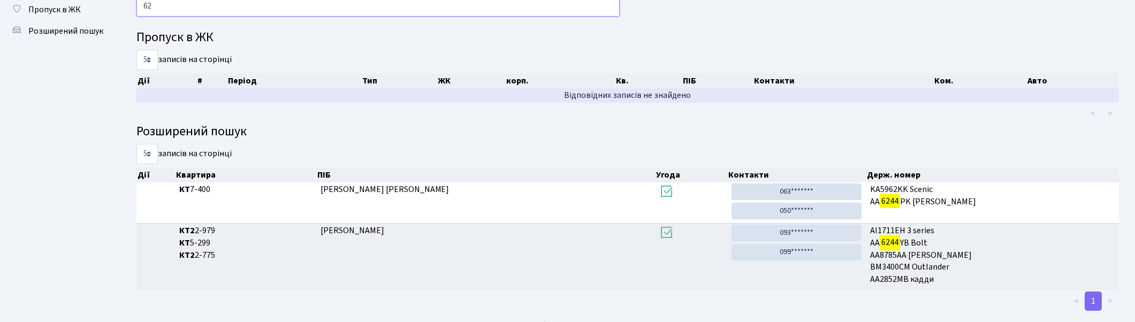
type input "6"
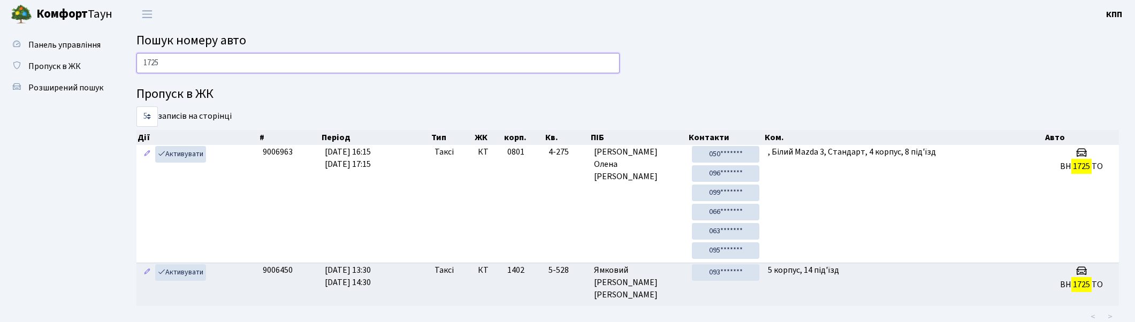
scroll to position [0, 0]
type input "1"
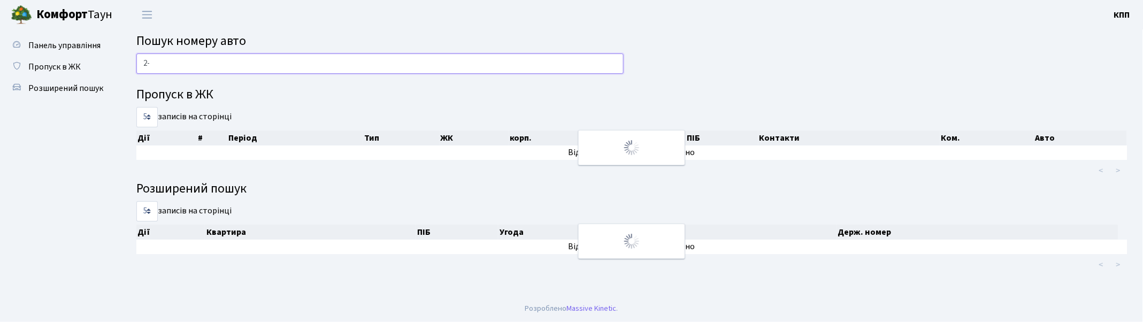
type input "2"
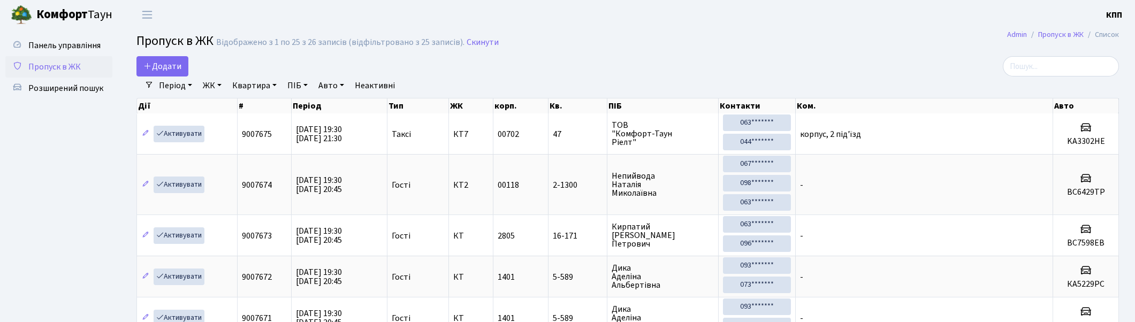
select select "25"
click at [1070, 60] on input "search" at bounding box center [1061, 66] width 116 height 20
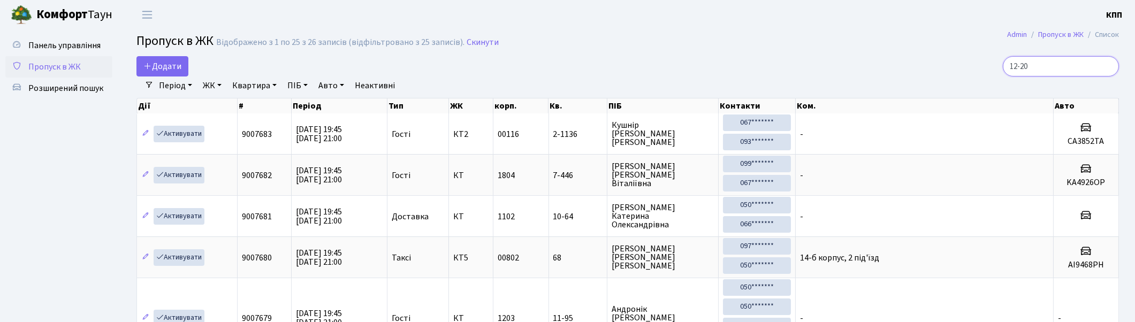
type input "12-209"
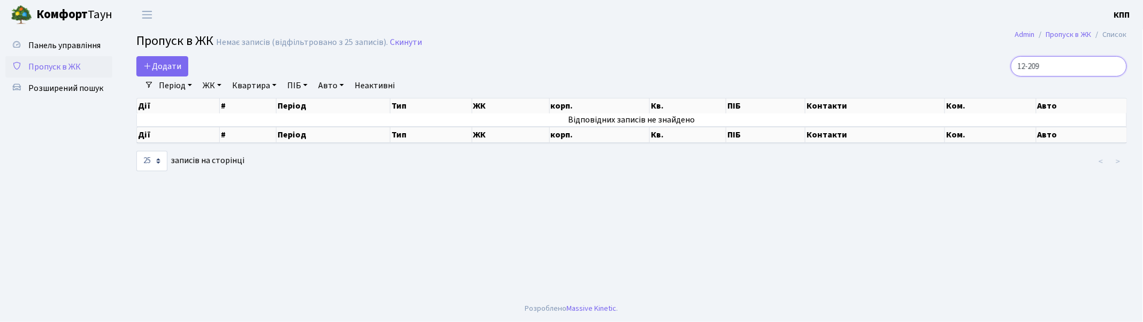
click at [1117, 65] on input "12-209" at bounding box center [1069, 66] width 116 height 20
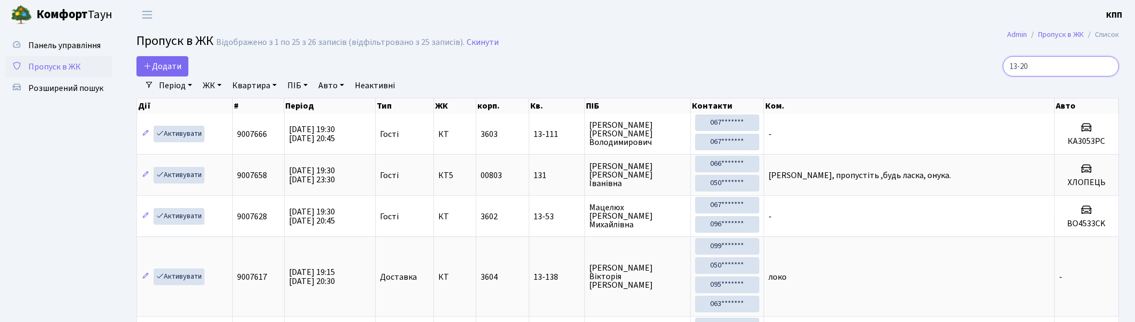
type input "13-209"
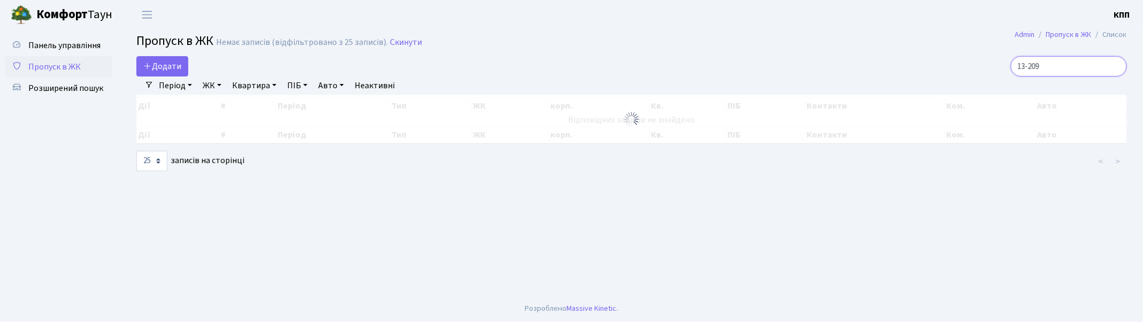
click at [1117, 65] on input "13-209" at bounding box center [1069, 66] width 116 height 20
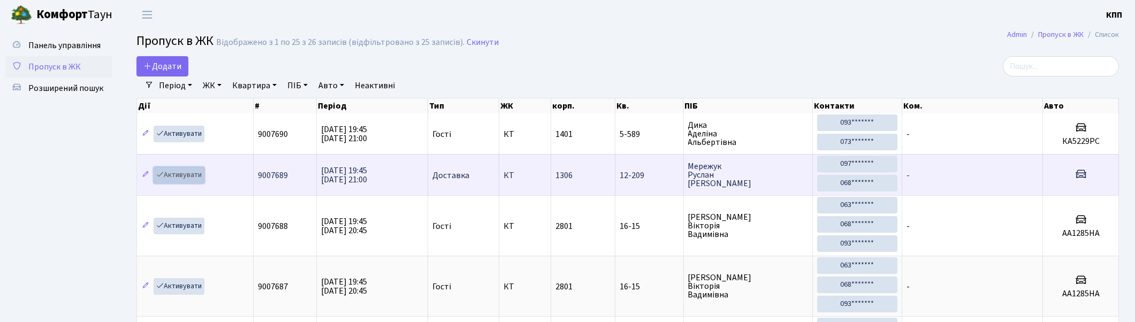
click at [172, 174] on link "Активувати" at bounding box center [179, 175] width 51 height 17
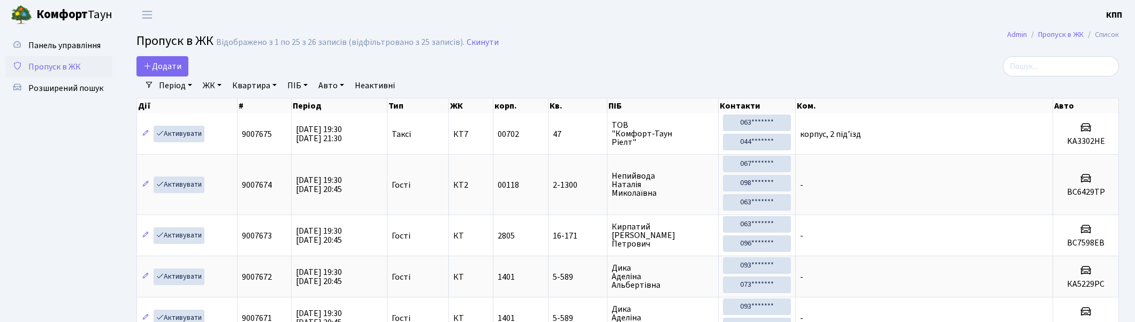
select select "25"
click at [156, 61] on span "Додати" at bounding box center [162, 66] width 38 height 12
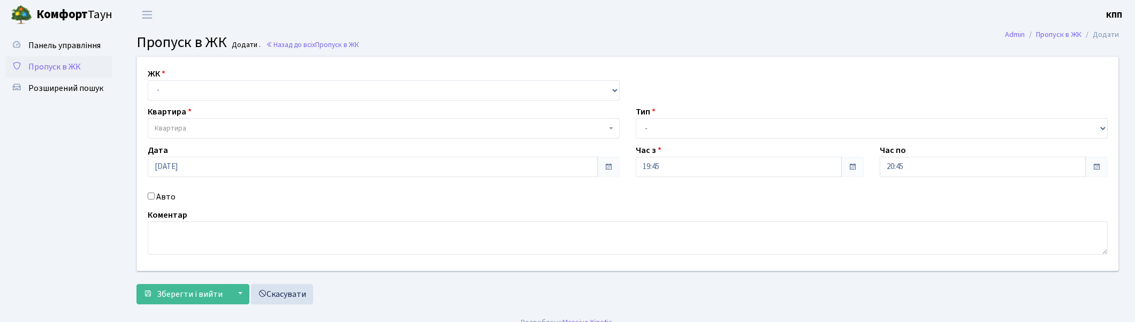
click at [149, 195] on input "Авто" at bounding box center [151, 196] width 7 height 7
checkbox input "true"
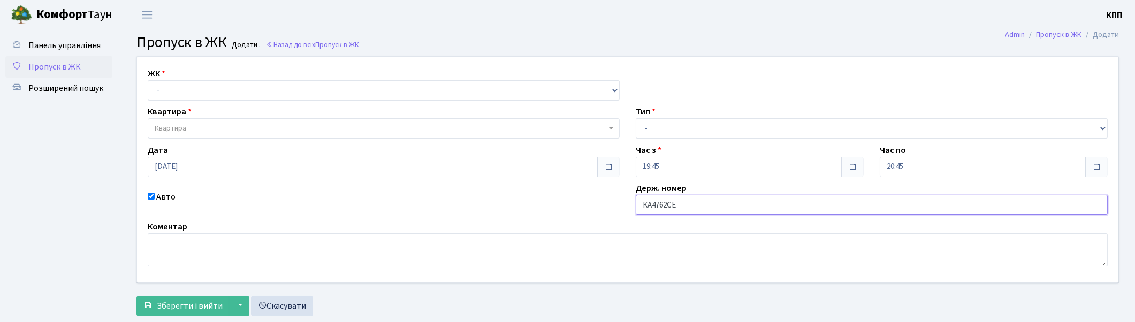
type input "КА4762СЕ"
click at [724, 129] on select "- Доставка Таксі Гості Сервіс" at bounding box center [872, 128] width 472 height 20
select select "2"
click at [636, 118] on select "- Доставка Таксі Гості Сервіс" at bounding box center [872, 128] width 472 height 20
click at [263, 87] on select "- КТ, вул. Регенераторна, 4 КТ2, просп. [STREET_ADDRESS] [STREET_ADDRESS] [PERS…" at bounding box center [384, 90] width 472 height 20
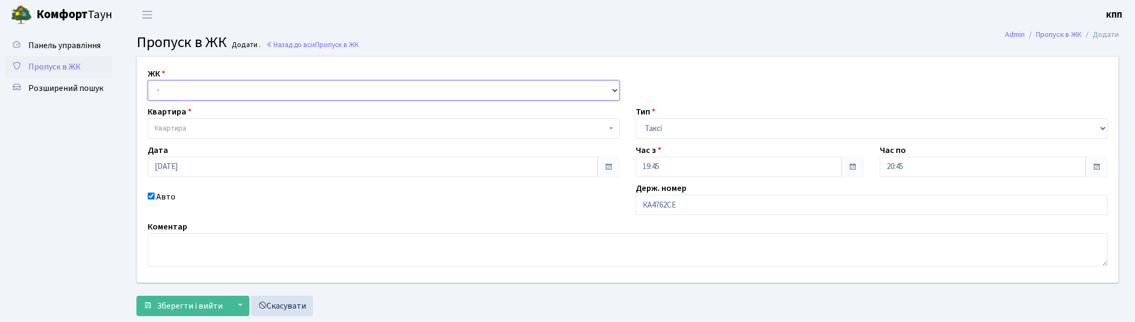
select select "271"
click at [148, 80] on select "- КТ, вул. Регенераторна, 4 КТ2, просп. [STREET_ADDRESS] [STREET_ADDRESS] [PERS…" at bounding box center [384, 90] width 472 height 20
select select
click at [237, 122] on span "Квартира" at bounding box center [384, 128] width 472 height 20
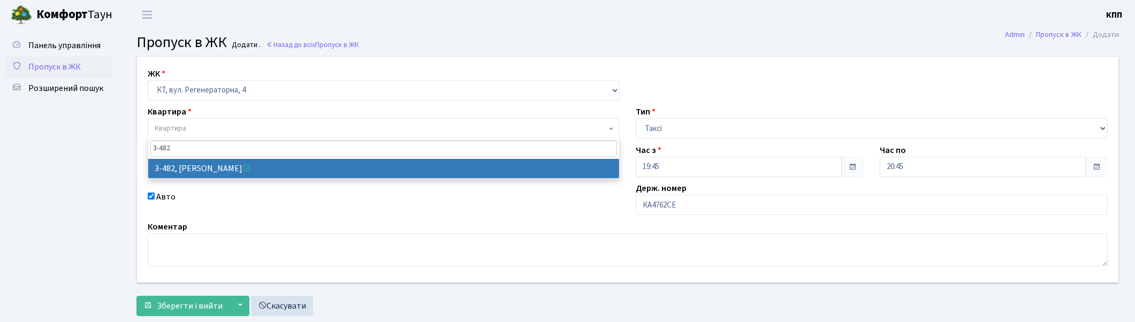
type input "3-482"
select select "1700"
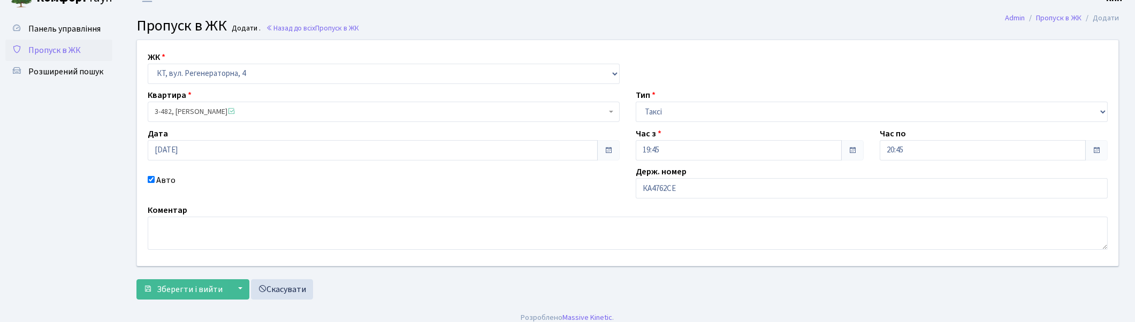
scroll to position [26, 0]
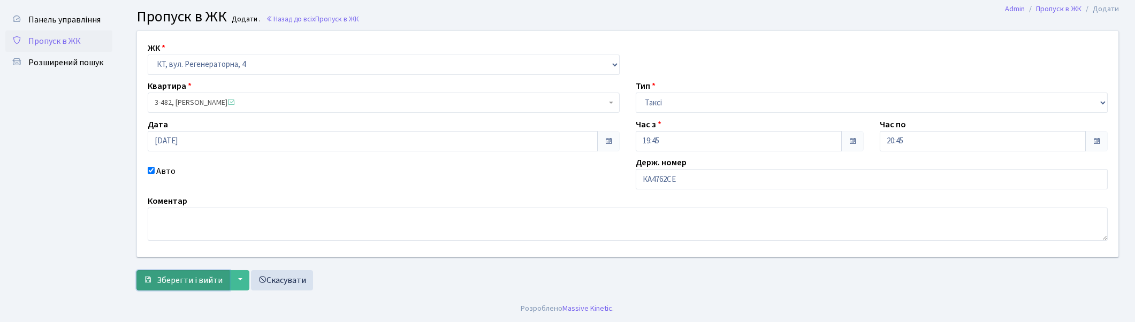
click at [195, 276] on span "Зберегти і вийти" at bounding box center [190, 280] width 66 height 12
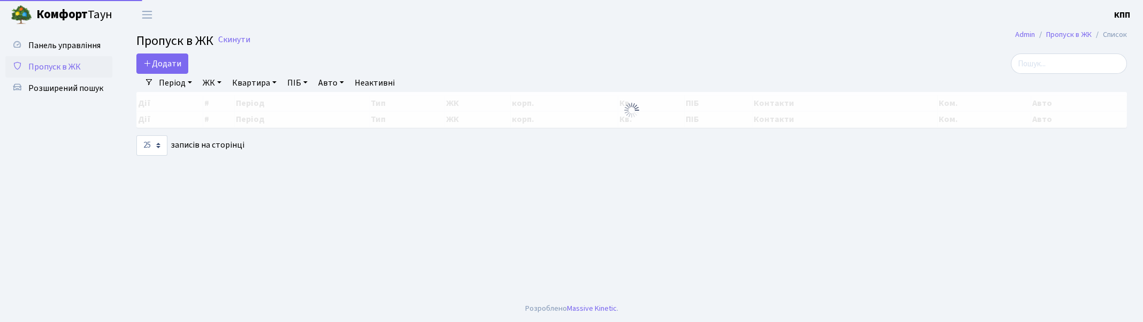
select select "25"
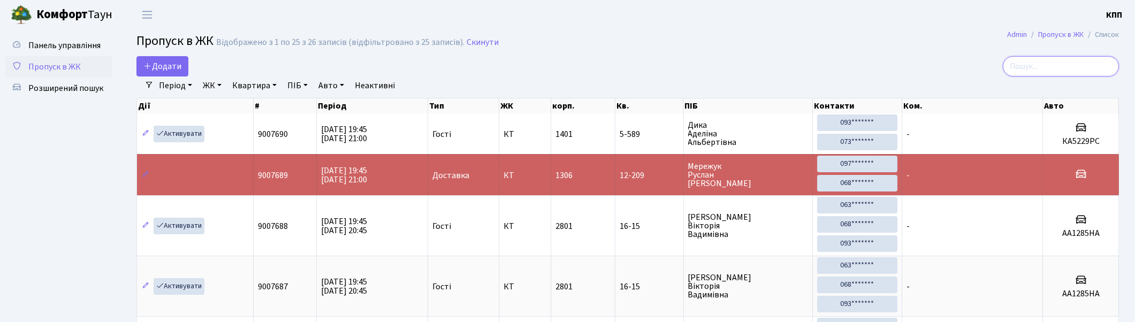
click at [1081, 66] on input "search" at bounding box center [1061, 66] width 116 height 20
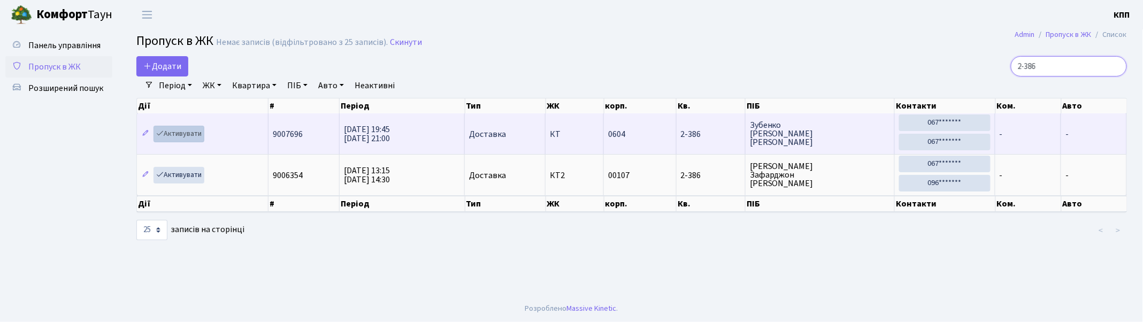
type input "2-386"
click at [182, 132] on link "Активувати" at bounding box center [179, 134] width 51 height 17
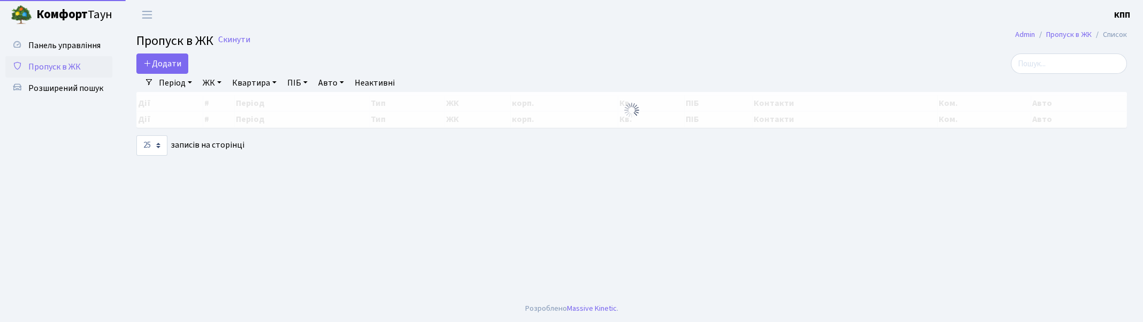
select select "25"
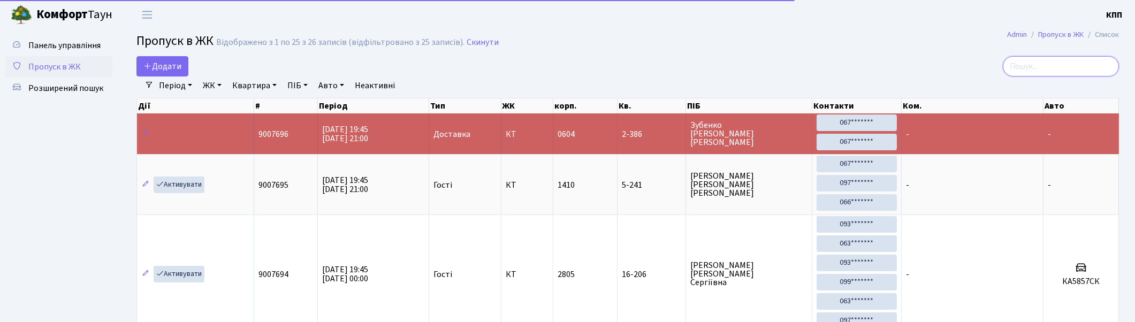
click at [1098, 63] on input "search" at bounding box center [1061, 66] width 116 height 20
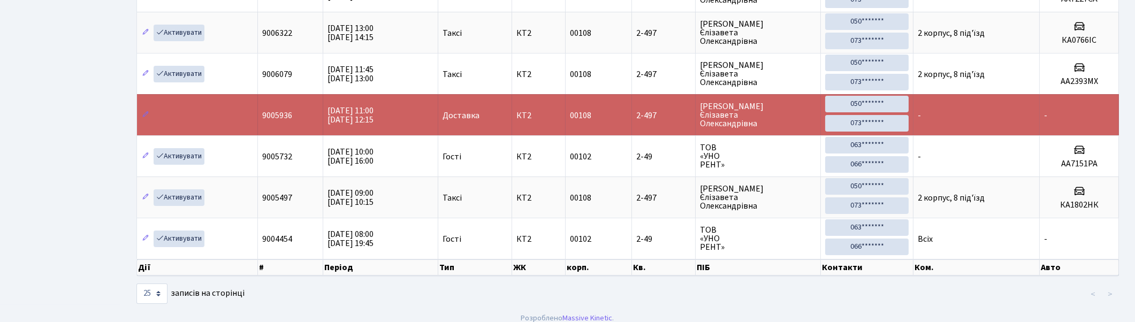
scroll to position [236, 0]
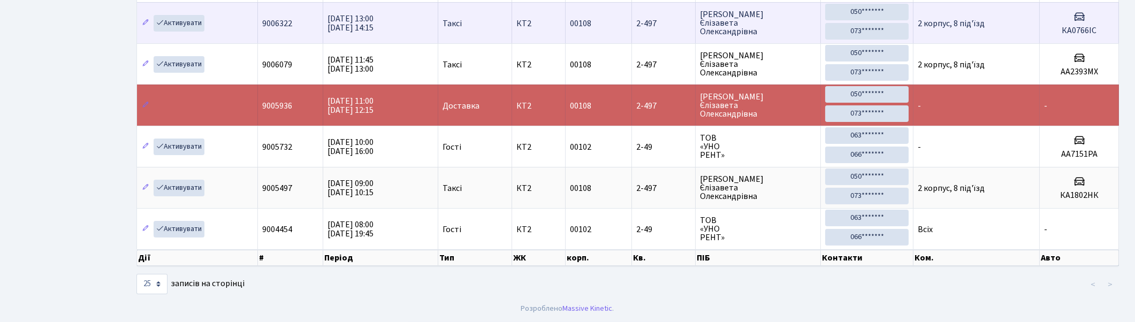
type input "2-49"
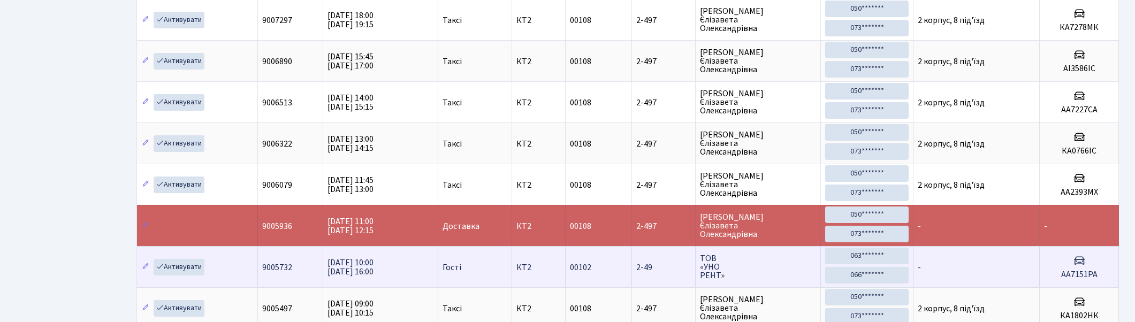
scroll to position [0, 0]
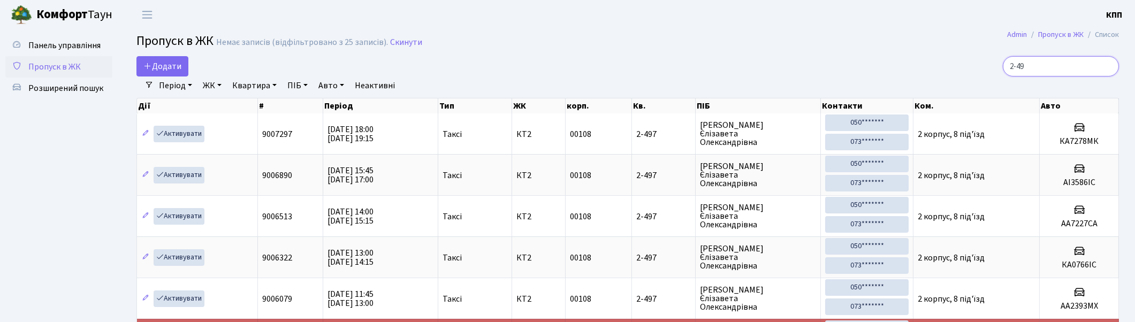
click at [1108, 66] on input "2-49" at bounding box center [1061, 66] width 116 height 20
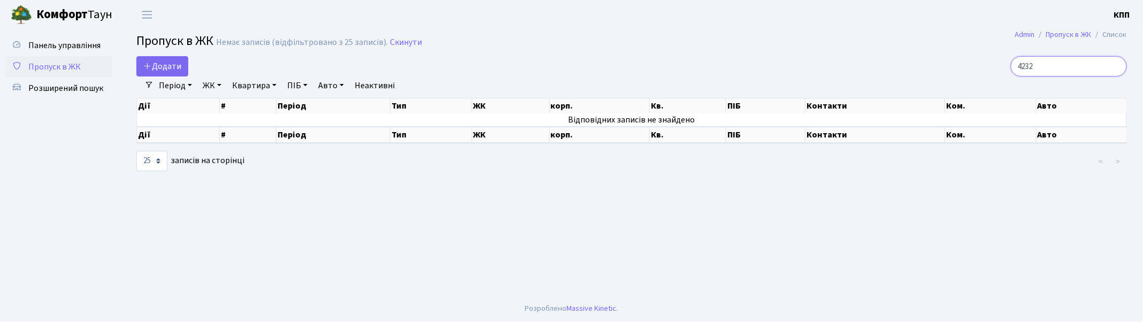
type input "4232"
click at [1115, 66] on input "4232" at bounding box center [1069, 66] width 116 height 20
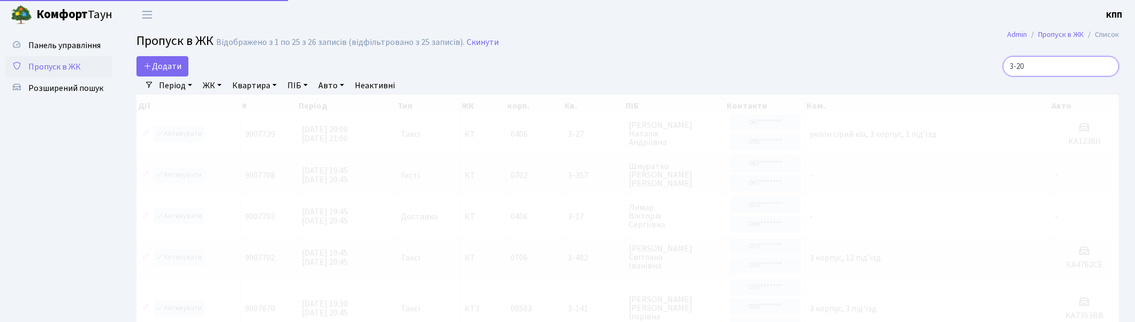
type input "3-209"
click at [1108, 65] on input "3-209" at bounding box center [1061, 66] width 116 height 20
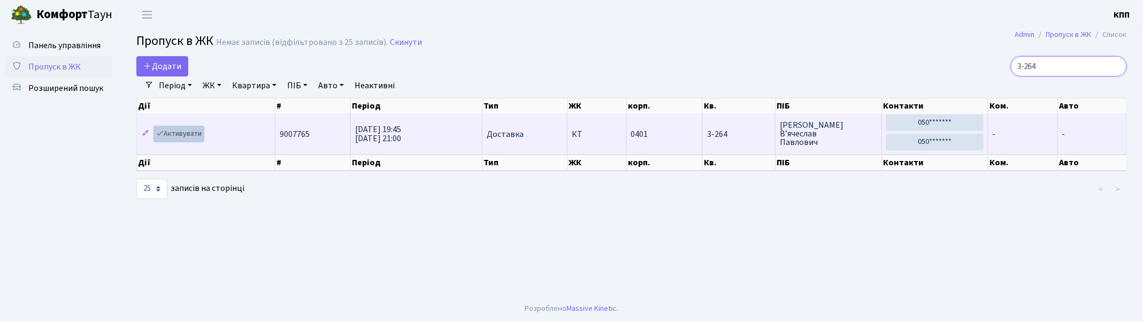
type input "3-264"
click at [181, 134] on link "Активувати" at bounding box center [179, 134] width 51 height 17
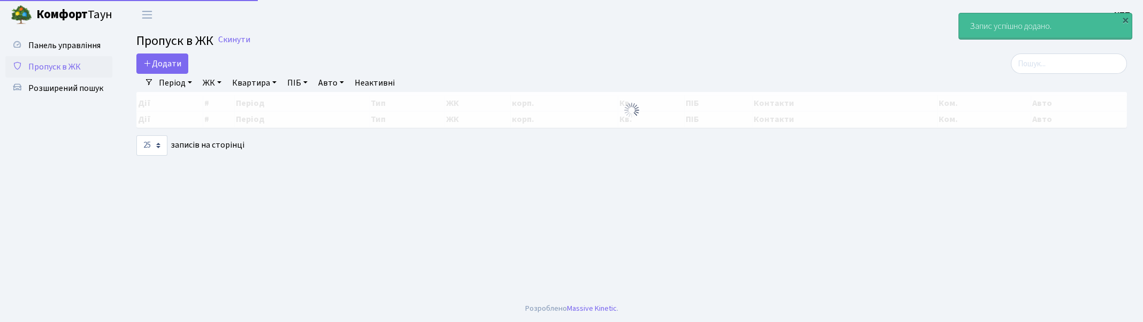
select select "25"
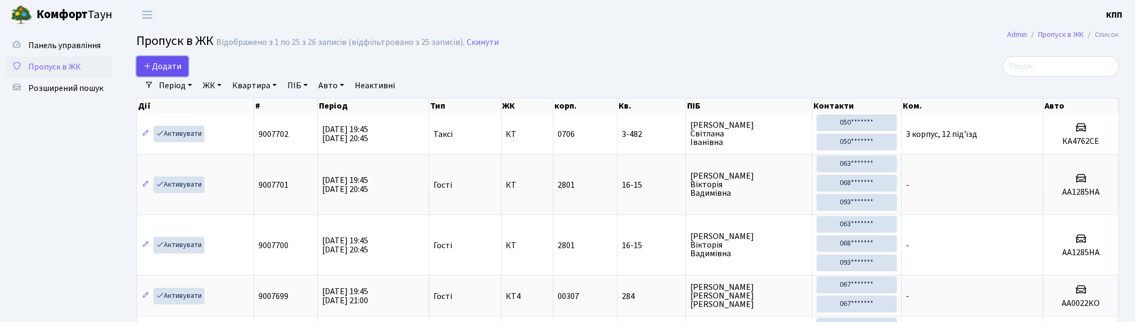
click at [166, 67] on span "Додати" at bounding box center [162, 66] width 38 height 12
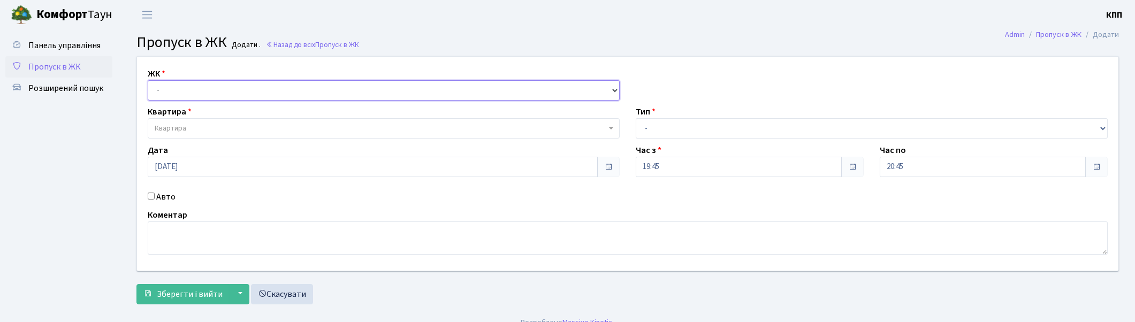
click at [177, 92] on select "- КТ, вул. Регенераторна, 4 КТ2, просп. [STREET_ADDRESS] [STREET_ADDRESS] [PERS…" at bounding box center [384, 90] width 472 height 20
select select "271"
click at [148, 80] on select "- КТ, вул. Регенераторна, 4 КТ2, просп. [STREET_ADDRESS] [STREET_ADDRESS] [PERS…" at bounding box center [384, 90] width 472 height 20
select select
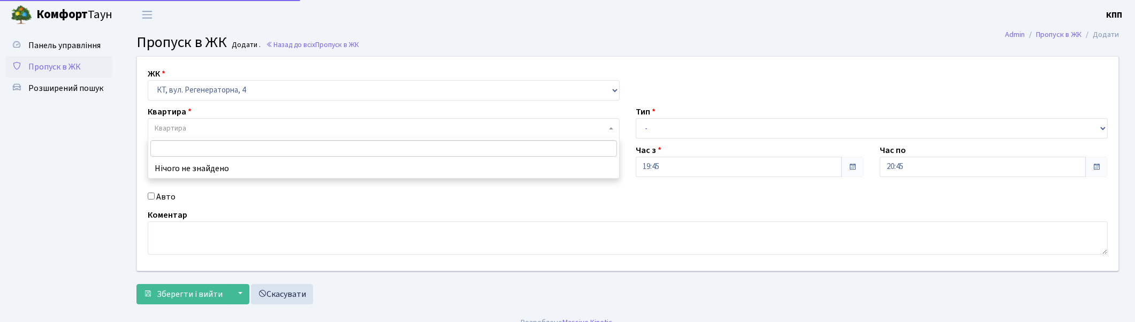
click at [186, 121] on span "Квартира" at bounding box center [384, 128] width 472 height 20
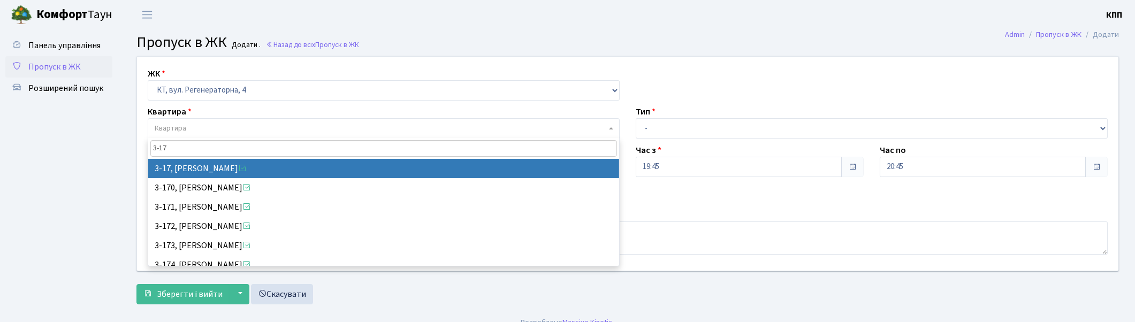
type input "3-17"
select select "988"
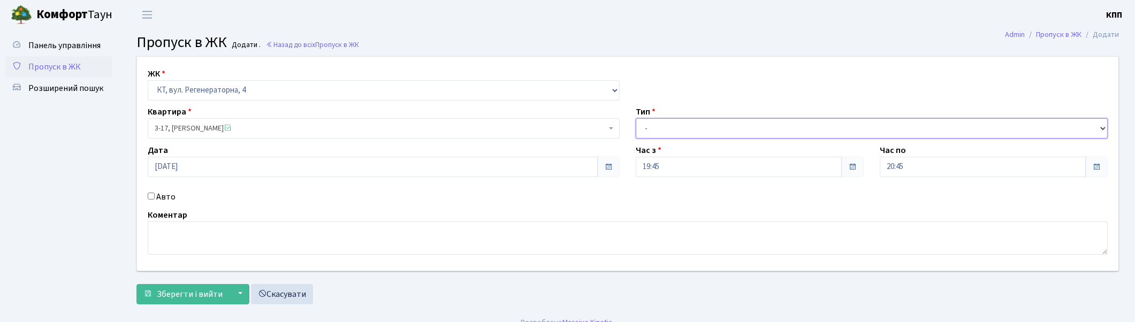
click at [653, 129] on select "- Доставка Таксі Гості Сервіс" at bounding box center [872, 128] width 472 height 20
select select "1"
click at [636, 118] on select "- Доставка Таксі Гості Сервіс" at bounding box center [872, 128] width 472 height 20
click at [197, 291] on span "Зберегти і вийти" at bounding box center [190, 294] width 66 height 12
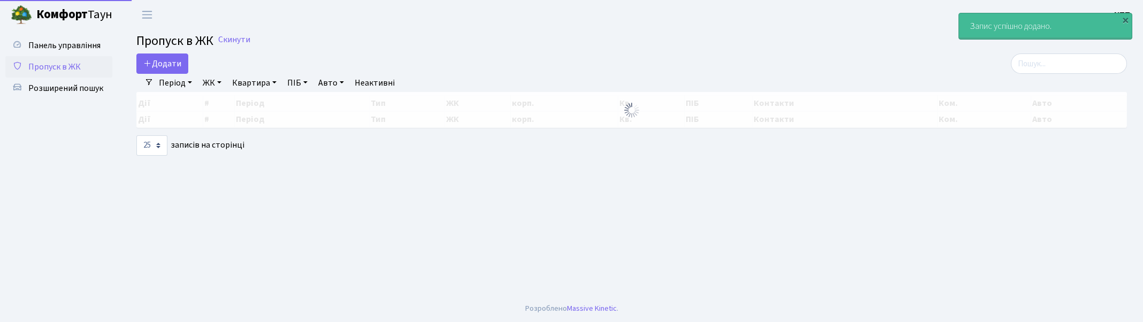
select select "25"
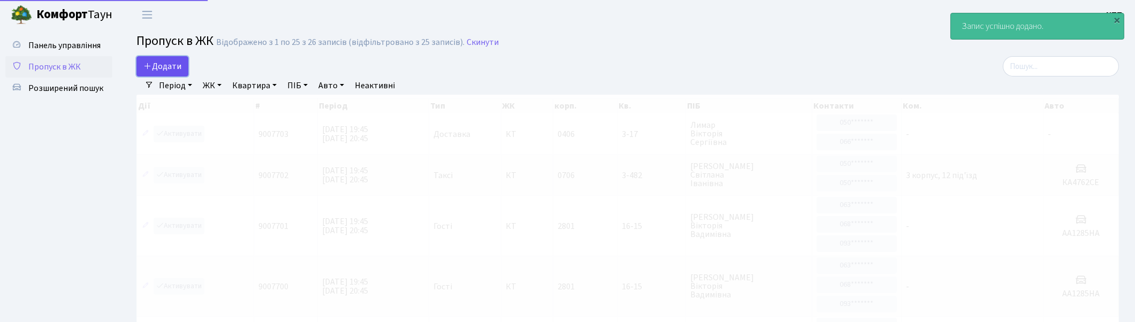
click at [168, 56] on link "Додати" at bounding box center [162, 66] width 52 height 20
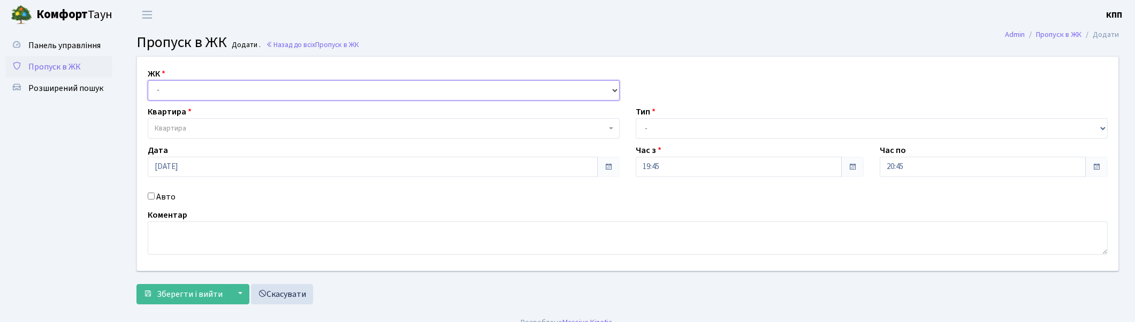
click at [181, 82] on select "- КТ, вул. Регенераторна, 4 КТ2, просп. [STREET_ADDRESS] [STREET_ADDRESS] [PERS…" at bounding box center [384, 90] width 472 height 20
select select "271"
click at [148, 80] on select "- КТ, вул. Регенераторна, 4 КТ2, просп. Соборності, 17 КТ3, вул. Березнева, 16 …" at bounding box center [384, 90] width 472 height 20
select select
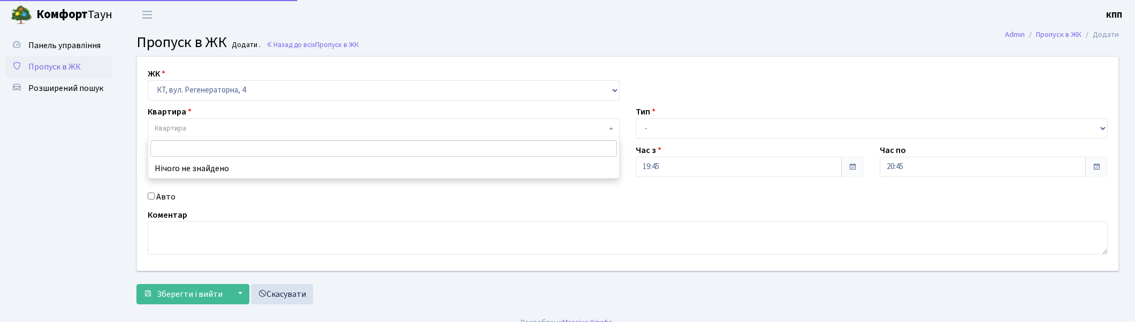
click at [194, 125] on span "Квартира" at bounding box center [381, 128] width 452 height 11
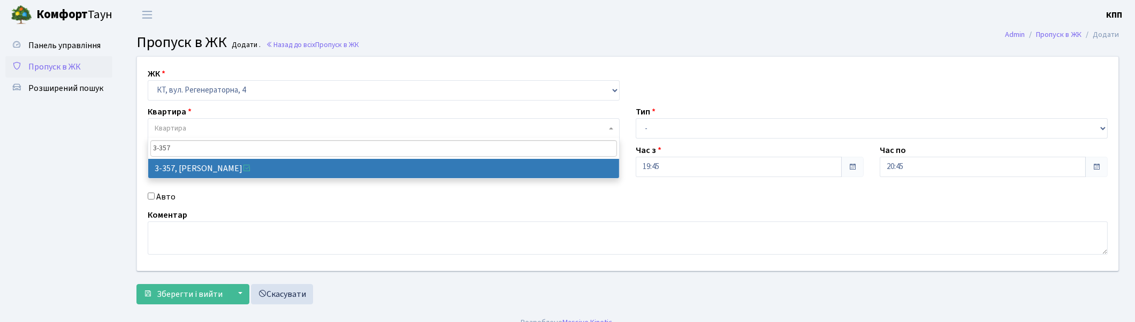
type input "3-357"
select select "1575"
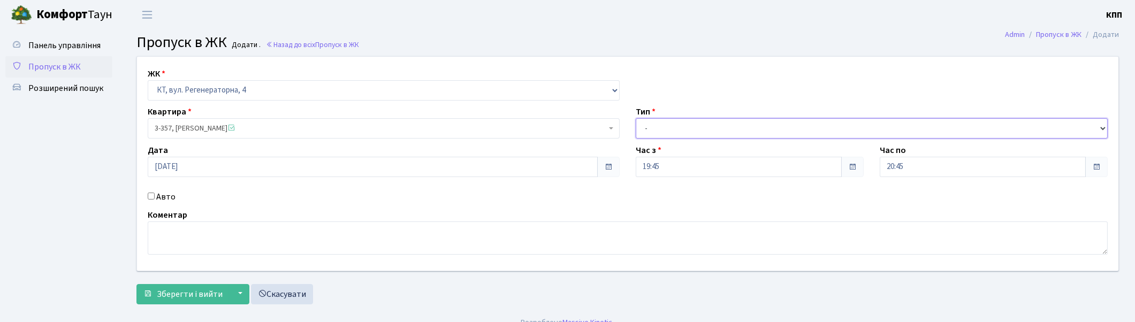
click at [707, 125] on select "- Доставка Таксі Гості Сервіс" at bounding box center [872, 128] width 472 height 20
select select "3"
click at [636, 118] on select "- Доставка Таксі Гості Сервіс" at bounding box center [872, 128] width 472 height 20
click at [189, 294] on span "Зберегти і вийти" at bounding box center [190, 294] width 66 height 12
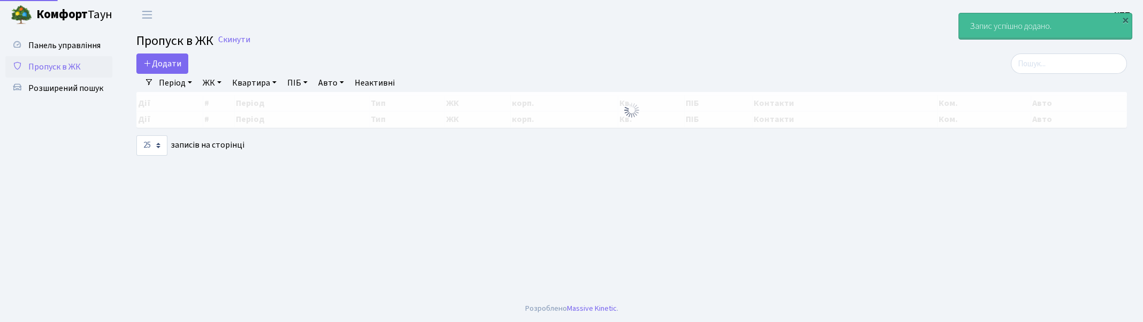
select select "25"
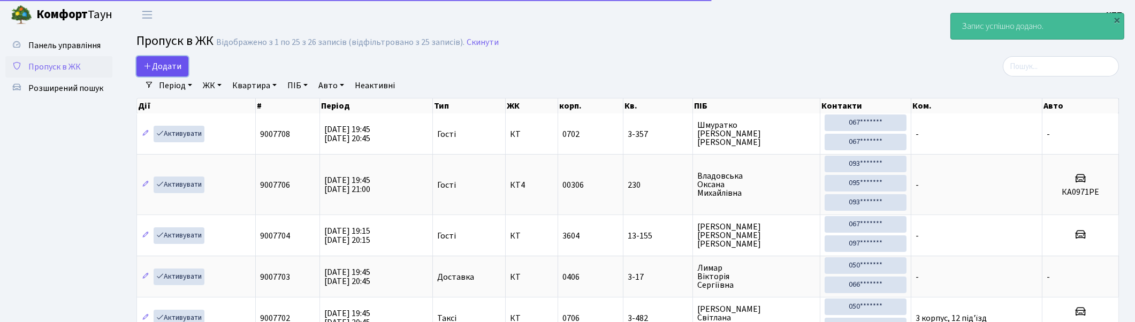
click at [168, 64] on span "Додати" at bounding box center [162, 66] width 38 height 12
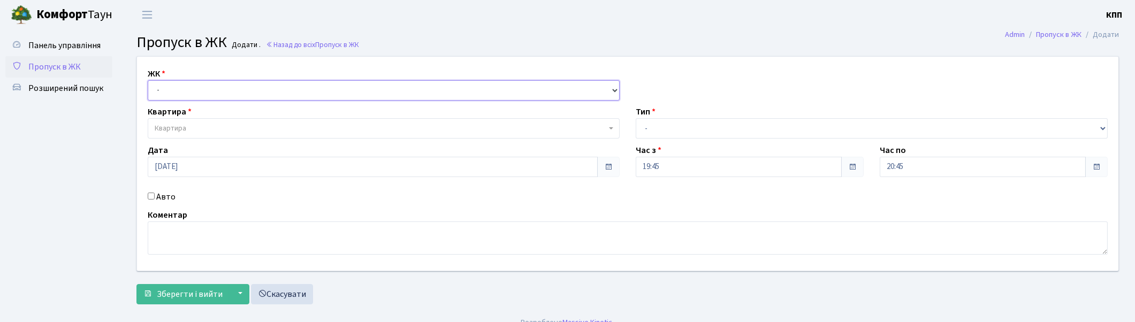
click at [174, 87] on select "- КТ, вул. Регенераторна, 4 КТ2, просп. [STREET_ADDRESS] [STREET_ADDRESS] [PERS…" at bounding box center [384, 90] width 472 height 20
select select "271"
click at [148, 80] on select "- КТ, вул. Регенераторна, 4 КТ2, просп. [STREET_ADDRESS] [STREET_ADDRESS] [PERS…" at bounding box center [384, 90] width 472 height 20
select select
click at [197, 128] on span "Квартира" at bounding box center [381, 128] width 452 height 11
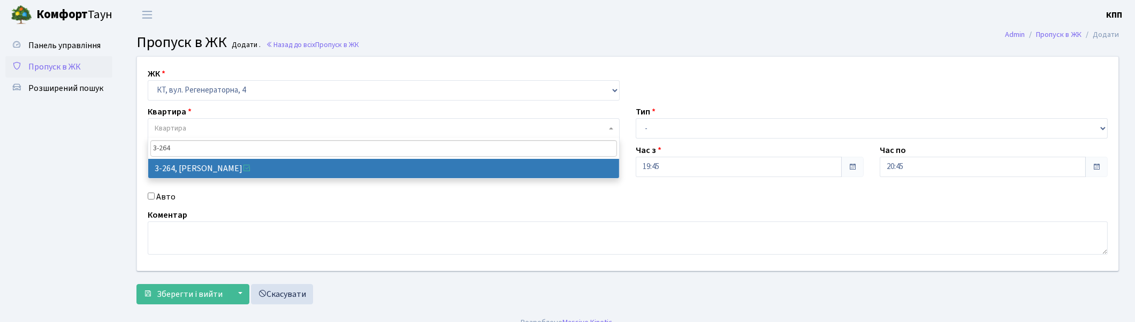
type input "3-264"
select select "757"
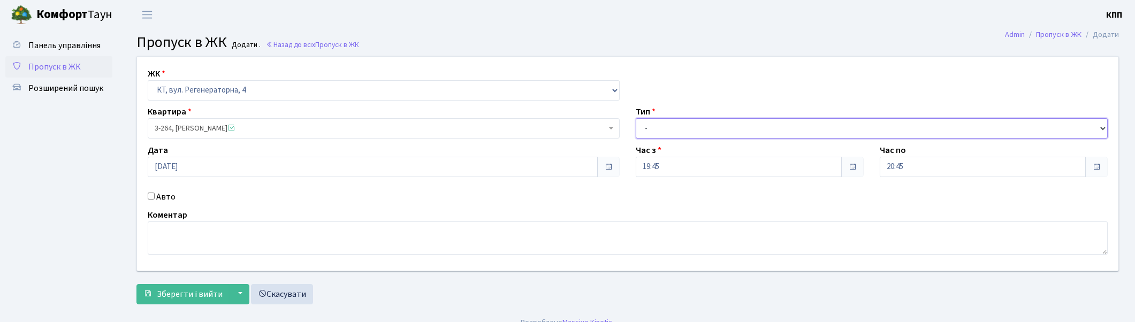
click at [793, 124] on select "- Доставка Таксі Гості Сервіс" at bounding box center [872, 128] width 472 height 20
select select "1"
click at [636, 118] on select "- Доставка Таксі Гості Сервіс" at bounding box center [872, 128] width 472 height 20
click at [179, 295] on span "Зберегти і вийти" at bounding box center [190, 294] width 66 height 12
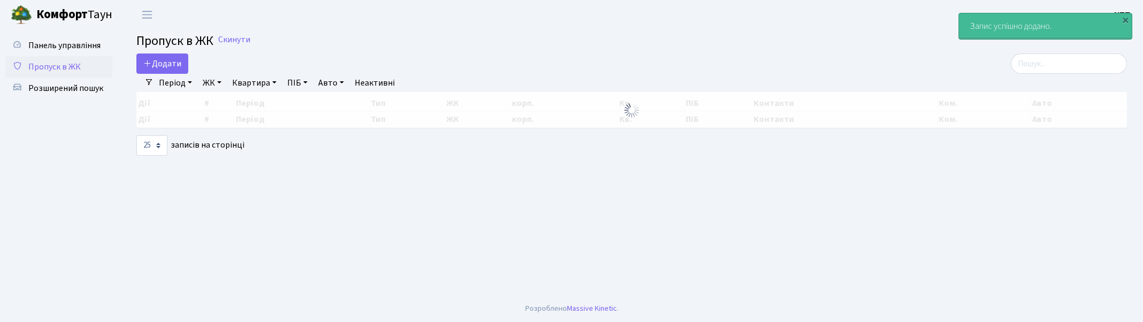
select select "25"
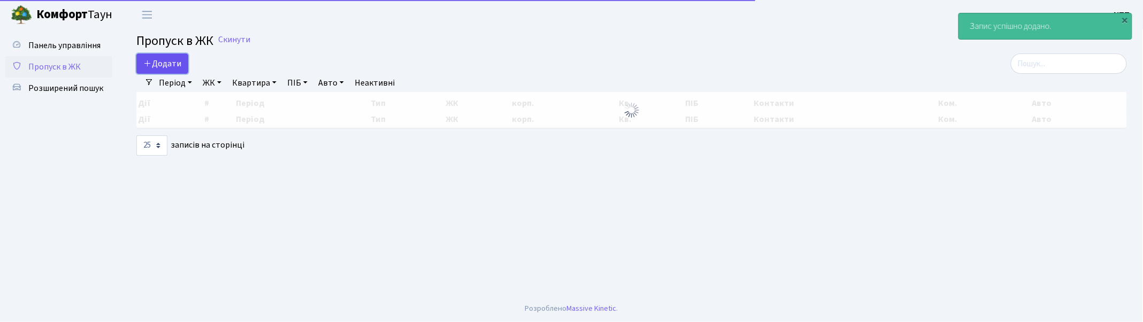
click at [166, 67] on span "Додати" at bounding box center [162, 64] width 38 height 12
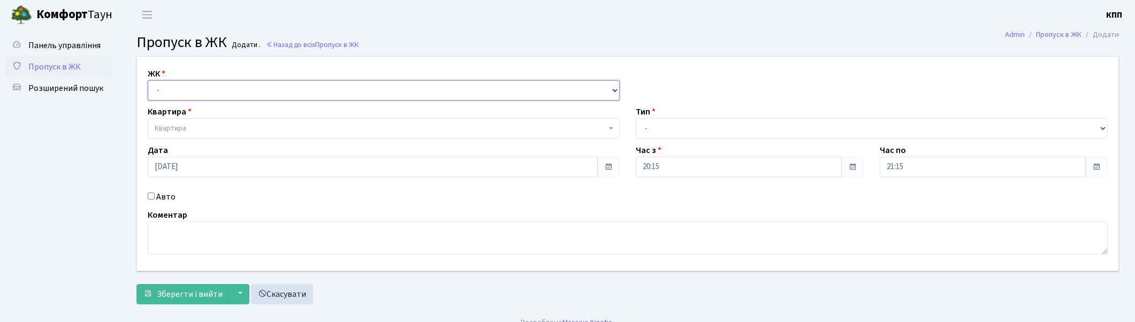
click at [205, 88] on select "- КТ, вул. Регенераторна, 4 КТ2, просп. [STREET_ADDRESS] [STREET_ADDRESS] [PERS…" at bounding box center [384, 90] width 472 height 20
select select "271"
click at [148, 80] on select "- КТ, вул. Регенераторна, 4 КТ2, просп. [STREET_ADDRESS] [STREET_ADDRESS] [PERS…" at bounding box center [384, 90] width 472 height 20
select select
click at [200, 124] on span "Квартира" at bounding box center [381, 128] width 452 height 11
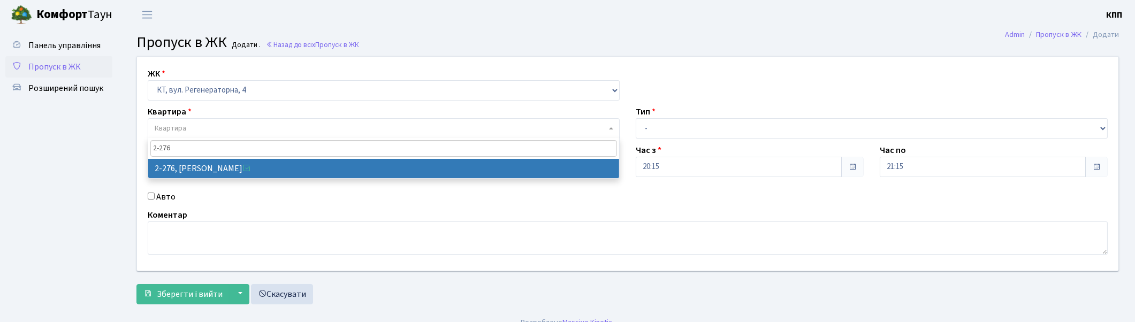
type input "2-276"
select select "1290"
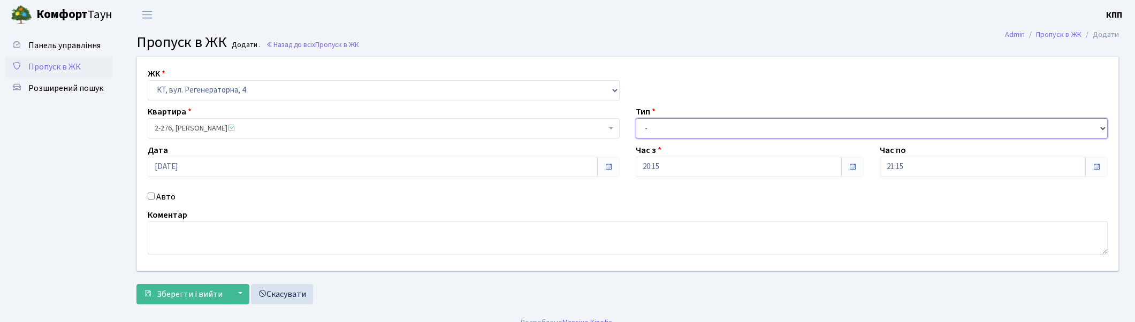
click at [664, 126] on select "- Доставка Таксі Гості Сервіс" at bounding box center [872, 128] width 472 height 20
select select "1"
click at [636, 118] on select "- Доставка Таксі Гості Сервіс" at bounding box center [872, 128] width 472 height 20
click at [173, 291] on span "Зберегти і вийти" at bounding box center [190, 294] width 66 height 12
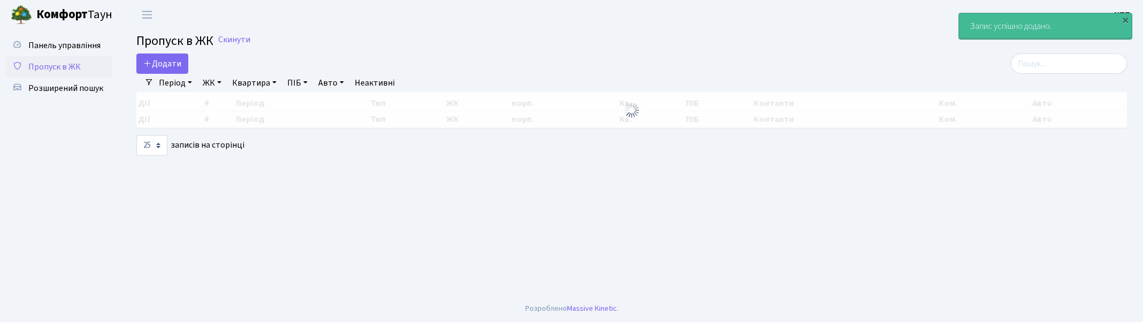
select select "25"
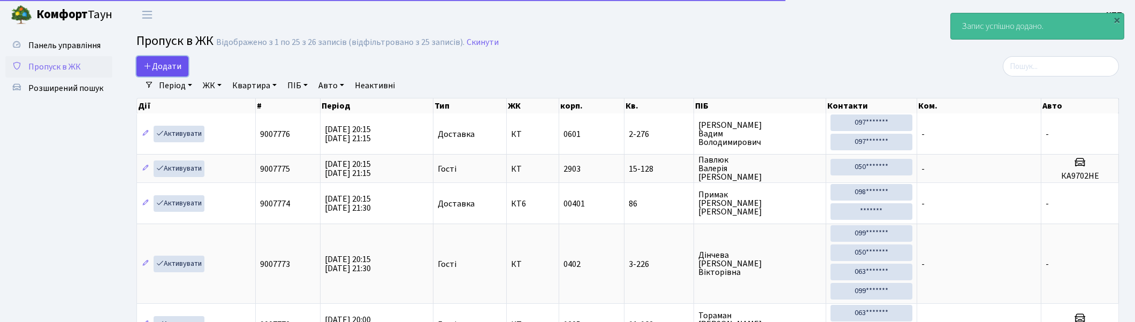
click at [170, 61] on span "Додати" at bounding box center [162, 66] width 38 height 12
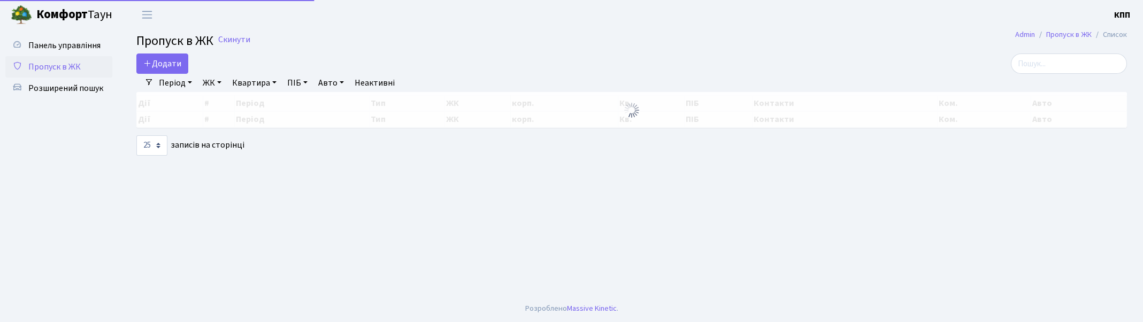
select select "25"
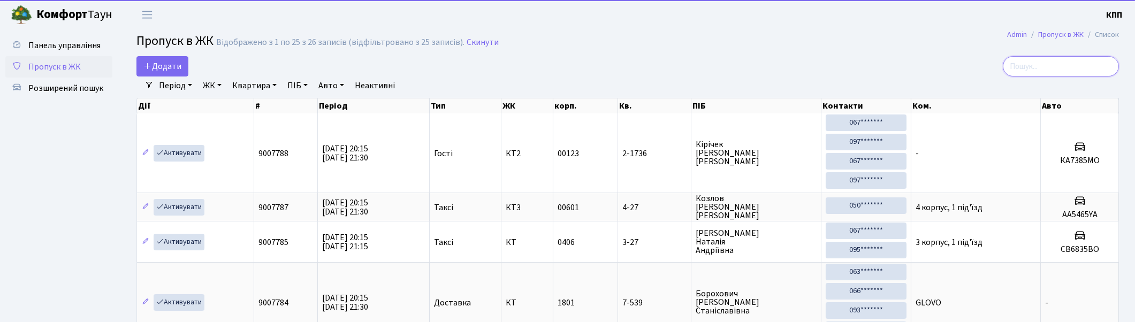
click at [1098, 65] on input "search" at bounding box center [1061, 66] width 116 height 20
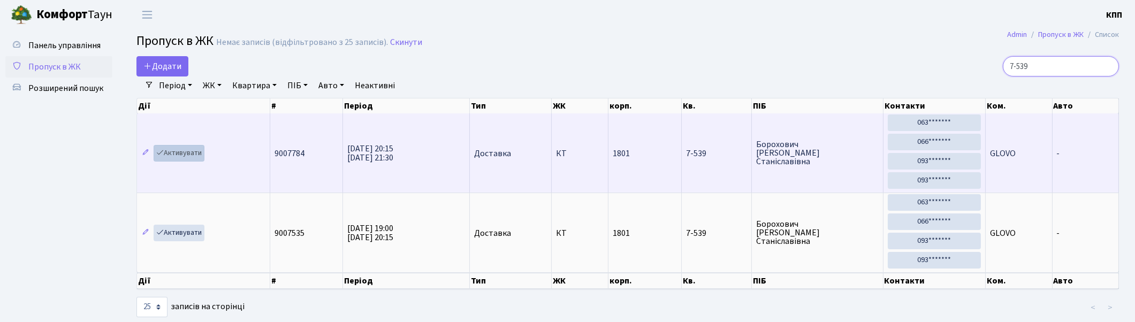
type input "7-539"
click at [181, 151] on link "Активувати" at bounding box center [179, 153] width 51 height 17
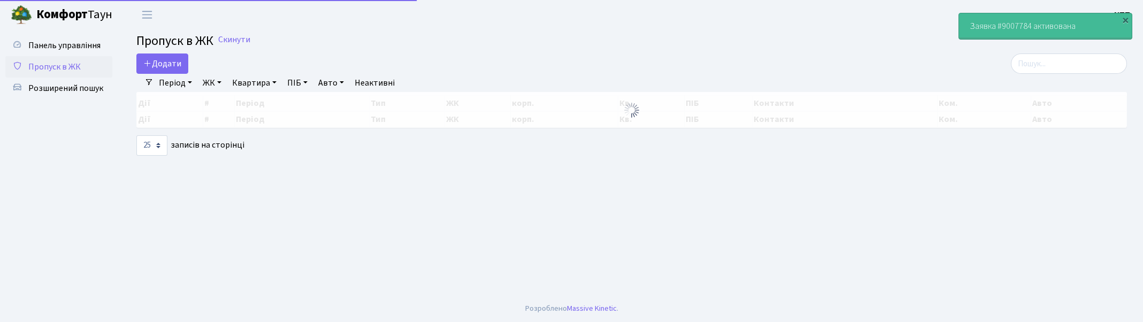
select select "25"
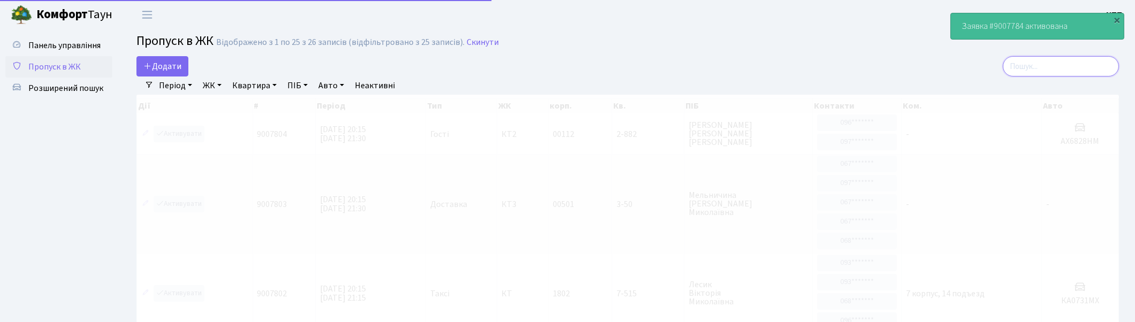
click at [1055, 66] on input "search" at bounding box center [1061, 66] width 116 height 20
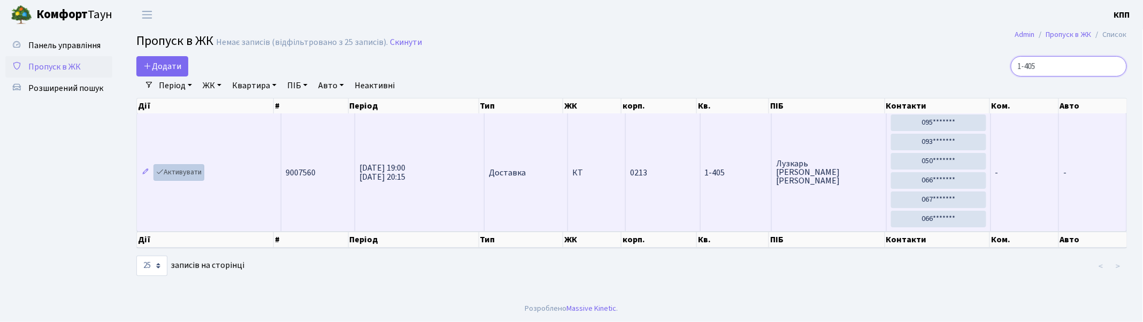
type input "1-405"
click at [181, 169] on link "Активувати" at bounding box center [179, 172] width 51 height 17
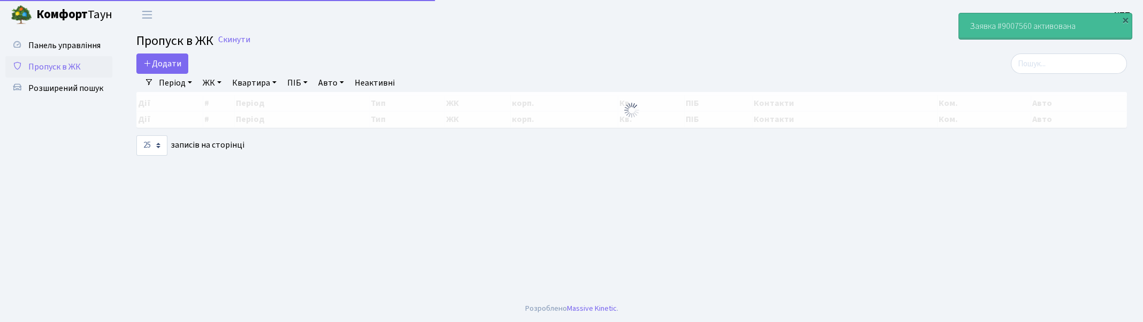
select select "25"
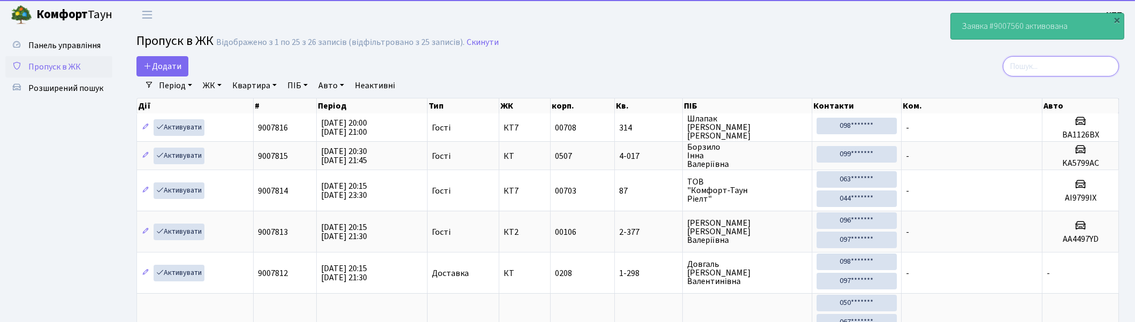
click at [1076, 68] on input "search" at bounding box center [1061, 66] width 116 height 20
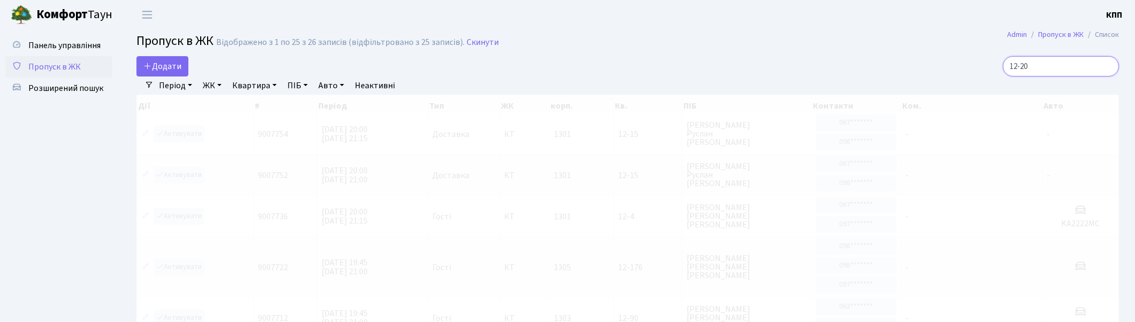
type input "12-208"
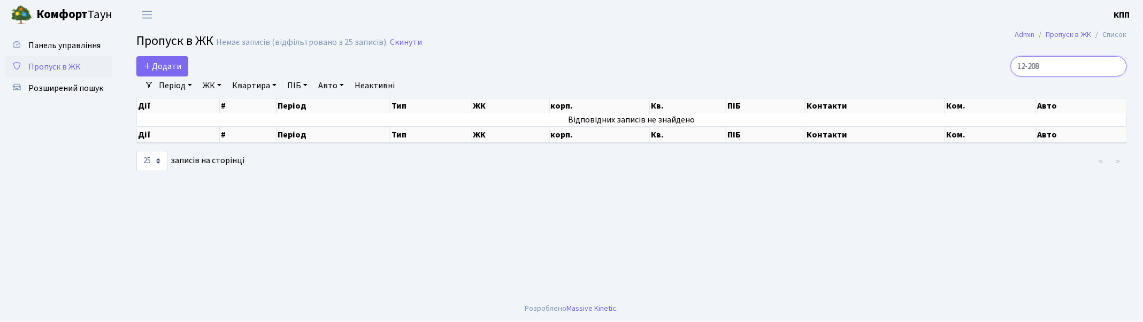
click at [1116, 65] on input "12-208" at bounding box center [1069, 66] width 116 height 20
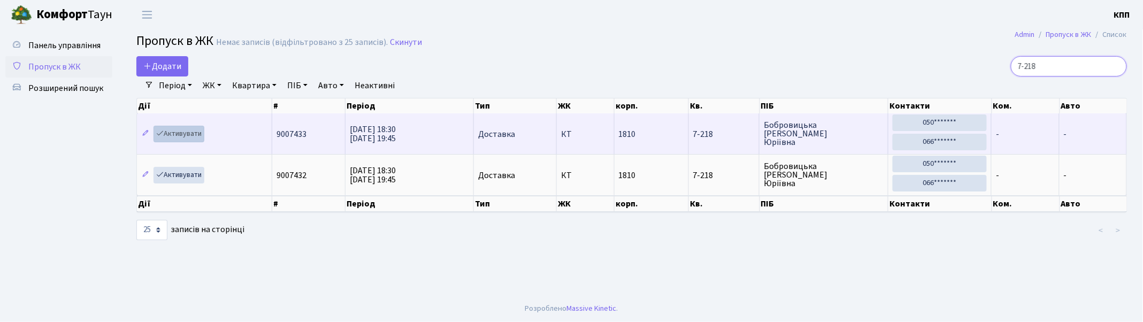
type input "7-218"
click at [182, 132] on link "Активувати" at bounding box center [179, 134] width 51 height 17
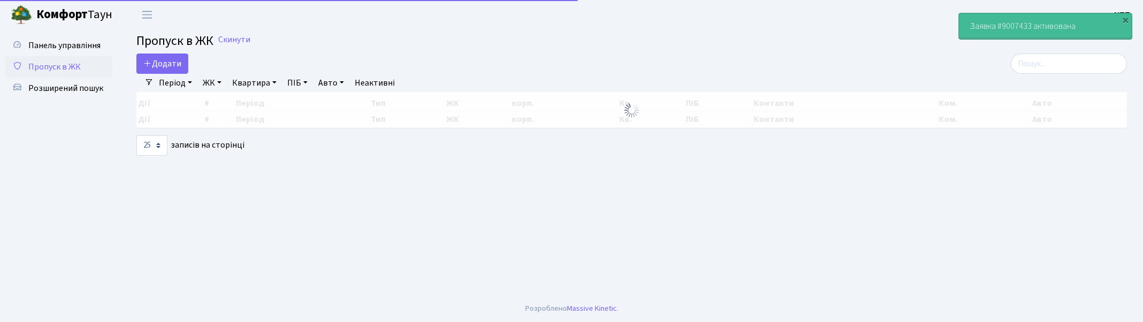
select select "25"
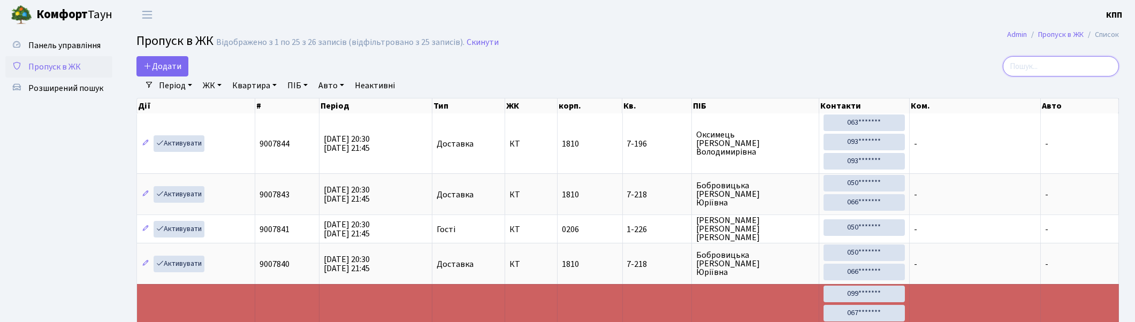
click at [1042, 64] on input "search" at bounding box center [1061, 66] width 116 height 20
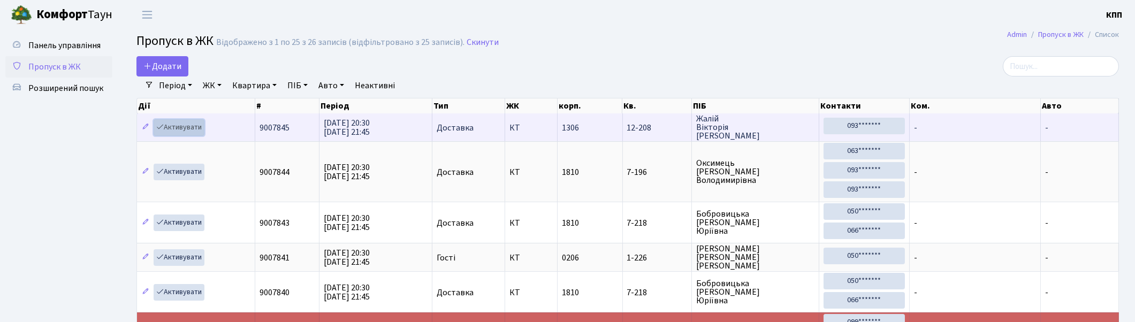
click at [180, 126] on link "Активувати" at bounding box center [179, 127] width 51 height 17
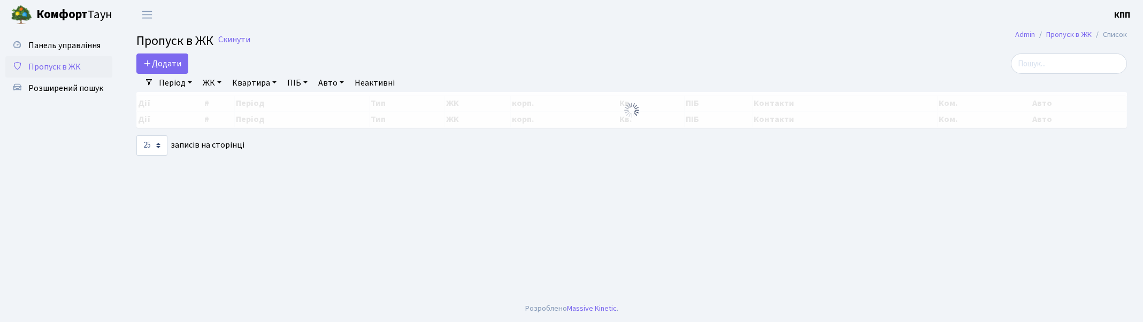
select select "25"
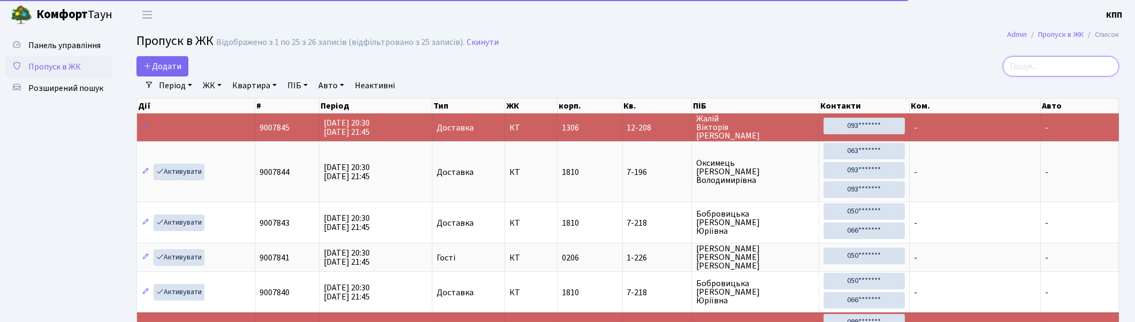
click at [1077, 63] on input "search" at bounding box center [1061, 66] width 116 height 20
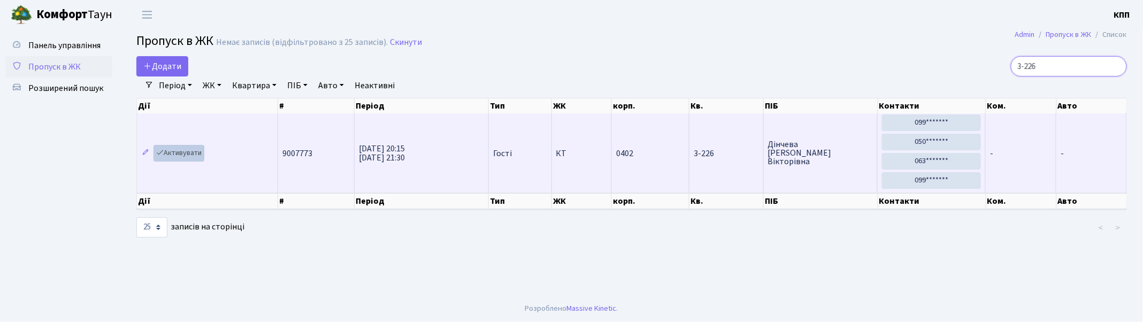
type input "3-226"
click at [182, 150] on link "Активувати" at bounding box center [179, 153] width 51 height 17
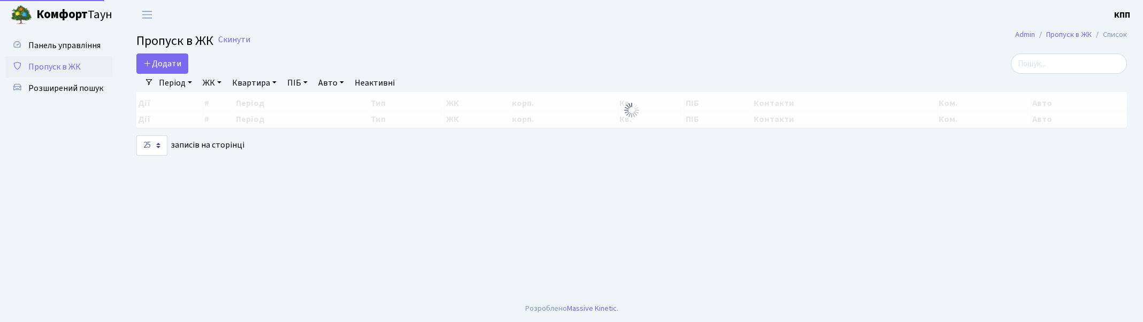
select select "25"
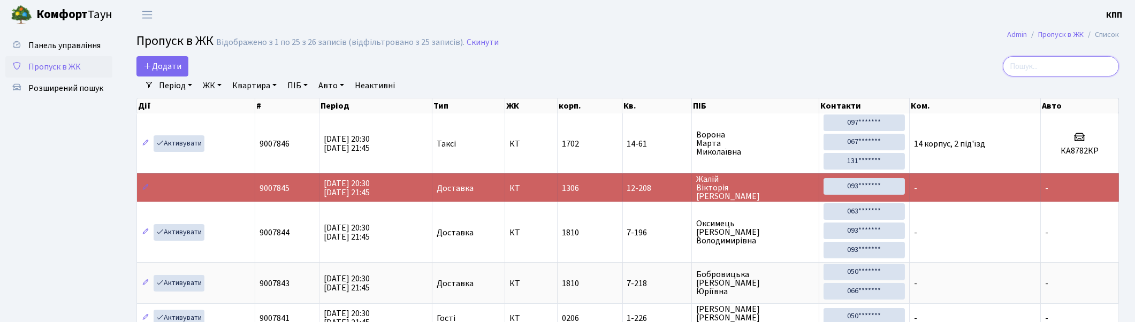
click at [1098, 60] on input "search" at bounding box center [1061, 66] width 116 height 20
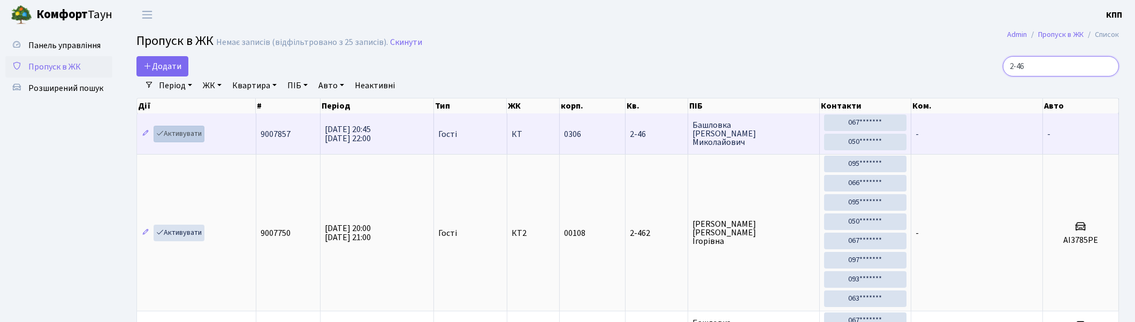
type input "2-46"
click at [181, 133] on link "Активувати" at bounding box center [179, 134] width 51 height 17
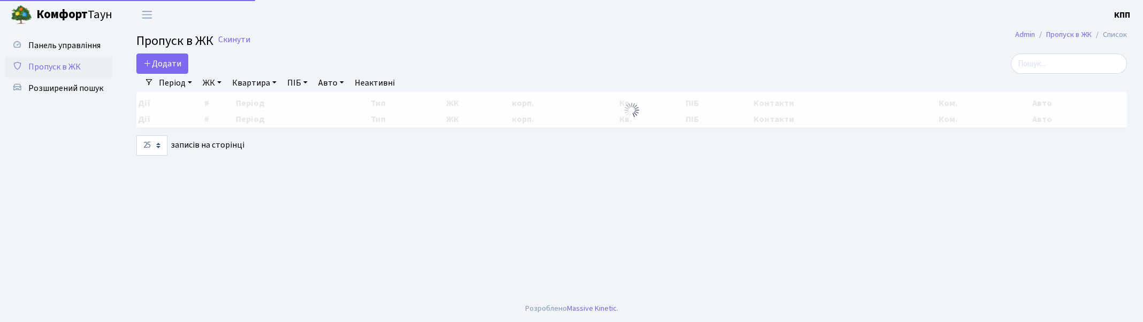
select select "25"
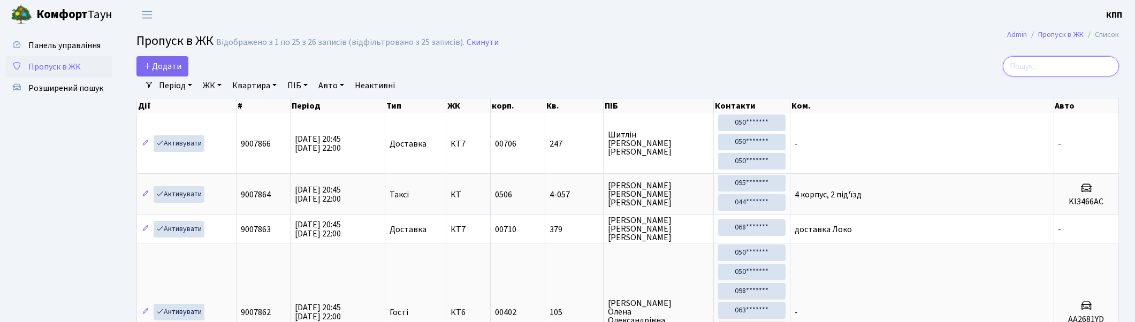
click at [1030, 63] on input "search" at bounding box center [1061, 66] width 116 height 20
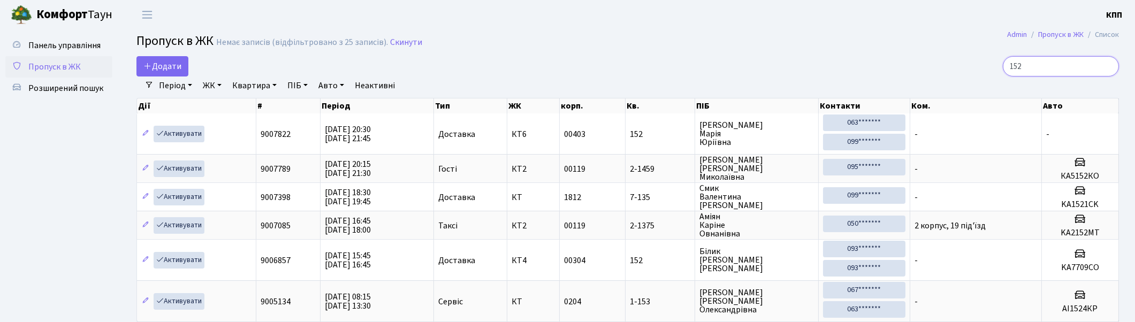
type input "152"
click at [207, 83] on link "ЖК" at bounding box center [211, 86] width 27 height 18
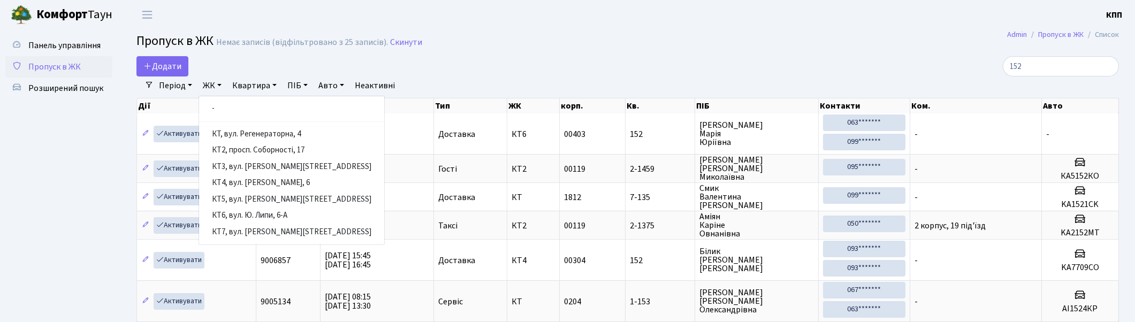
click at [207, 83] on link "ЖК" at bounding box center [211, 86] width 27 height 18
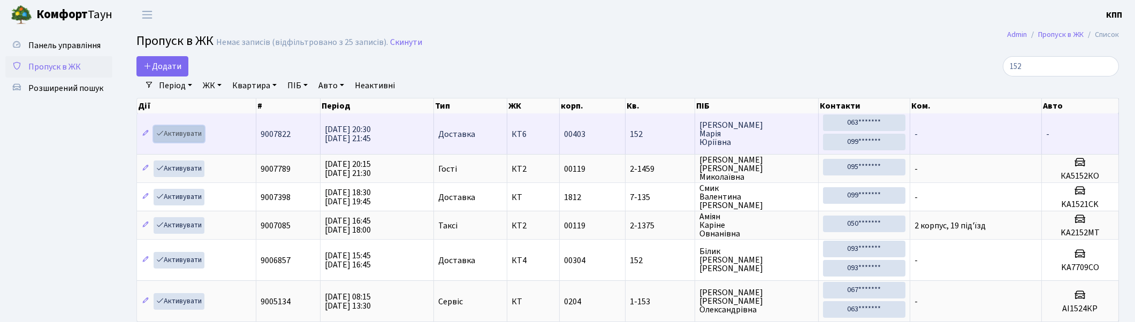
click at [178, 131] on link "Активувати" at bounding box center [179, 134] width 51 height 17
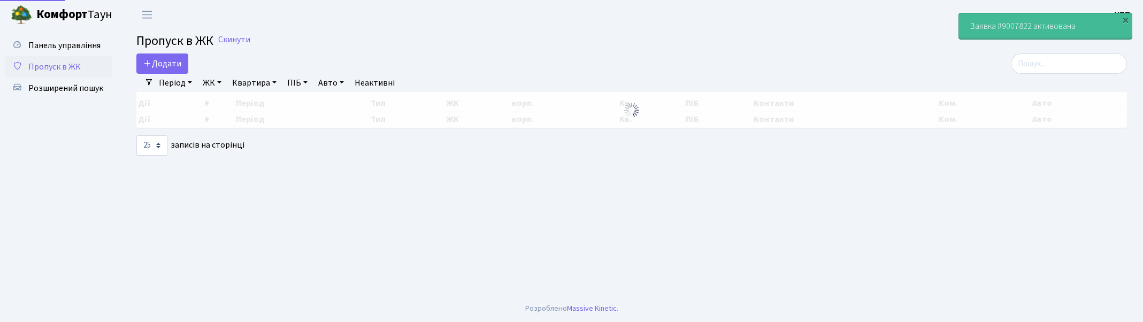
select select "25"
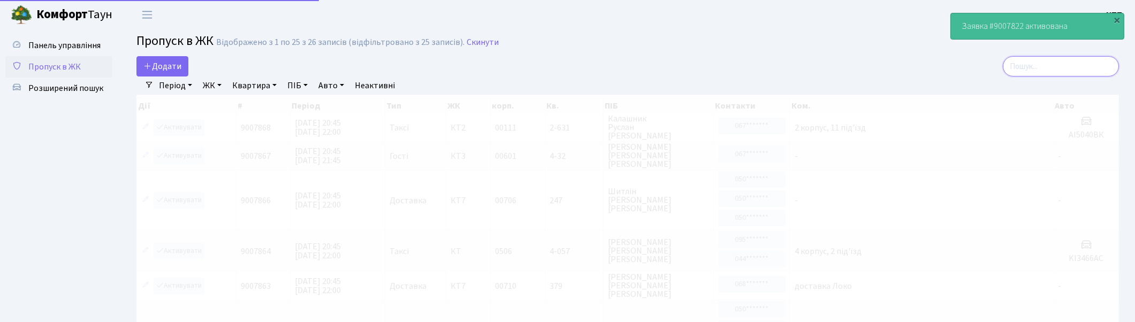
click at [1054, 61] on input "search" at bounding box center [1061, 66] width 116 height 20
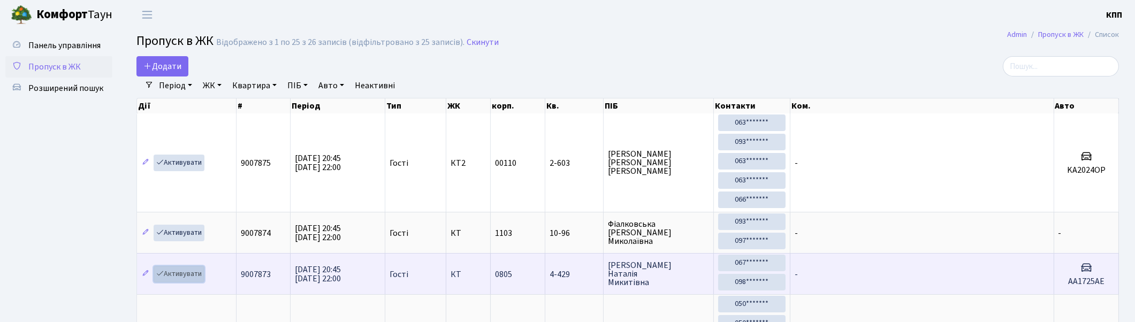
click at [184, 273] on link "Активувати" at bounding box center [179, 274] width 51 height 17
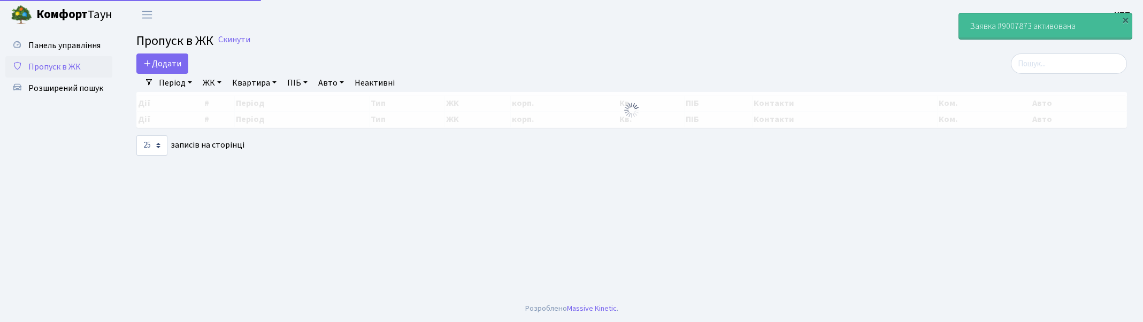
select select "25"
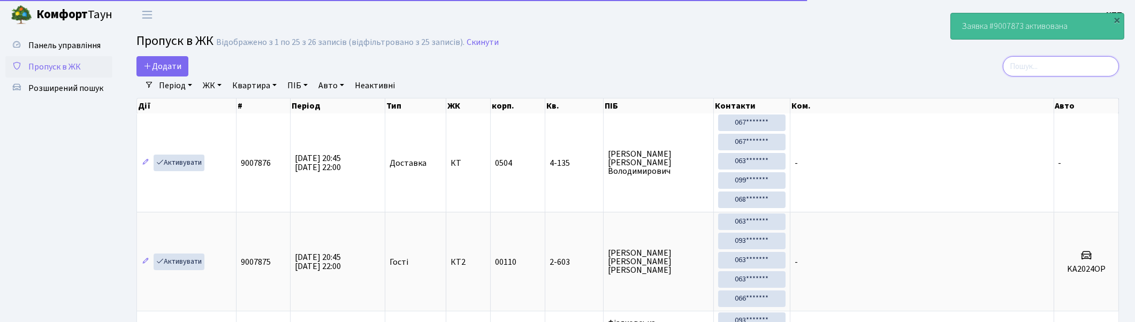
click at [1087, 62] on input "search" at bounding box center [1061, 66] width 116 height 20
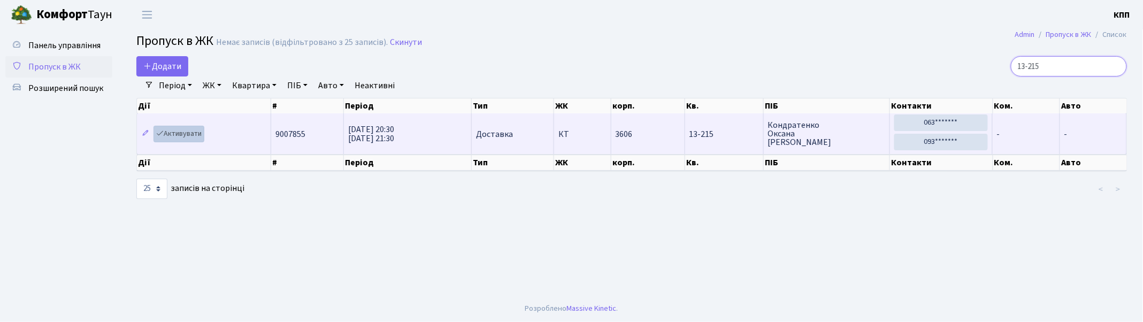
type input "13-215"
click at [182, 137] on link "Активувати" at bounding box center [179, 134] width 51 height 17
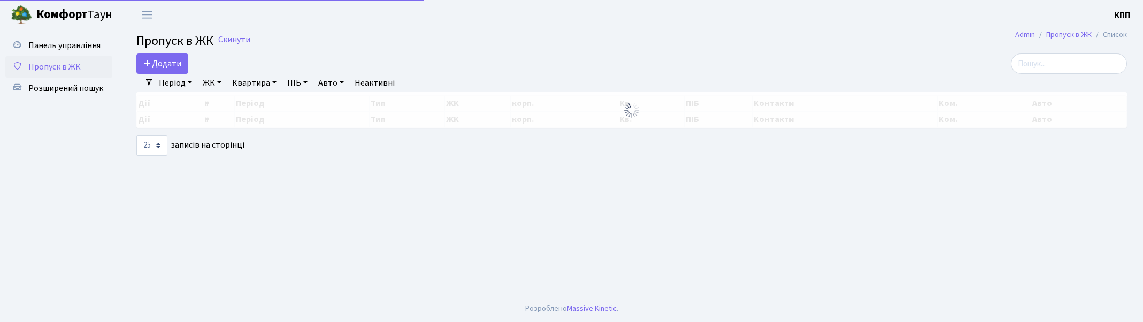
select select "25"
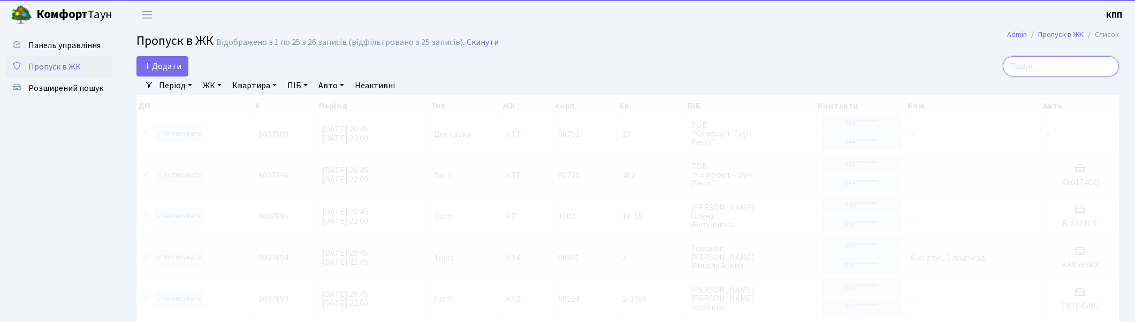
click at [1061, 68] on input "search" at bounding box center [1061, 66] width 116 height 20
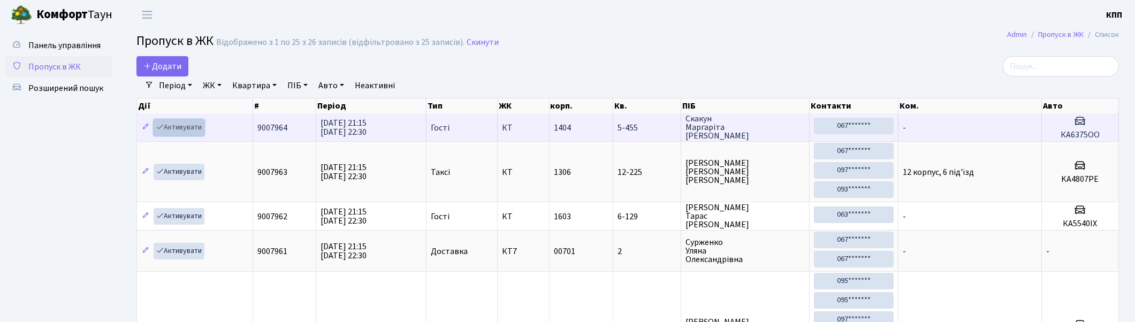
click at [185, 124] on link "Активувати" at bounding box center [179, 127] width 51 height 17
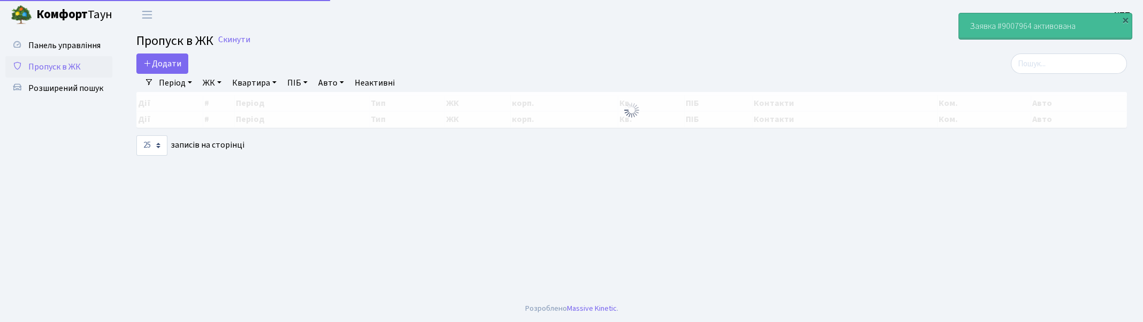
select select "25"
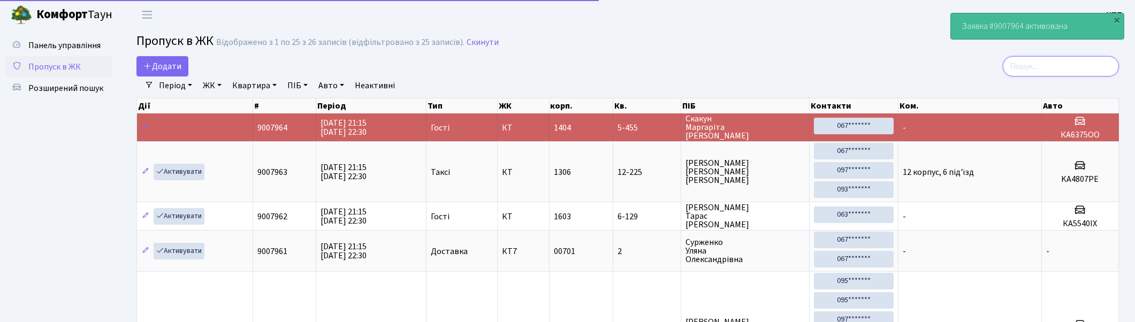
click at [1111, 60] on input "search" at bounding box center [1061, 66] width 116 height 20
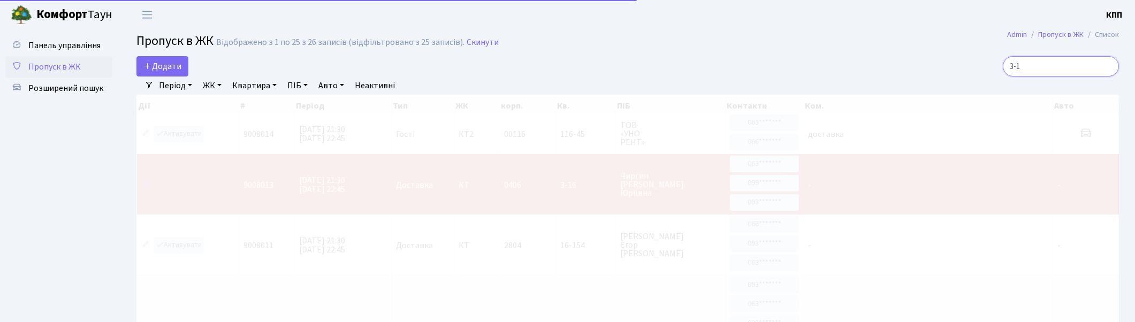
type input "3-16"
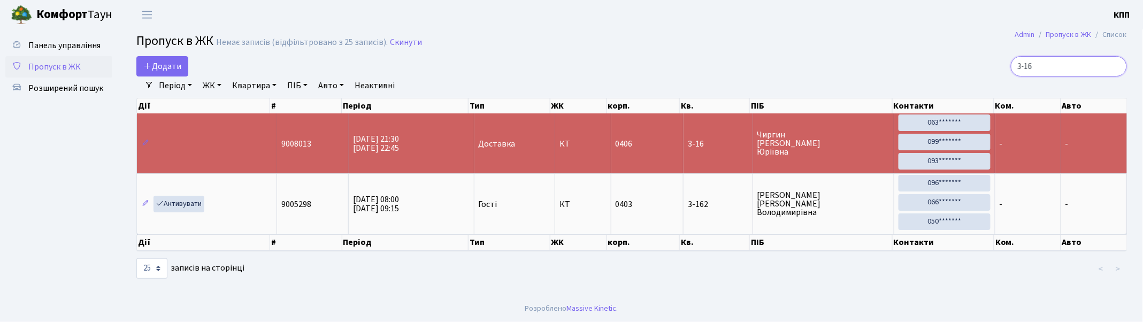
click at [1115, 65] on input "3-16" at bounding box center [1069, 66] width 116 height 20
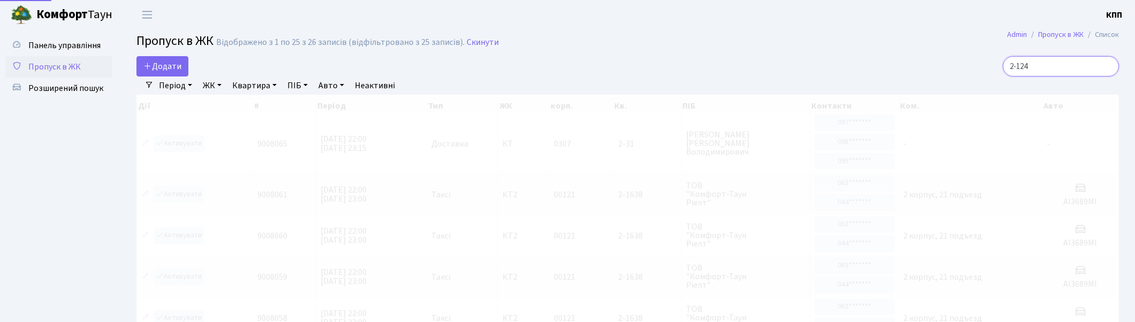
type input "2-1244"
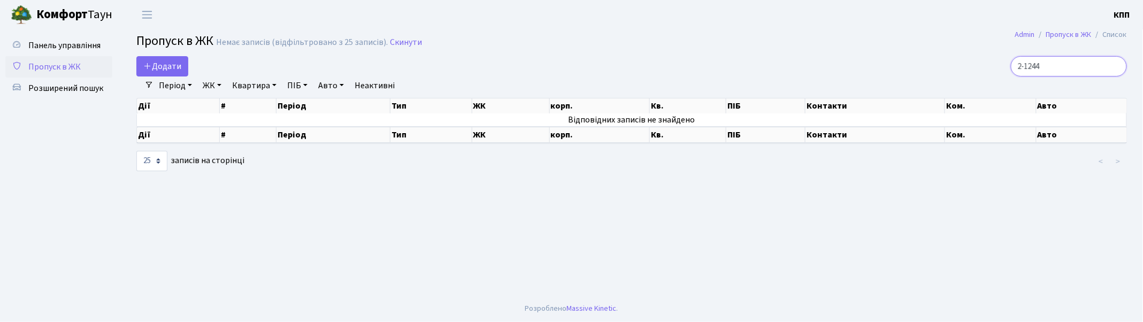
click at [1115, 66] on input "2-1244" at bounding box center [1069, 66] width 116 height 20
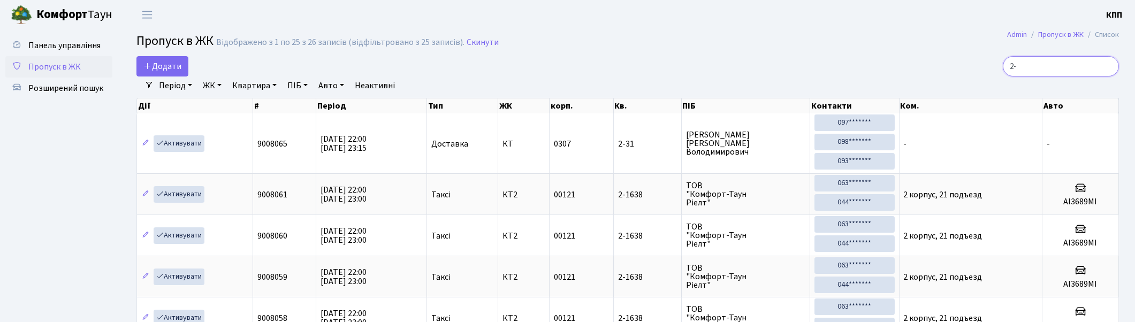
type input "2"
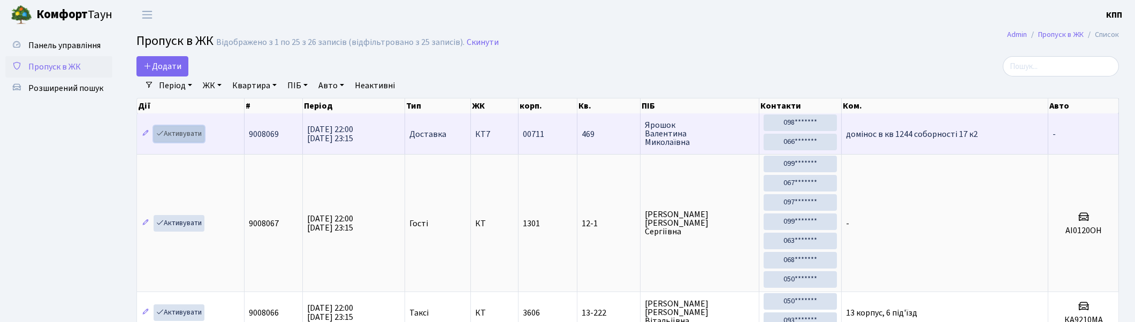
click at [184, 133] on link "Активувати" at bounding box center [179, 134] width 51 height 17
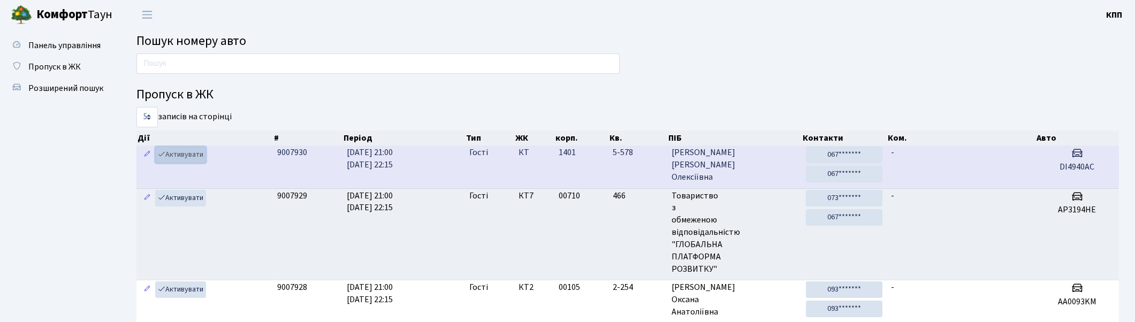
click at [177, 156] on link "Активувати" at bounding box center [180, 155] width 51 height 17
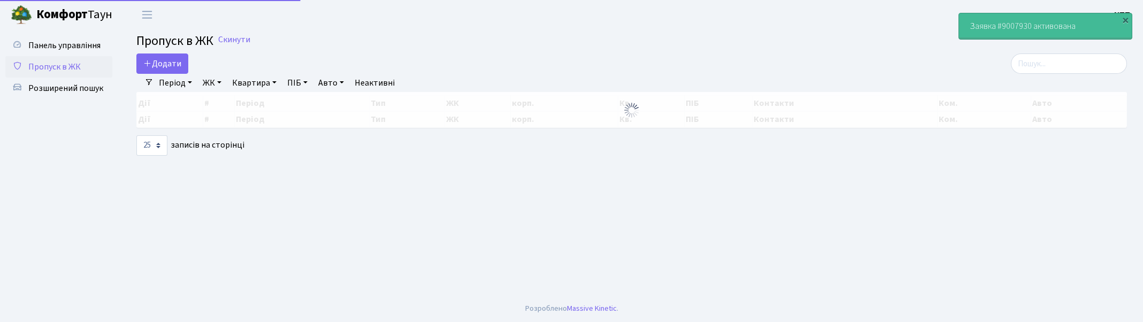
select select "25"
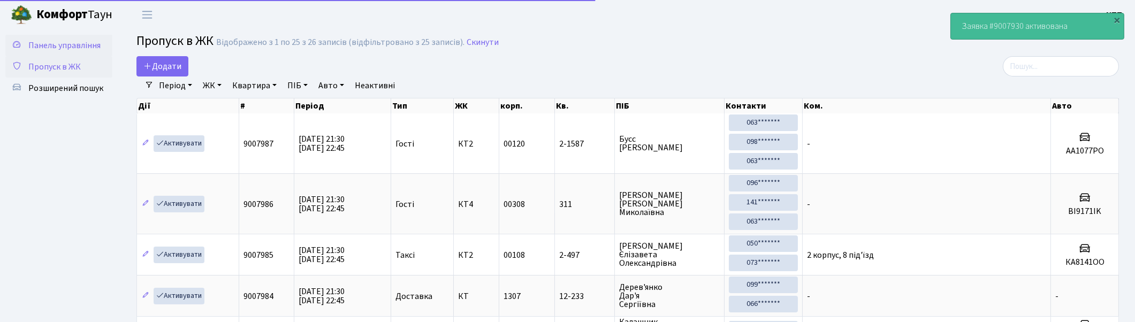
click at [59, 46] on span "Панель управління" at bounding box center [64, 46] width 72 height 12
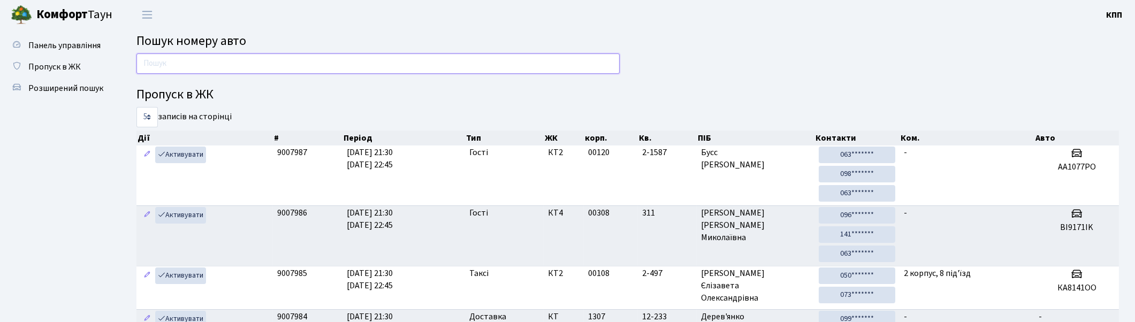
click at [174, 64] on input "text" at bounding box center [377, 64] width 483 height 20
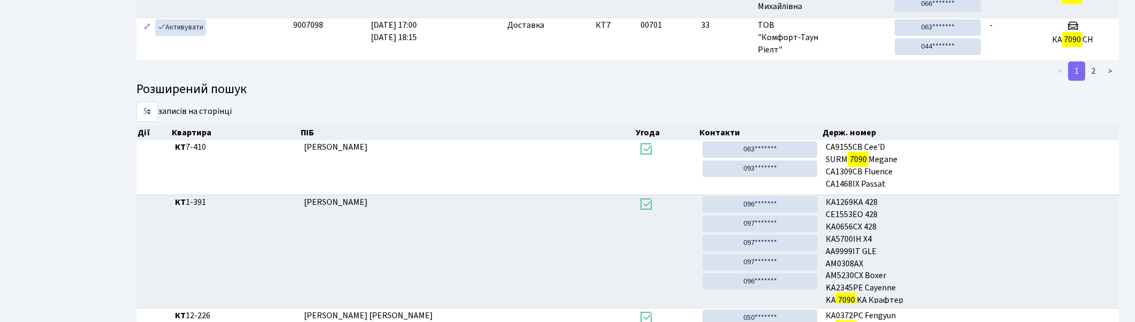
scroll to position [570, 0]
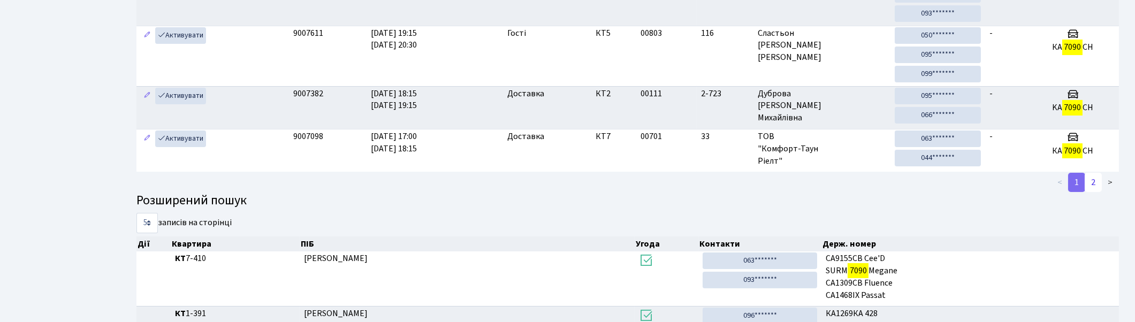
click at [1094, 186] on link "2" at bounding box center [1092, 182] width 17 height 19
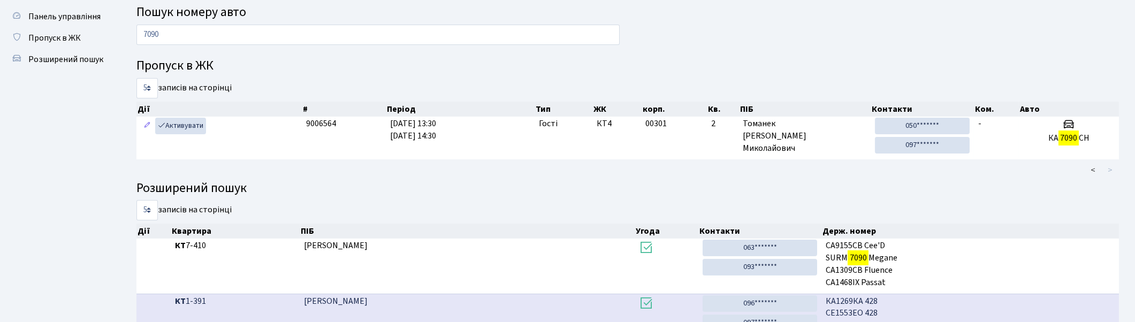
scroll to position [0, 0]
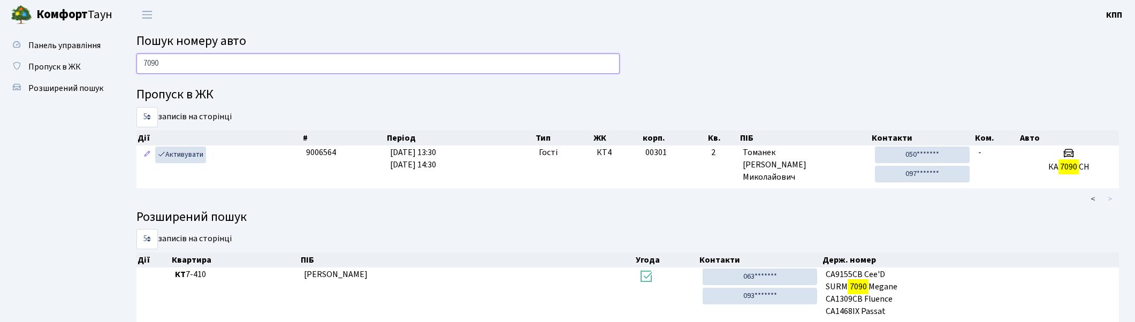
click at [300, 64] on input "7090" at bounding box center [377, 64] width 483 height 20
type input "7"
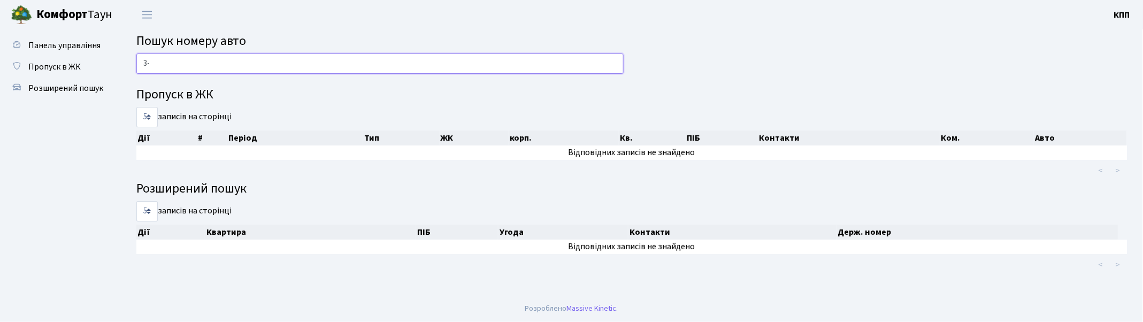
type input "3"
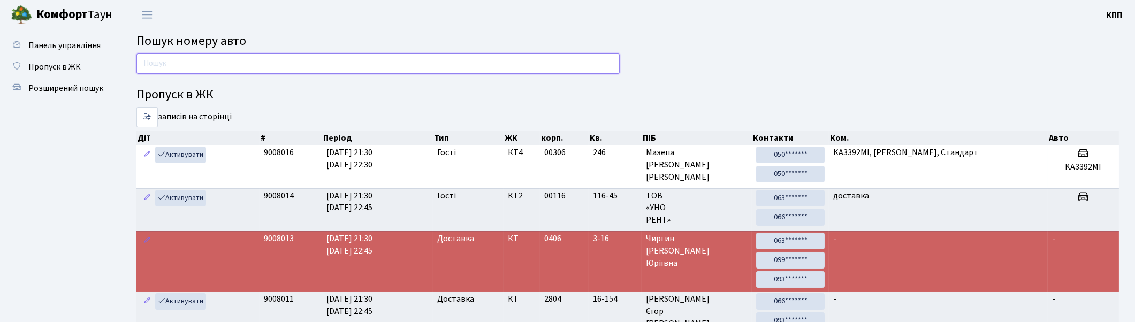
click at [260, 55] on input "text" at bounding box center [377, 64] width 483 height 20
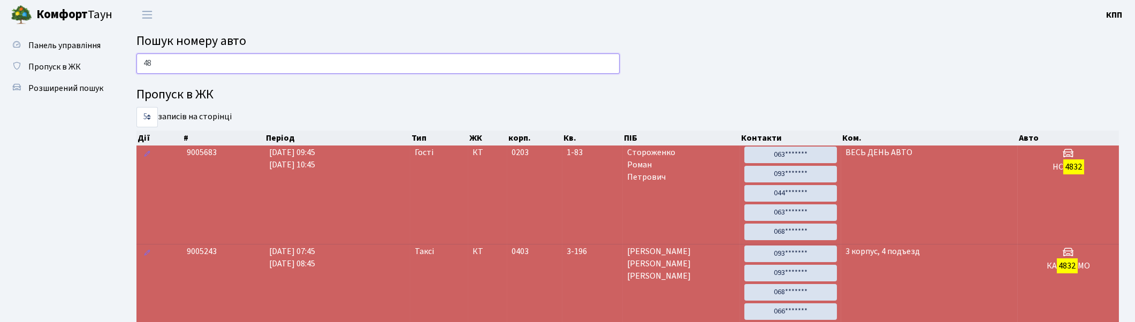
type input "4"
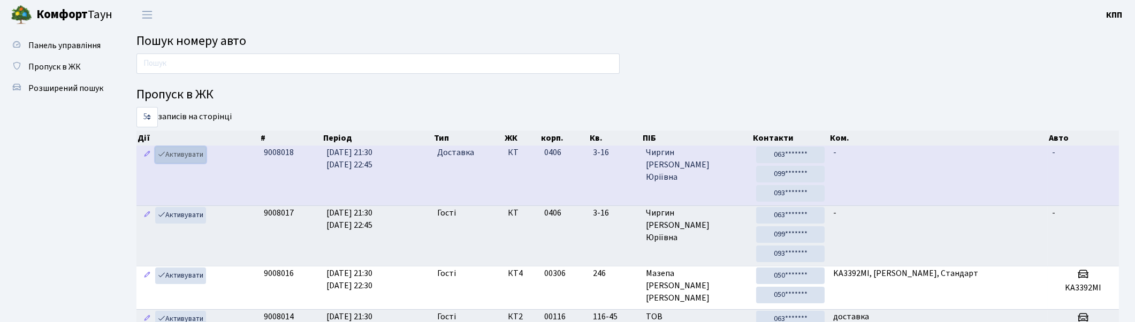
click at [182, 151] on link "Активувати" at bounding box center [180, 155] width 51 height 17
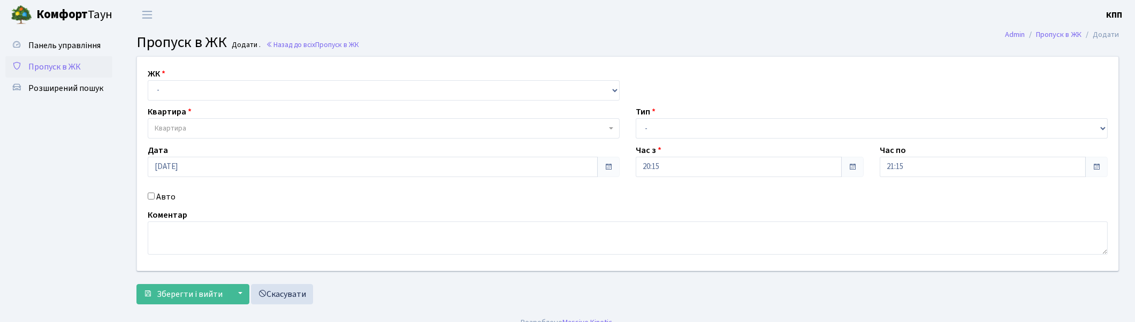
click at [152, 195] on input "Авто" at bounding box center [151, 196] width 7 height 7
checkbox input "true"
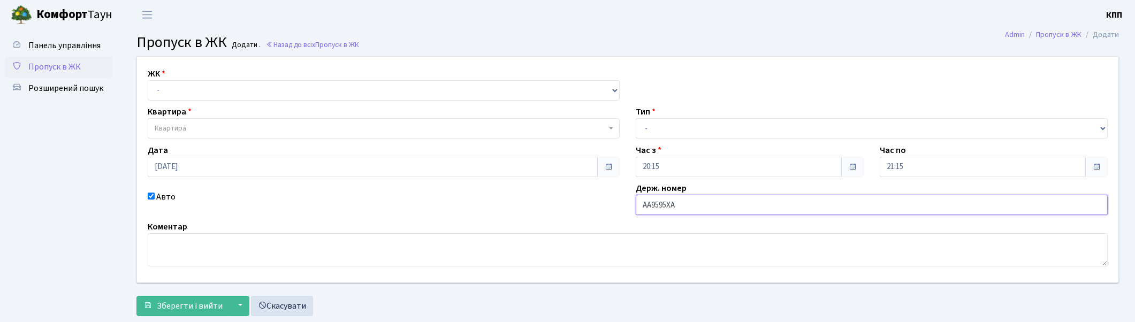
type input "АА9595ХА"
click at [747, 131] on select "- Доставка Таксі Гості Сервіс" at bounding box center [872, 128] width 472 height 20
select select "2"
click at [636, 118] on select "- Доставка Таксі Гості Сервіс" at bounding box center [872, 128] width 472 height 20
click at [169, 86] on select "- КТ, вул. Регенераторна, 4 КТ2, просп. [STREET_ADDRESS] [STREET_ADDRESS] [PERS…" at bounding box center [384, 90] width 472 height 20
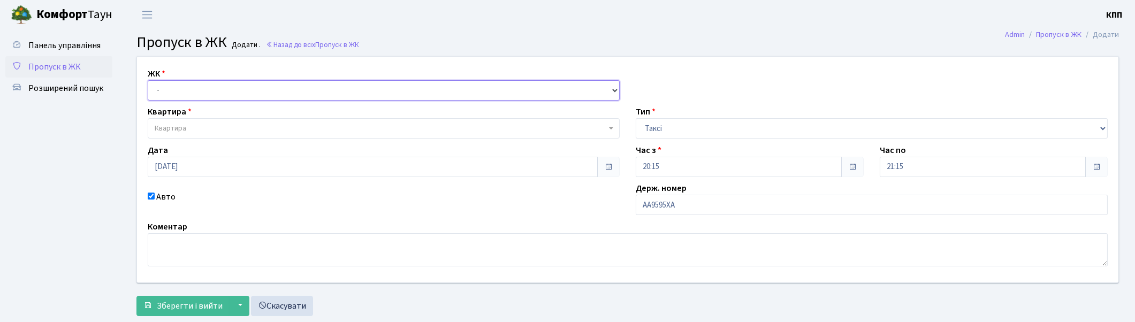
select select "271"
click at [148, 80] on select "- КТ, вул. Регенераторна, 4 КТ2, просп. [STREET_ADDRESS] [STREET_ADDRESS] [PERS…" at bounding box center [384, 90] width 472 height 20
select select
click at [192, 123] on span "Квартира" at bounding box center [381, 128] width 452 height 11
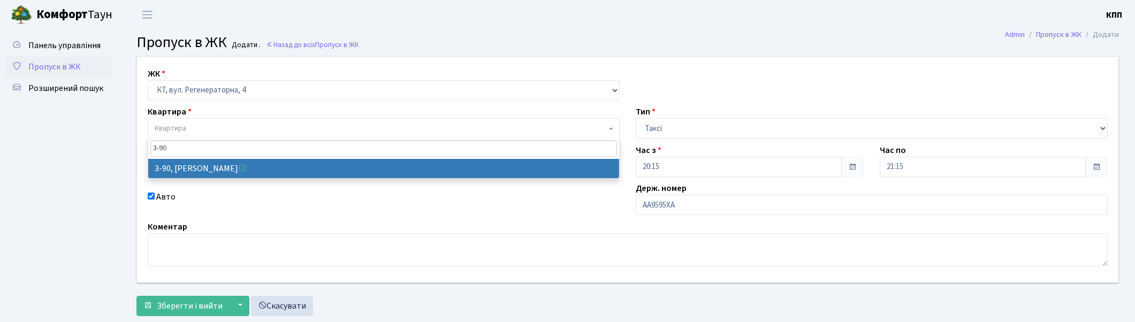
type input "3-90"
select select "899"
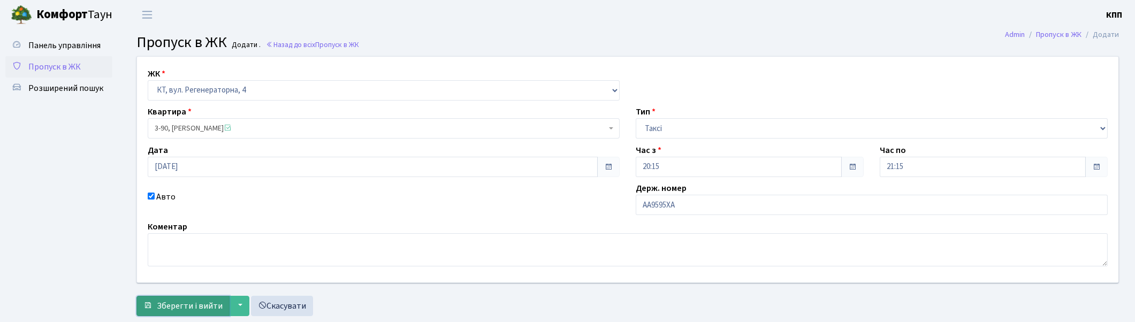
click at [183, 309] on span "Зберегти і вийти" at bounding box center [190, 306] width 66 height 12
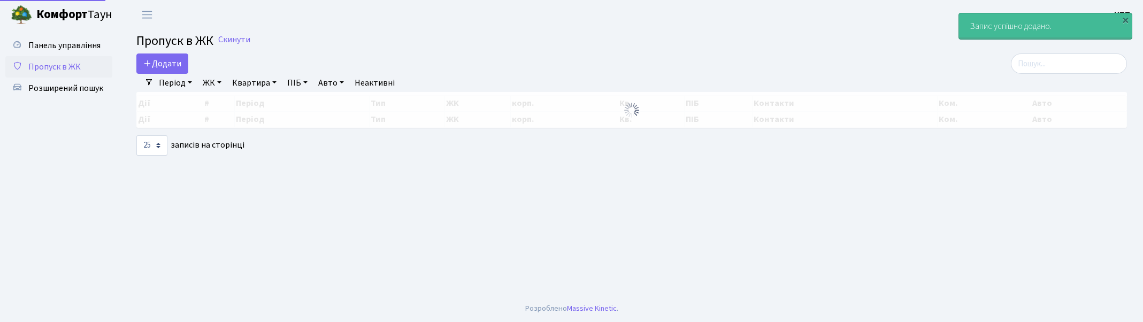
select select "25"
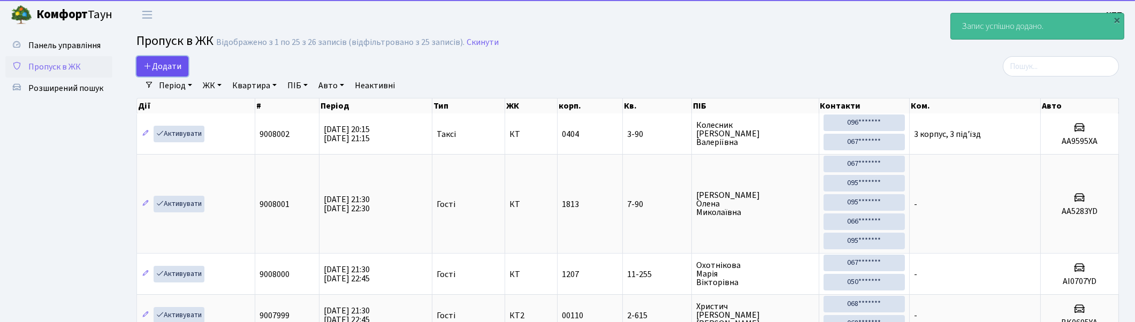
click at [170, 60] on span "Додати" at bounding box center [162, 66] width 38 height 12
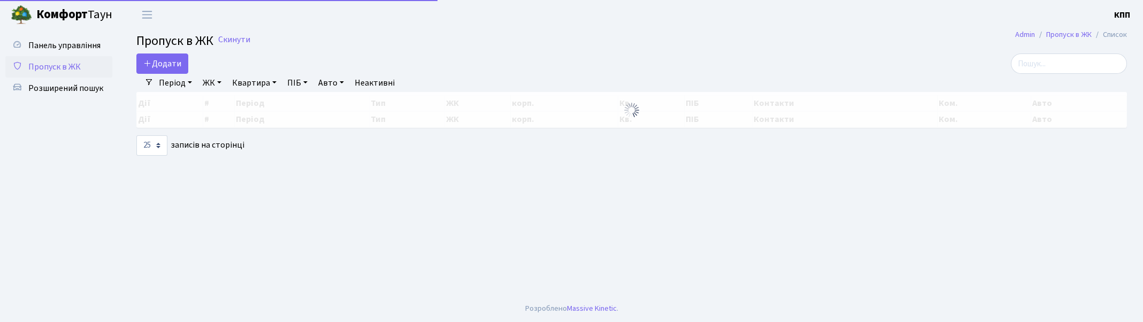
select select "25"
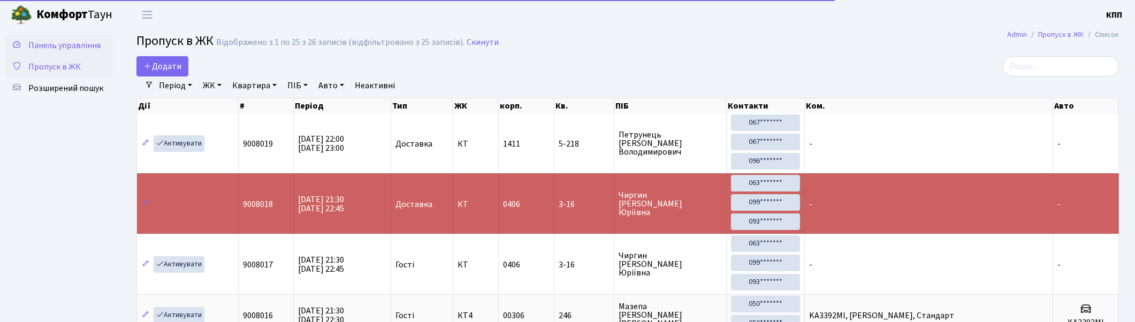
click at [64, 45] on span "Панель управління" at bounding box center [64, 46] width 72 height 12
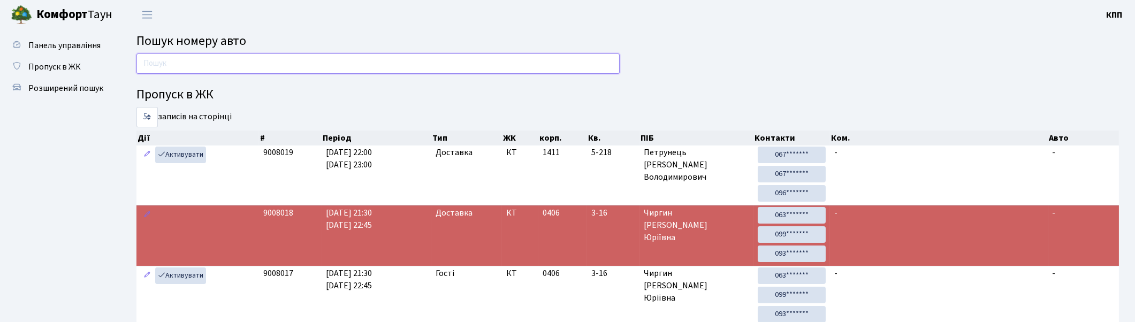
click at [172, 62] on input "text" at bounding box center [377, 64] width 483 height 20
click at [578, 60] on input "text" at bounding box center [377, 64] width 483 height 20
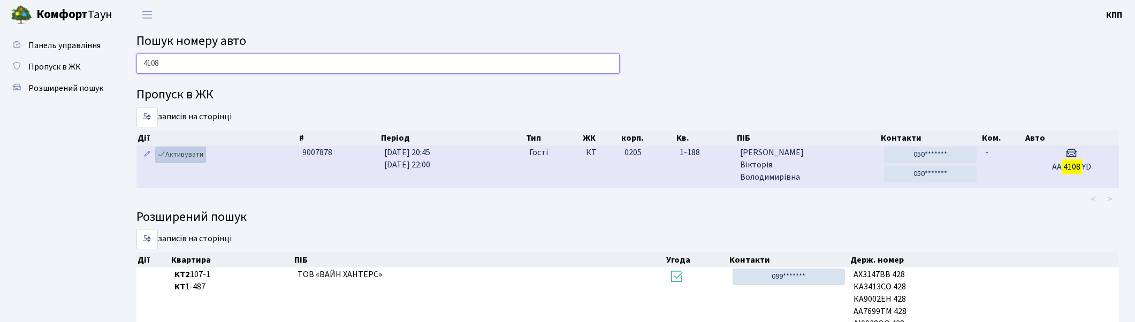
type input "4108"
click at [174, 156] on link "Активувати" at bounding box center [180, 155] width 51 height 17
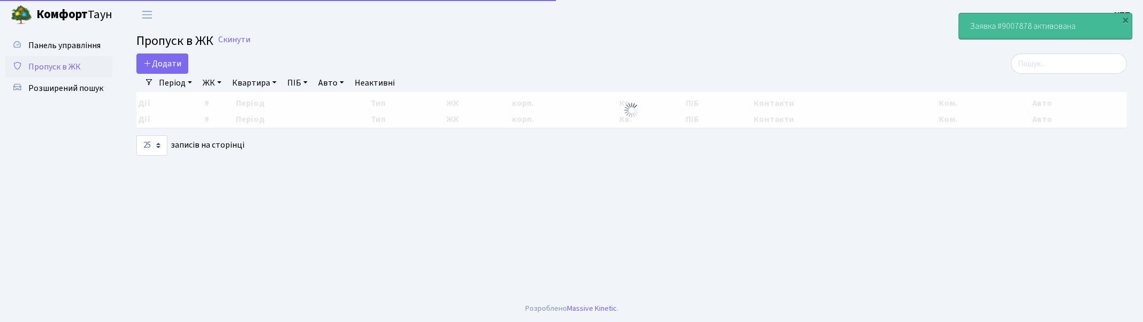
select select "25"
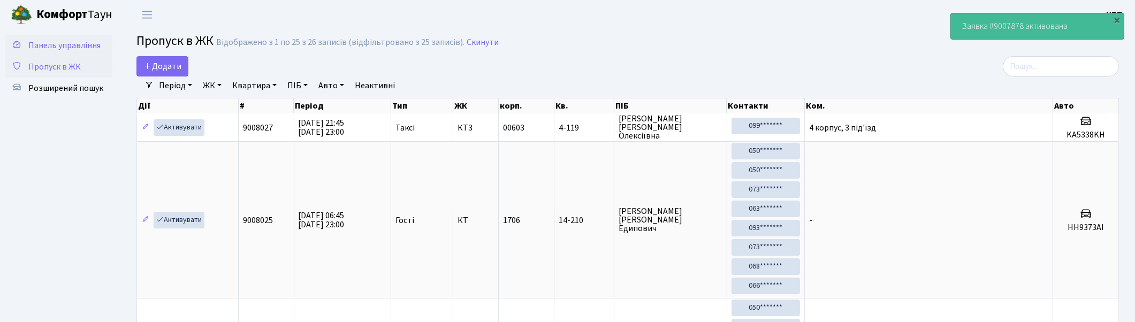
click at [82, 44] on span "Панель управління" at bounding box center [64, 46] width 72 height 12
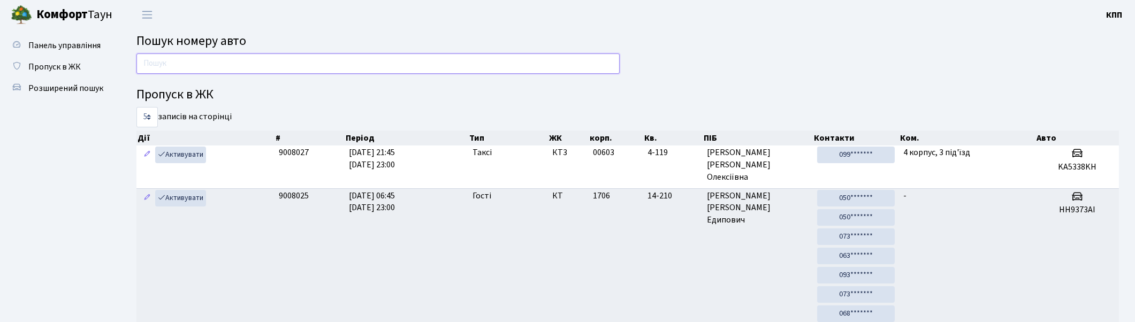
click at [170, 62] on input "text" at bounding box center [377, 64] width 483 height 20
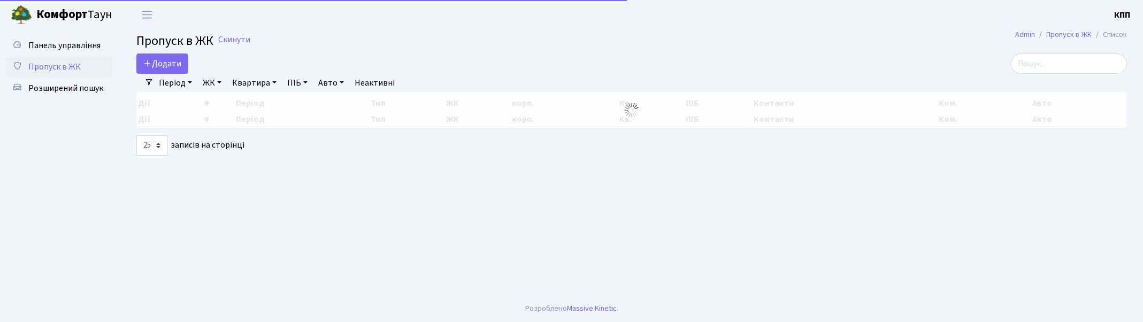
select select "25"
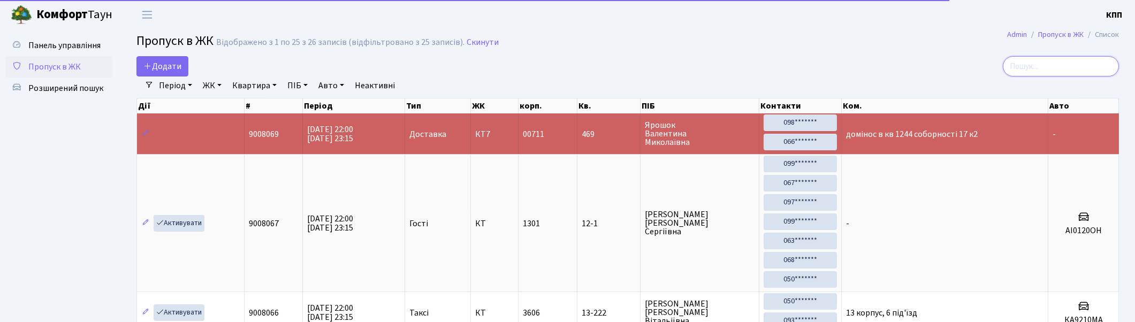
click at [1084, 62] on input "search" at bounding box center [1061, 66] width 116 height 20
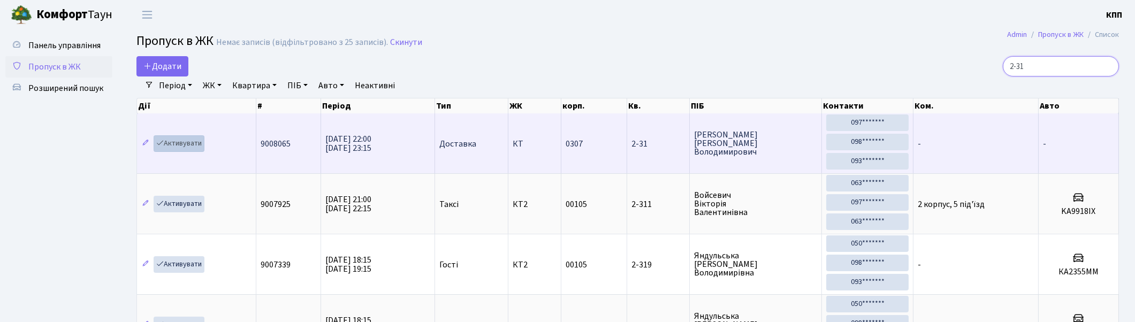
type input "2-31"
click at [179, 141] on link "Активувати" at bounding box center [179, 143] width 51 height 17
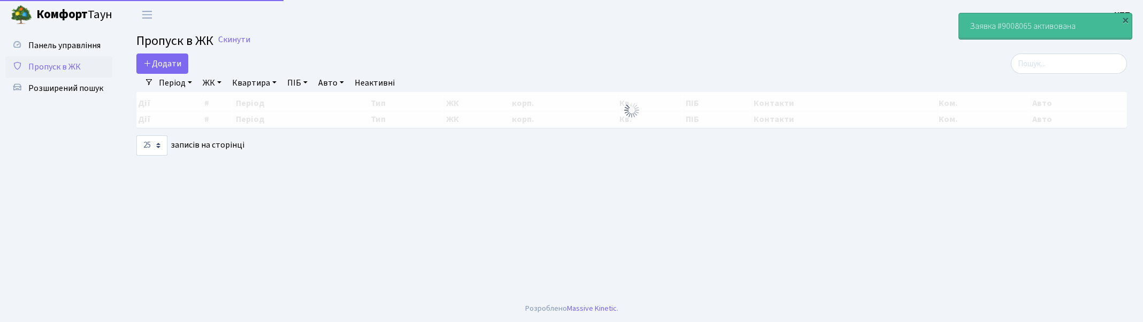
select select "25"
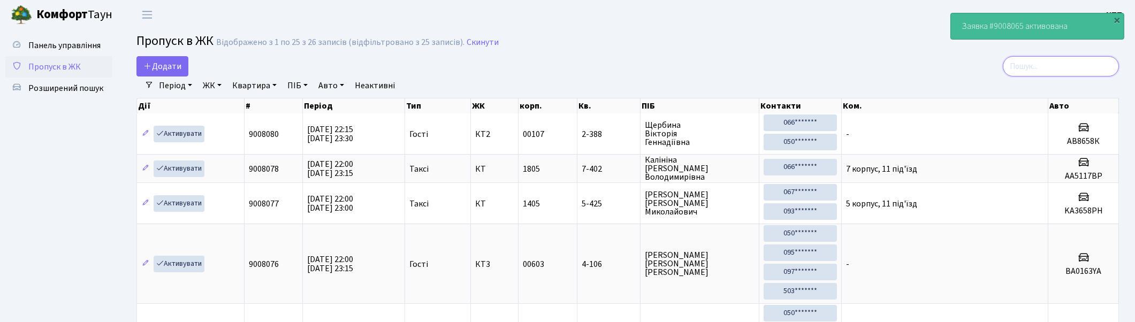
click at [1058, 63] on input "search" at bounding box center [1061, 66] width 116 height 20
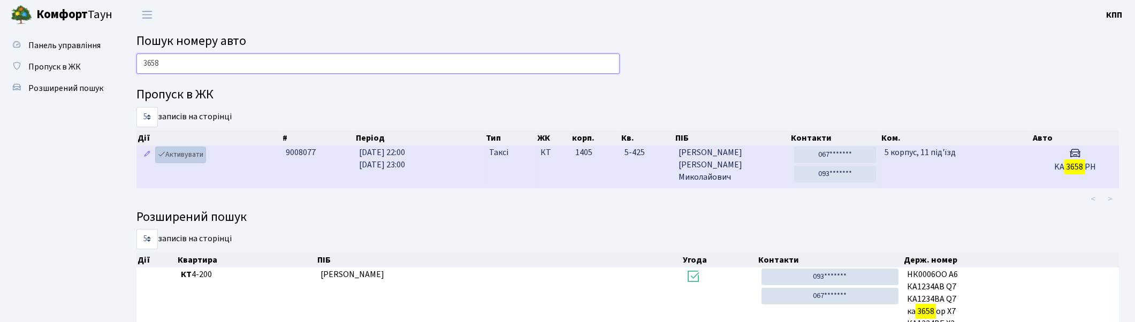
type input "3658"
click at [177, 153] on link "Активувати" at bounding box center [180, 155] width 51 height 17
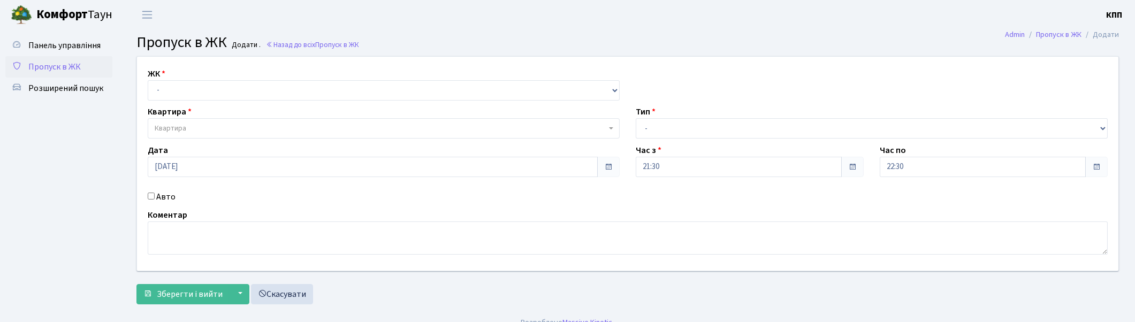
click at [150, 197] on input "Авто" at bounding box center [151, 196] width 7 height 7
checkbox input "true"
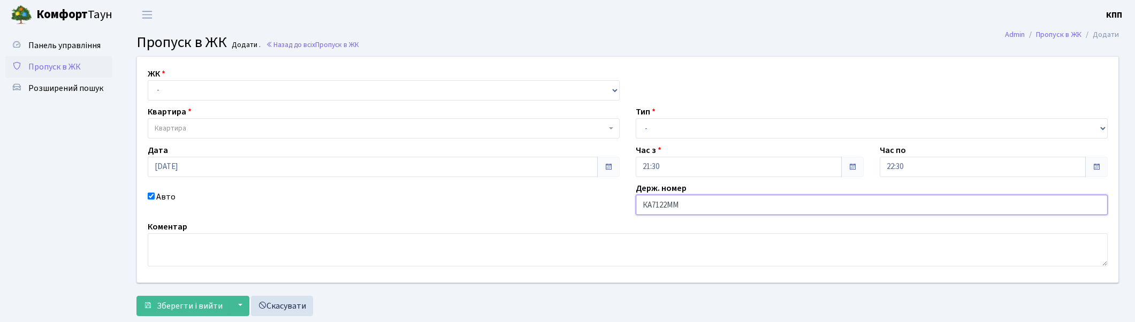
type input "КА7122ММ"
click at [651, 131] on select "- Доставка Таксі Гості Сервіс" at bounding box center [872, 128] width 472 height 20
select select "2"
click at [636, 118] on select "- Доставка Таксі Гості Сервіс" at bounding box center [872, 128] width 472 height 20
click at [218, 88] on select "- КТ, вул. Регенераторна, 4 КТ2, просп. [STREET_ADDRESS] [STREET_ADDRESS] [PERS…" at bounding box center [384, 90] width 472 height 20
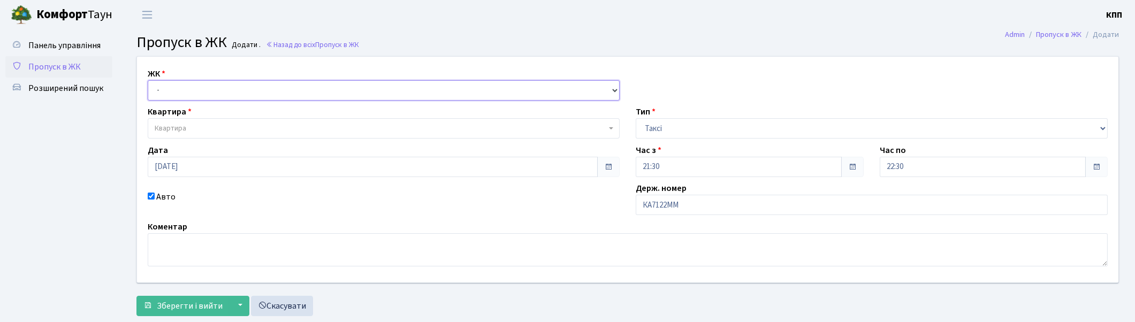
select select "271"
click at [148, 80] on select "- КТ, вул. Регенераторна, 4 КТ2, просп. [STREET_ADDRESS] [STREET_ADDRESS] [PERS…" at bounding box center [384, 90] width 472 height 20
select select
click at [211, 100] on div "ЖК - КТ, вул. Регенераторна, 4 КТ2, просп. [STREET_ADDRESS] [STREET_ADDRESS] [P…" at bounding box center [627, 170] width 997 height 226
click at [216, 127] on span "Квартира" at bounding box center [381, 128] width 452 height 11
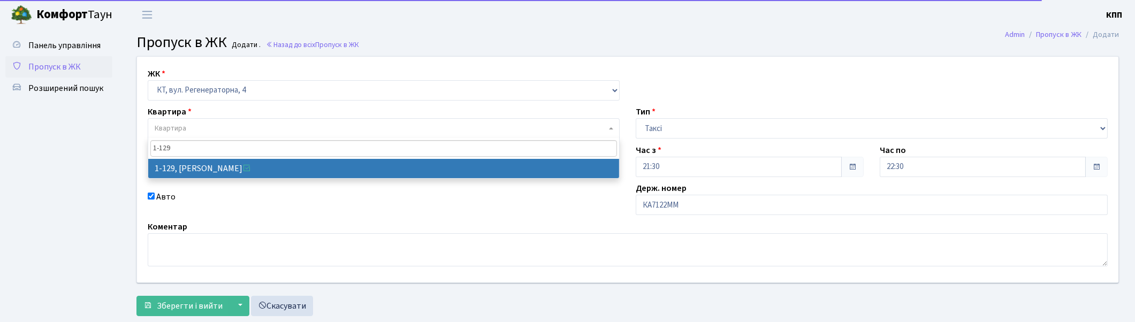
type input "1-129"
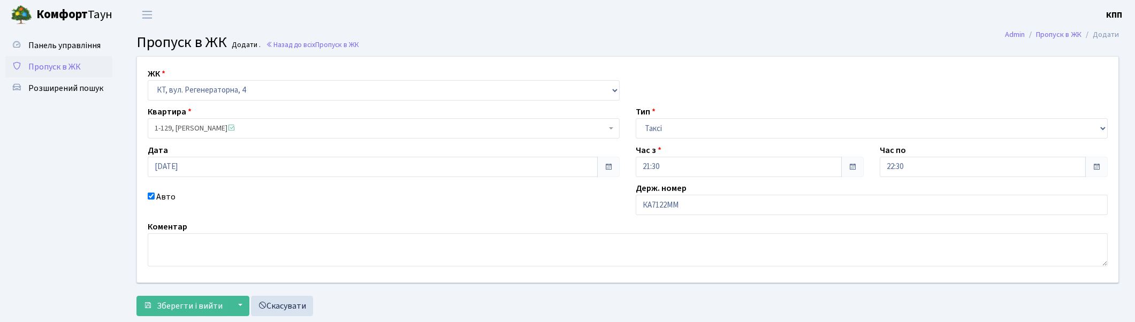
select select "129"
click at [182, 307] on span "Зберегти і вийти" at bounding box center [190, 306] width 66 height 12
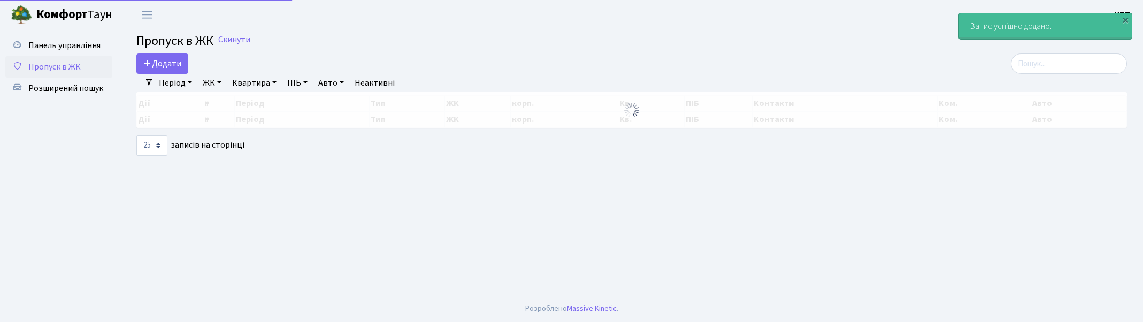
select select "25"
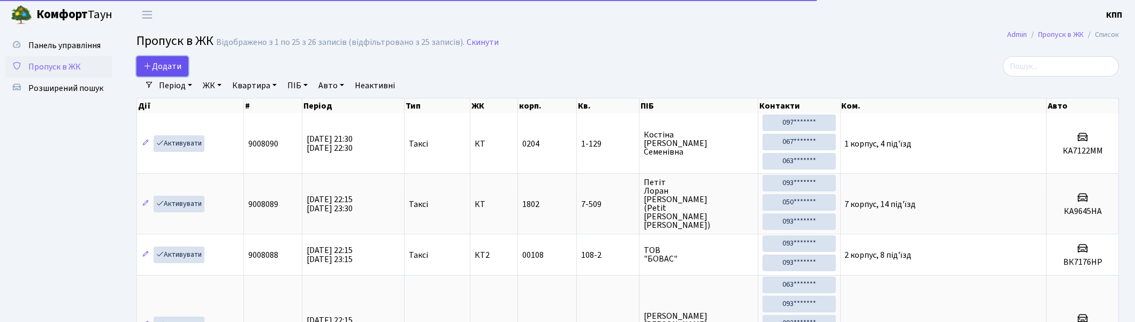
click at [163, 68] on span "Додати" at bounding box center [162, 66] width 38 height 12
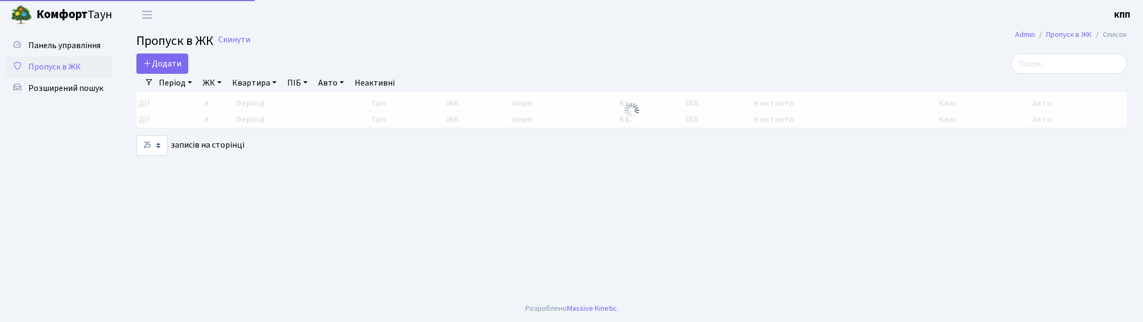
select select "25"
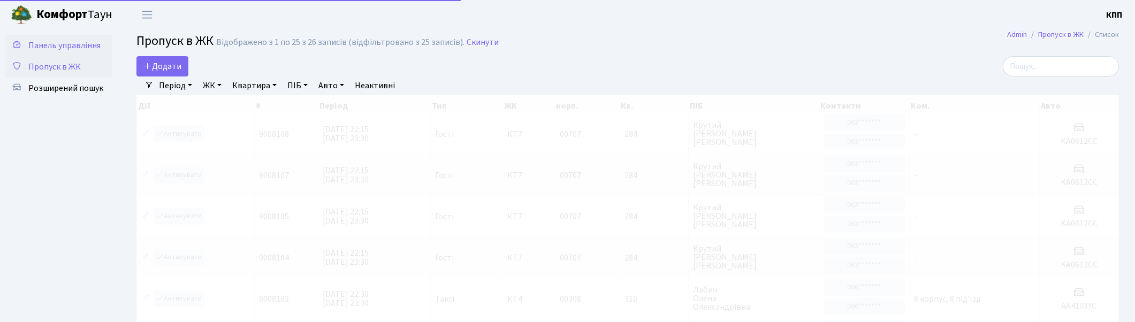
click at [61, 45] on span "Панель управління" at bounding box center [64, 46] width 72 height 12
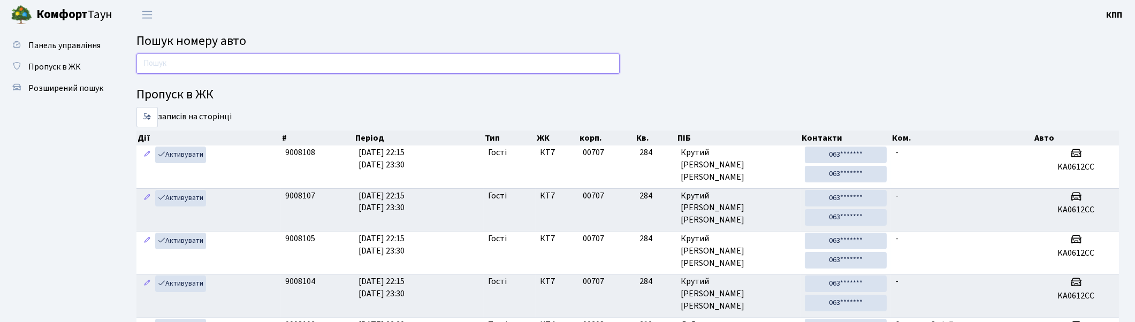
click at [196, 64] on input "text" at bounding box center [377, 64] width 483 height 20
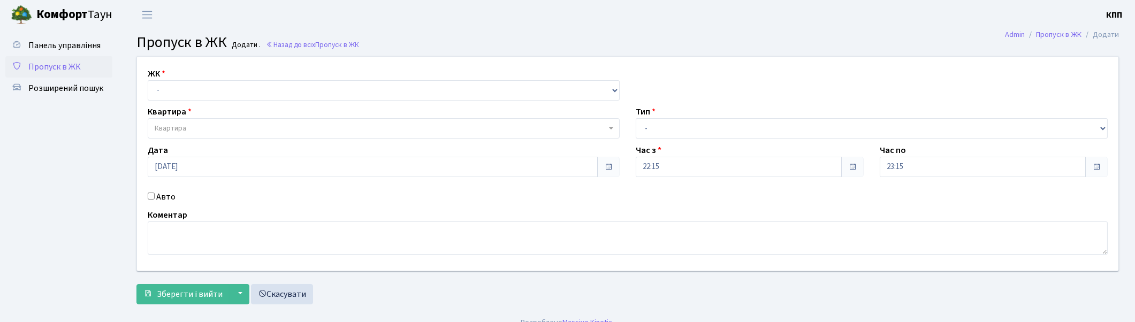
click at [150, 195] on input "Авто" at bounding box center [151, 196] width 7 height 7
checkbox input "true"
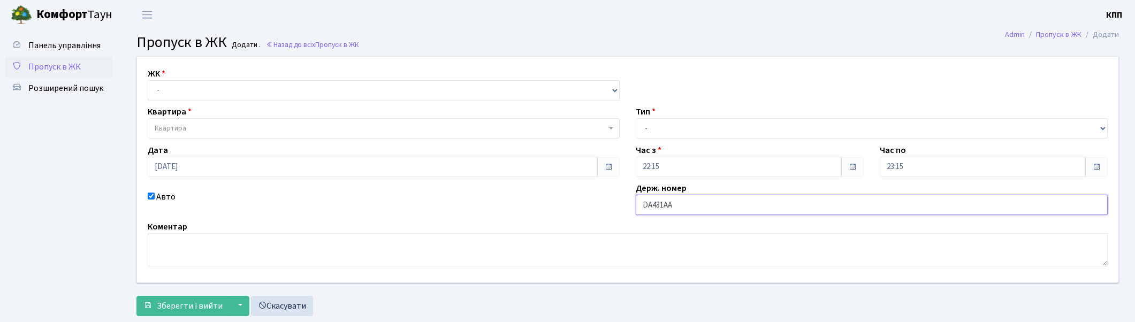
type input "DA431AA"
click at [698, 122] on select "- Доставка Таксі Гості Сервіс" at bounding box center [872, 128] width 472 height 20
select select "2"
click at [636, 118] on select "- Доставка Таксі Гості Сервіс" at bounding box center [872, 128] width 472 height 20
click at [234, 91] on select "- КТ, вул. Регенераторна, 4 КТ2, просп. Соборності, 17 КТ3, вул. Березнева, 16 …" at bounding box center [384, 90] width 472 height 20
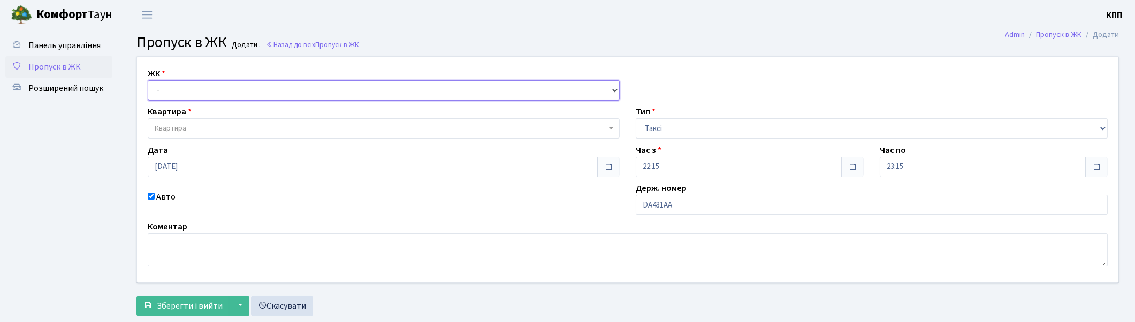
select select "271"
click at [148, 80] on select "- КТ, вул. Регенераторна, 4 КТ2, просп. Соборності, 17 КТ3, вул. Березнева, 16 …" at bounding box center [384, 90] width 472 height 20
select select
click at [224, 124] on span "Квартира" at bounding box center [381, 128] width 452 height 11
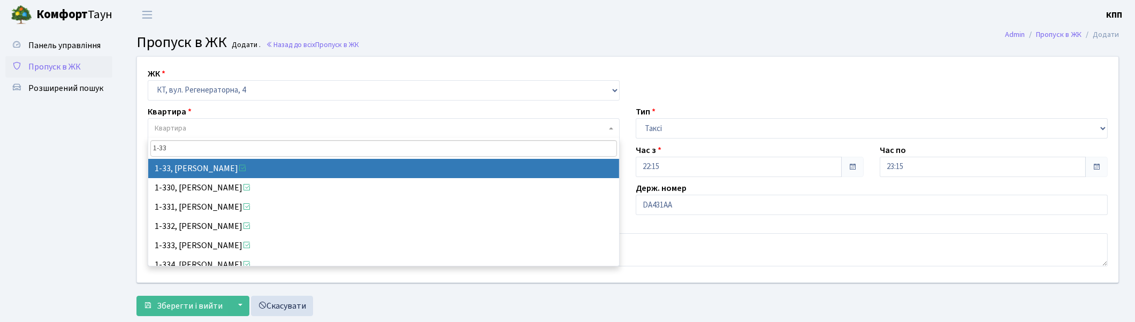
type input "1-33"
select select "33"
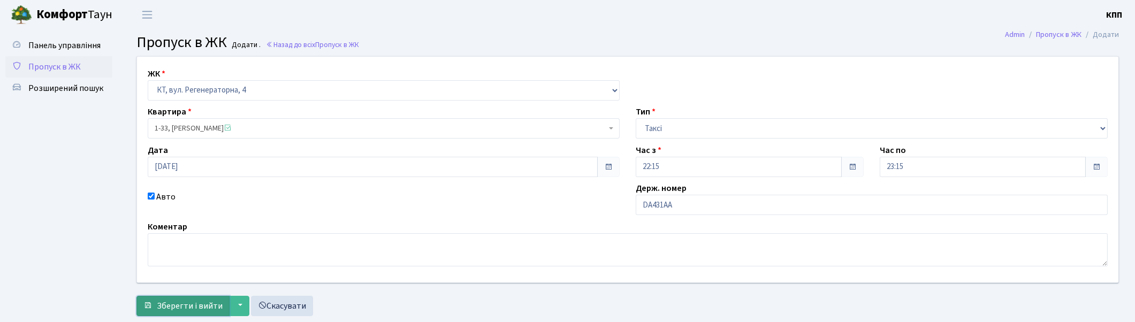
click at [187, 303] on span "Зберегти і вийти" at bounding box center [190, 306] width 66 height 12
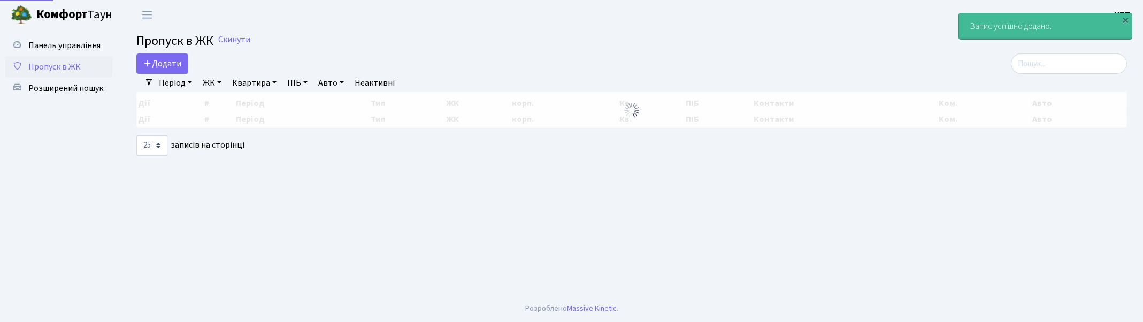
select select "25"
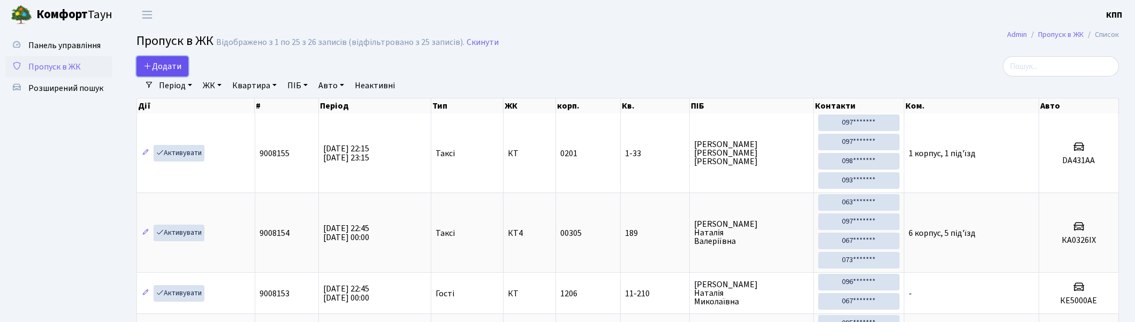
click at [161, 65] on span "Додати" at bounding box center [162, 66] width 38 height 12
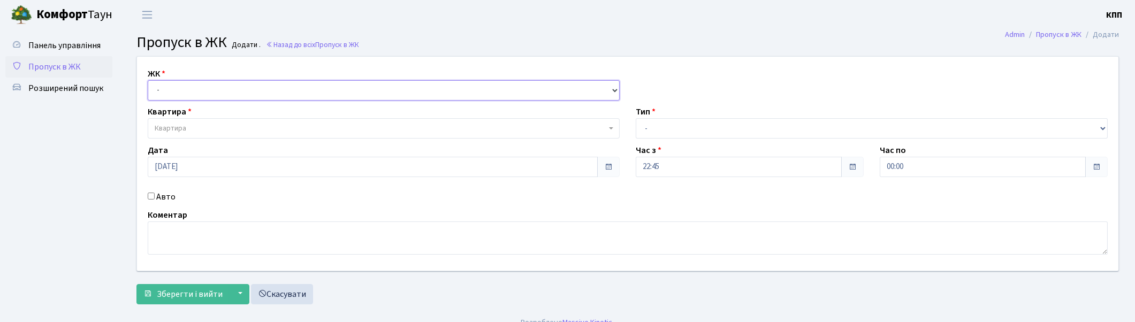
click at [204, 90] on select "- КТ, вул. Регенераторна, 4 КТ2, просп. Соборності, 17 КТ3, вул. Березнева, 16 …" at bounding box center [384, 90] width 472 height 20
select select "271"
click at [148, 80] on select "- КТ, вул. Регенераторна, 4 КТ2, просп. Соборності, 17 КТ3, вул. Березнева, 16 …" at bounding box center [384, 90] width 472 height 20
select select
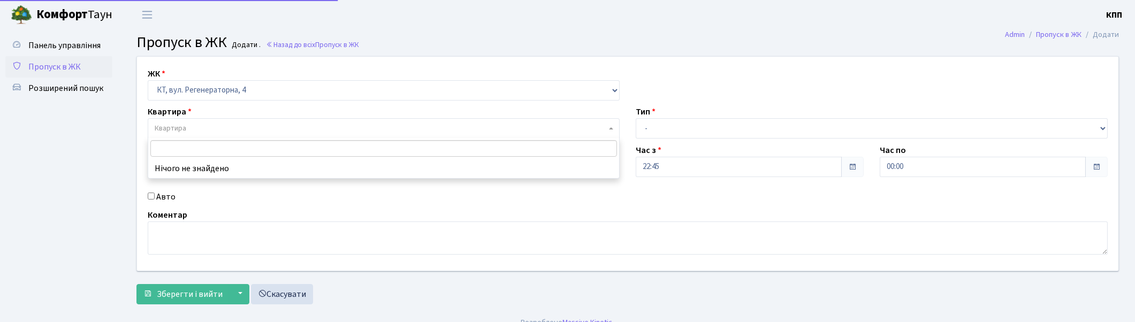
click at [204, 123] on span "Квартира" at bounding box center [381, 128] width 452 height 11
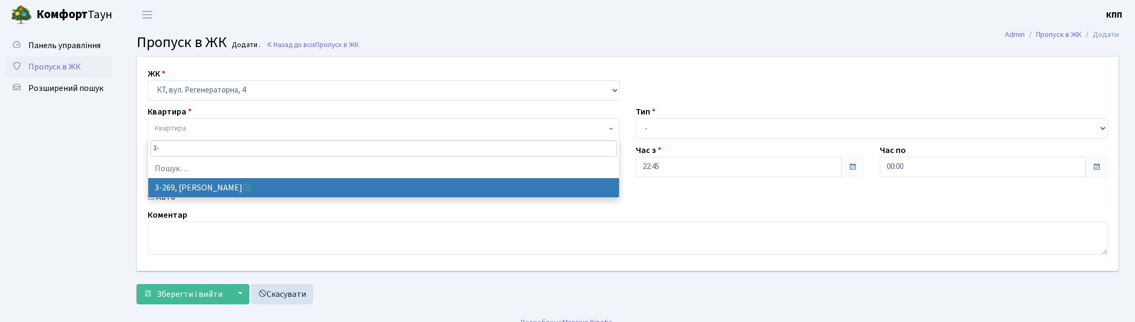
type input "3"
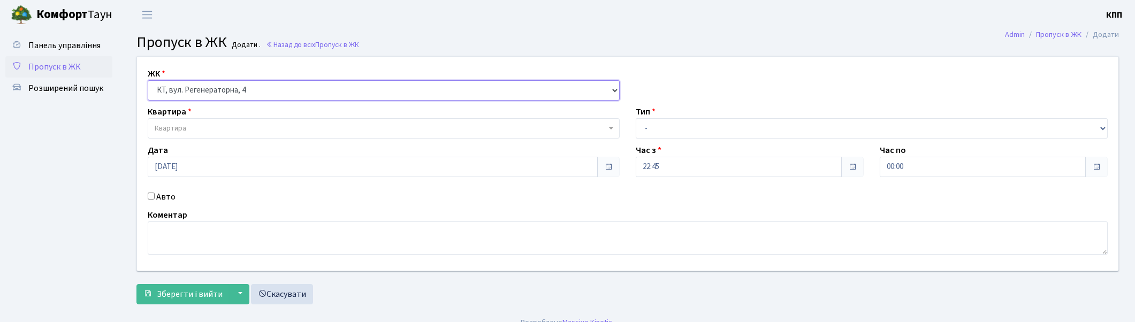
click at [290, 86] on select "- КТ, вул. Регенераторна, 4 КТ2, просп. Соборності, 17 КТ3, вул. Березнева, 16 …" at bounding box center [384, 90] width 472 height 20
select select
click at [148, 80] on select "- КТ, вул. Регенераторна, 4 КТ2, просп. Соборності, 17 КТ3, вул. Березнева, 16 …" at bounding box center [384, 90] width 472 height 20
select select
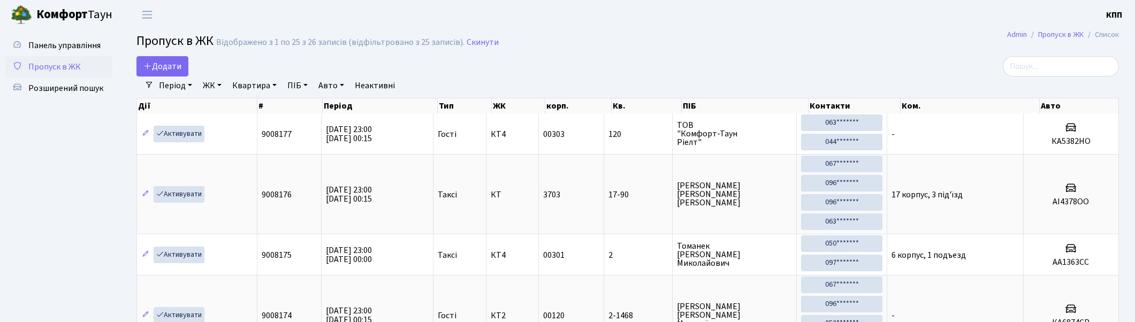
select select "25"
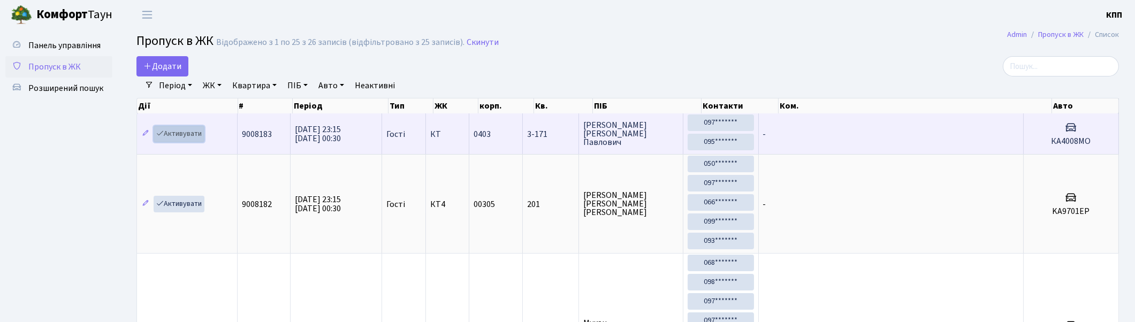
click at [175, 134] on link "Активувати" at bounding box center [179, 134] width 51 height 17
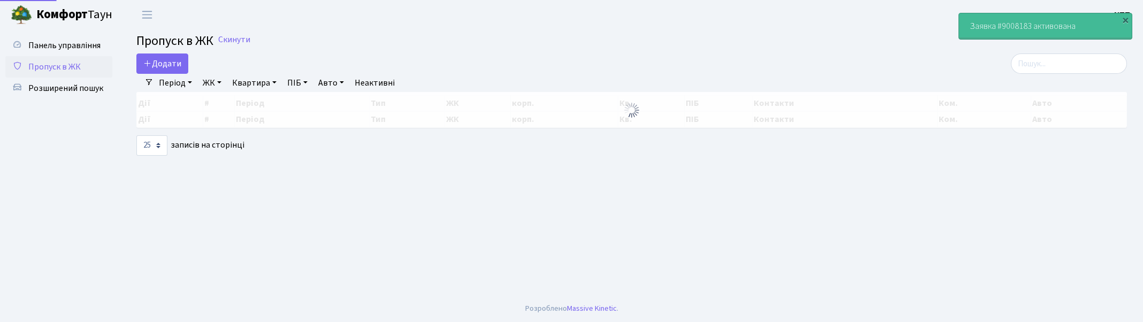
select select "25"
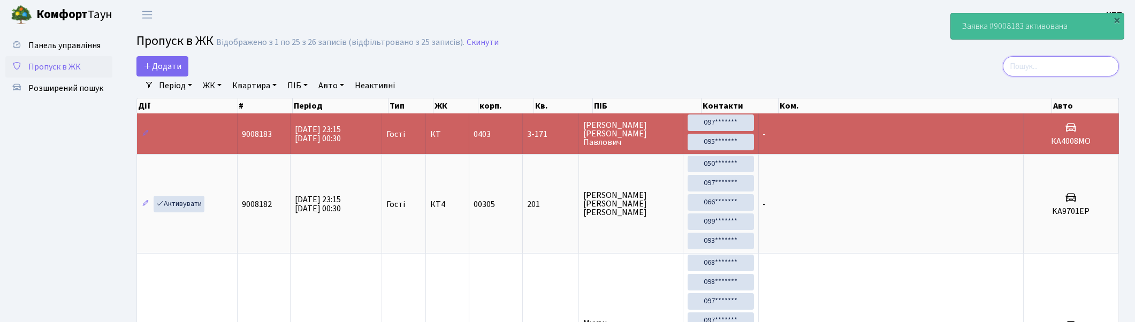
click at [1077, 62] on input "search" at bounding box center [1061, 66] width 116 height 20
